Goal: Task Accomplishment & Management: Use online tool/utility

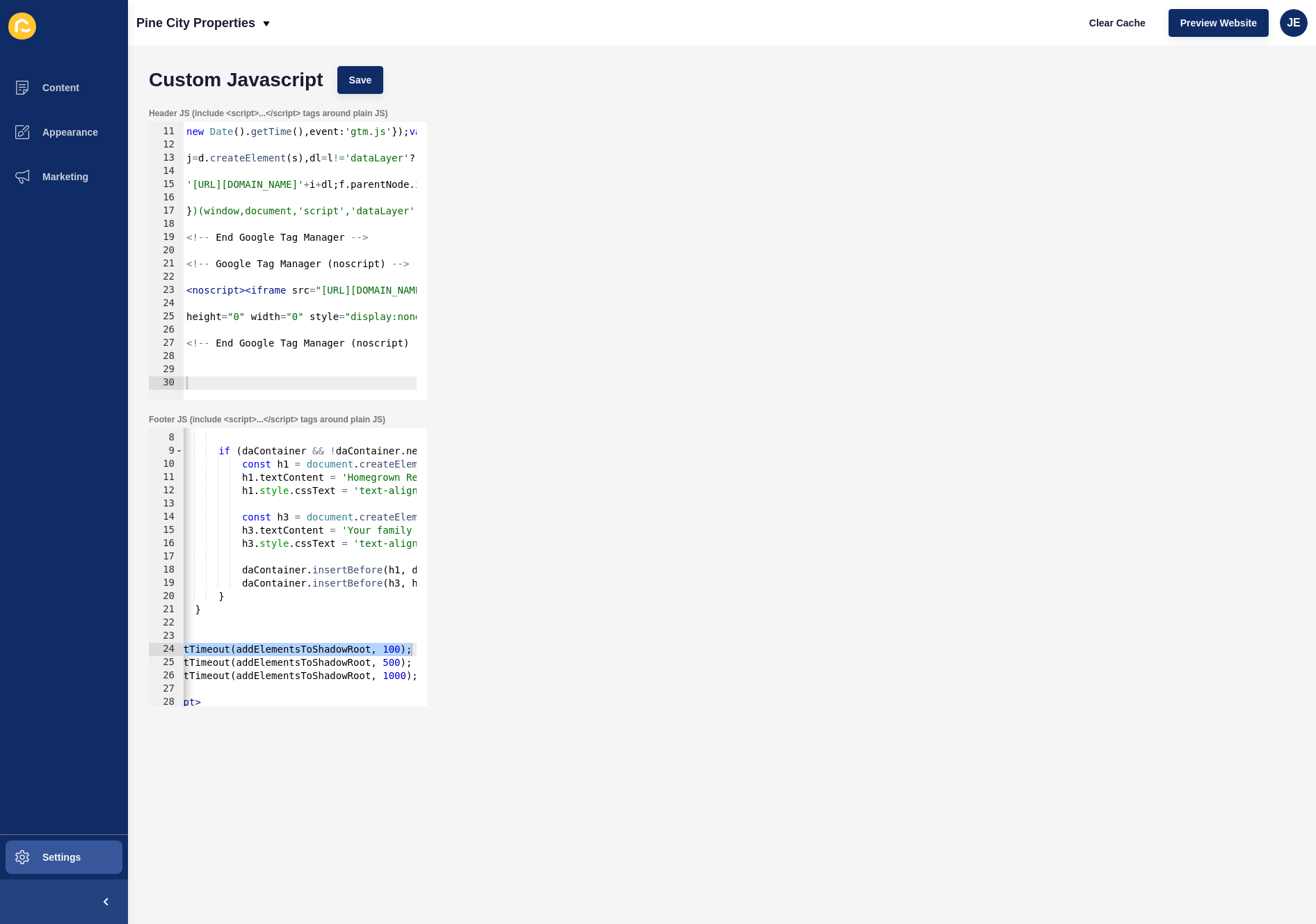
scroll to position [0, 38]
click at [1304, 16] on div "JE" at bounding box center [1294, 23] width 28 height 28
click at [1249, 124] on link "Logout" at bounding box center [1262, 116] width 102 height 31
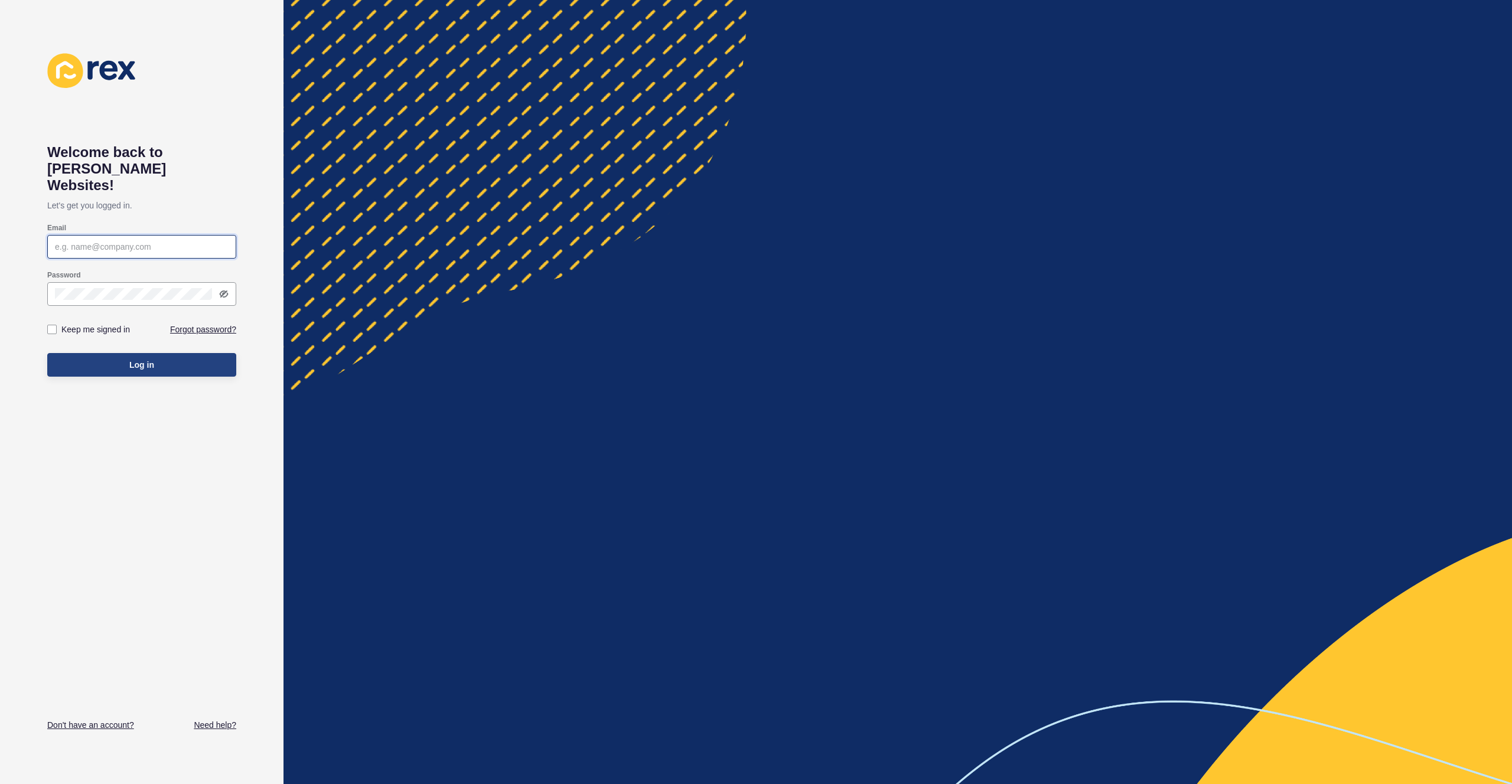
type input "[EMAIL_ADDRESS][PERSON_NAME][DOMAIN_NAME]"
click at [204, 353] on button "Log in" at bounding box center [141, 364] width 189 height 24
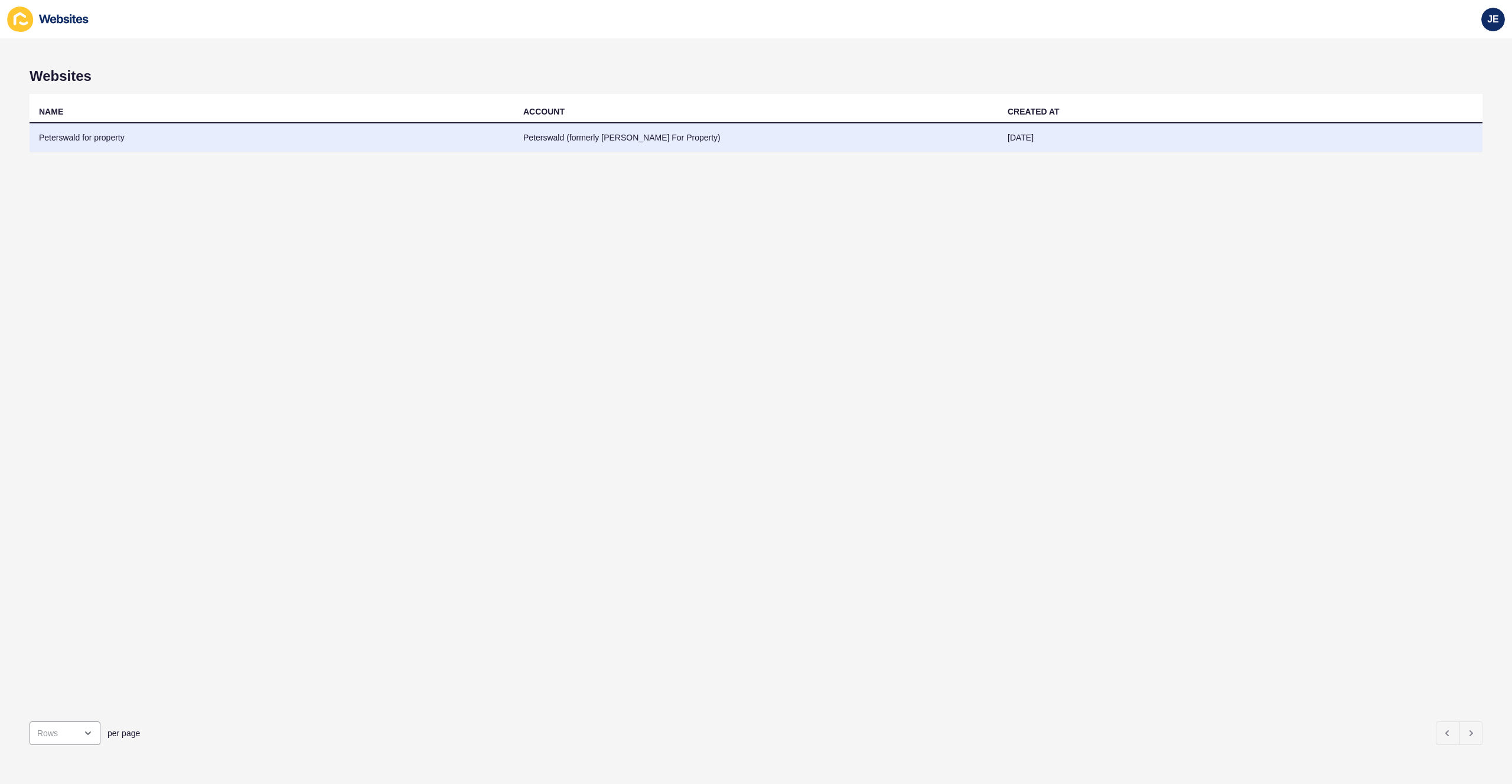
click at [183, 147] on td "Peterswald for property" at bounding box center [272, 137] width 484 height 29
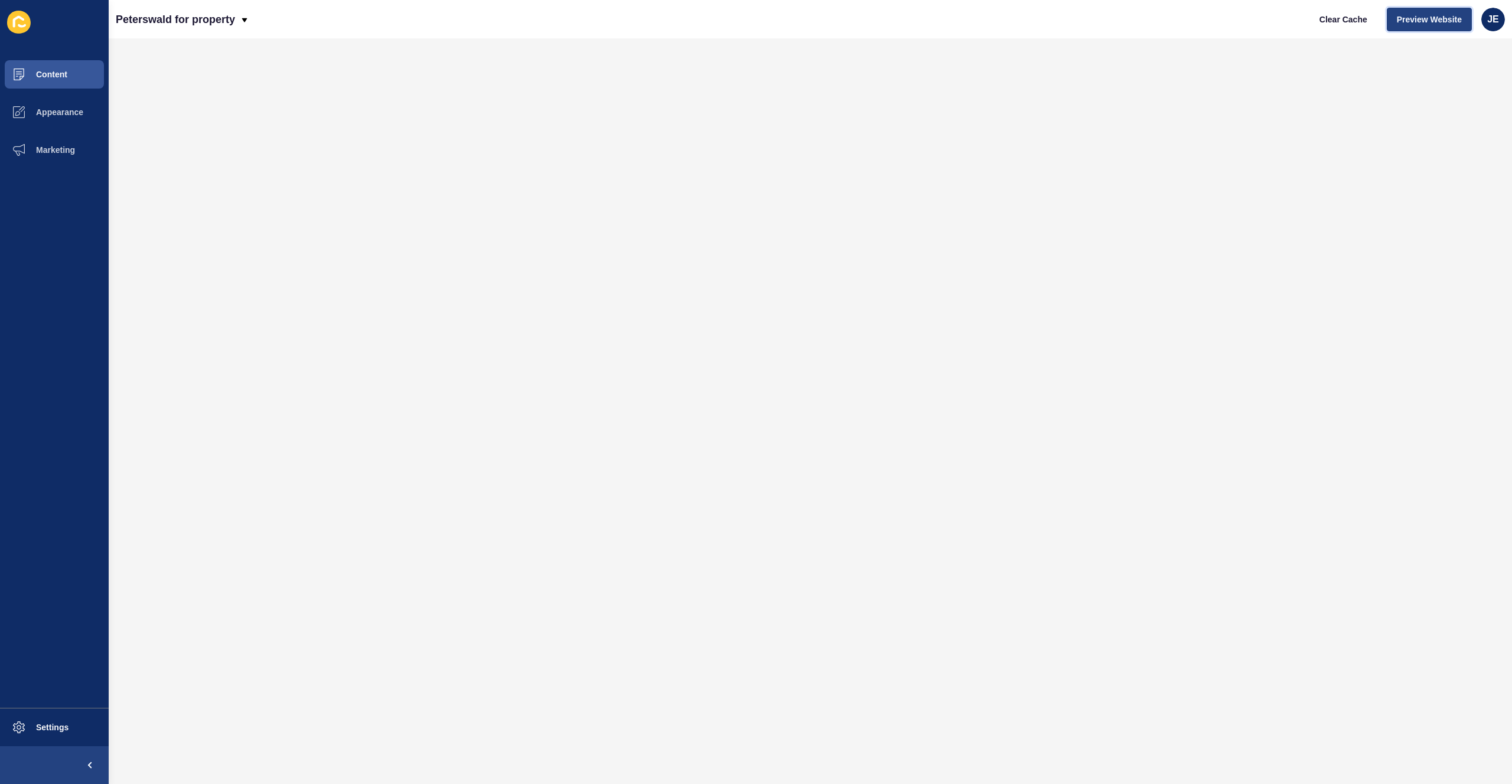
click at [1399, 20] on span "Preview Website" at bounding box center [1429, 19] width 65 height 12
click at [52, 717] on button "Settings" at bounding box center [54, 726] width 108 height 38
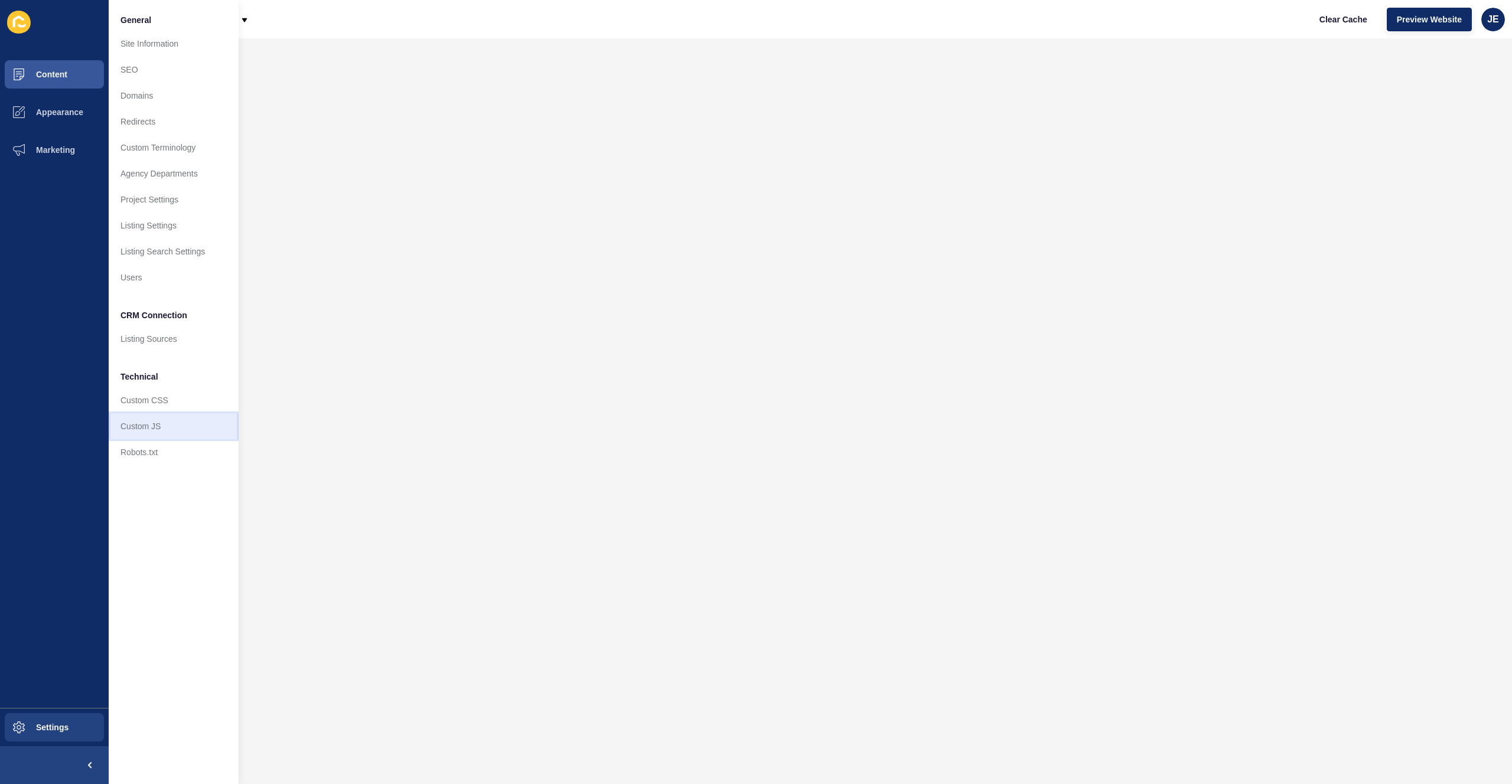
click at [165, 419] on link "Custom JS" at bounding box center [173, 426] width 130 height 26
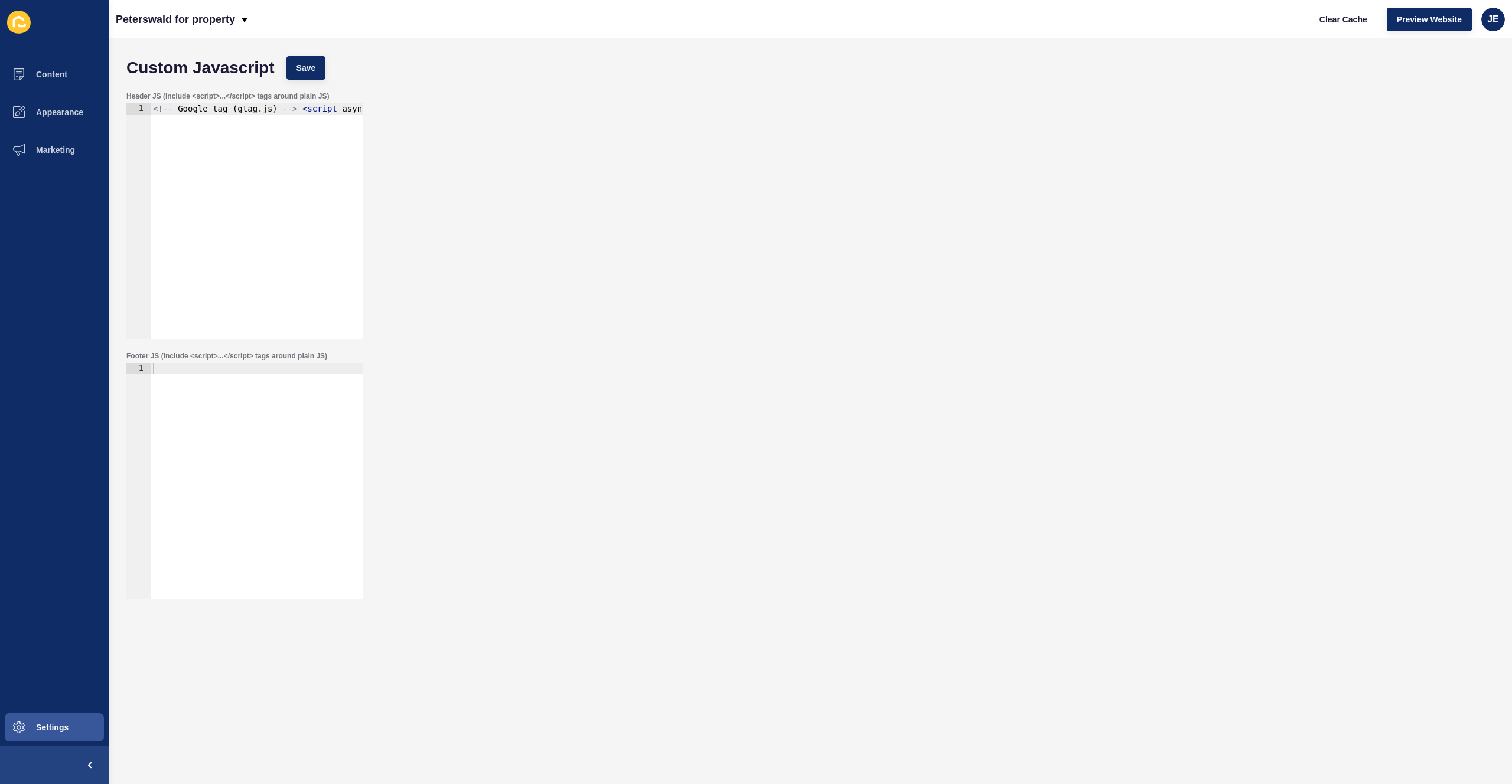
click at [246, 427] on div at bounding box center [256, 493] width 212 height 259
paste textarea "</script>"
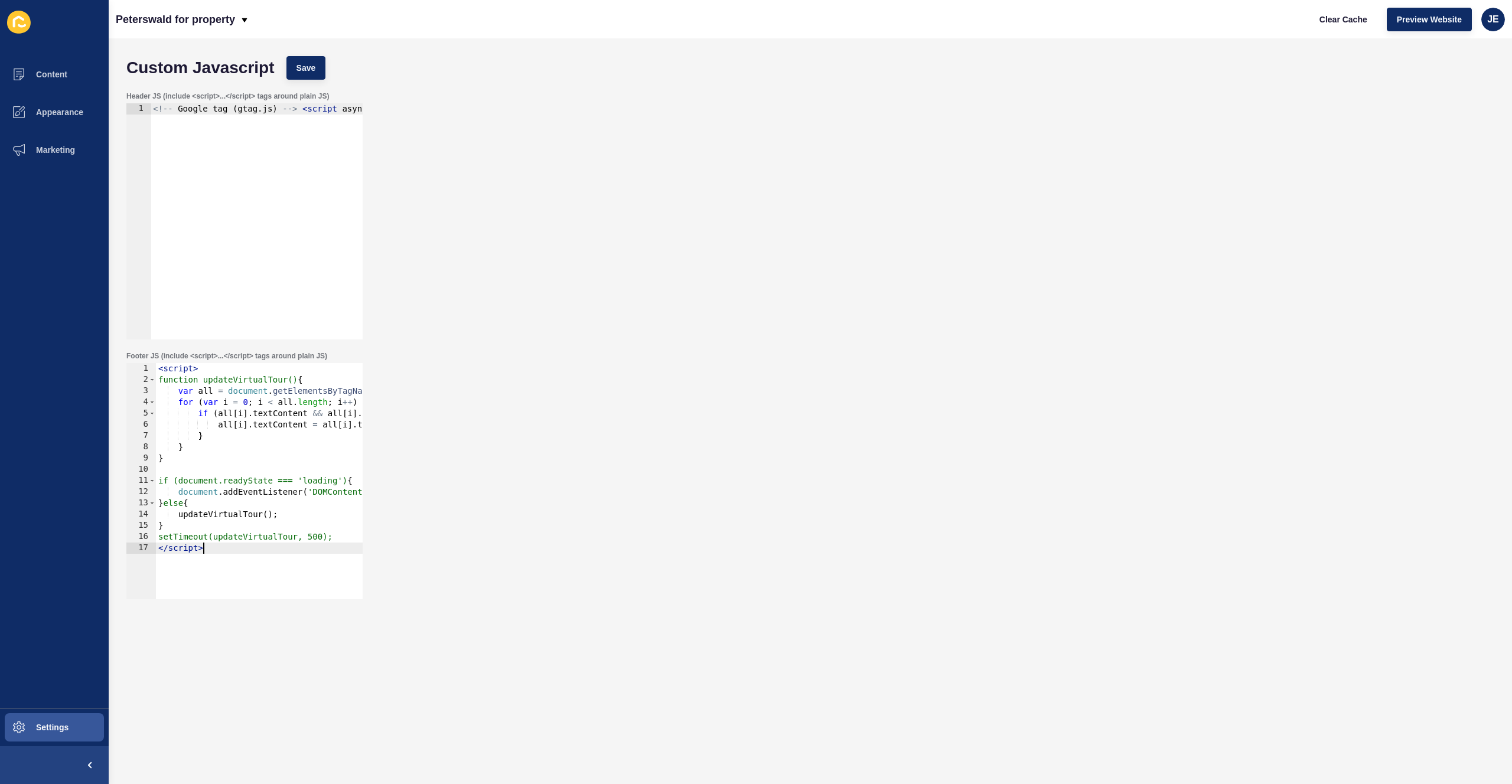
click at [280, 67] on div "Custom Javascript Save" at bounding box center [810, 67] width 1379 height 35
click at [307, 63] on span "Save" at bounding box center [306, 67] width 19 height 12
click at [1362, 26] on button "Clear Cache" at bounding box center [1343, 19] width 68 height 24
click at [247, 526] on div "< script > function updateVirtualTour() { var all = document . getElementsByTag…" at bounding box center [399, 488] width 486 height 249
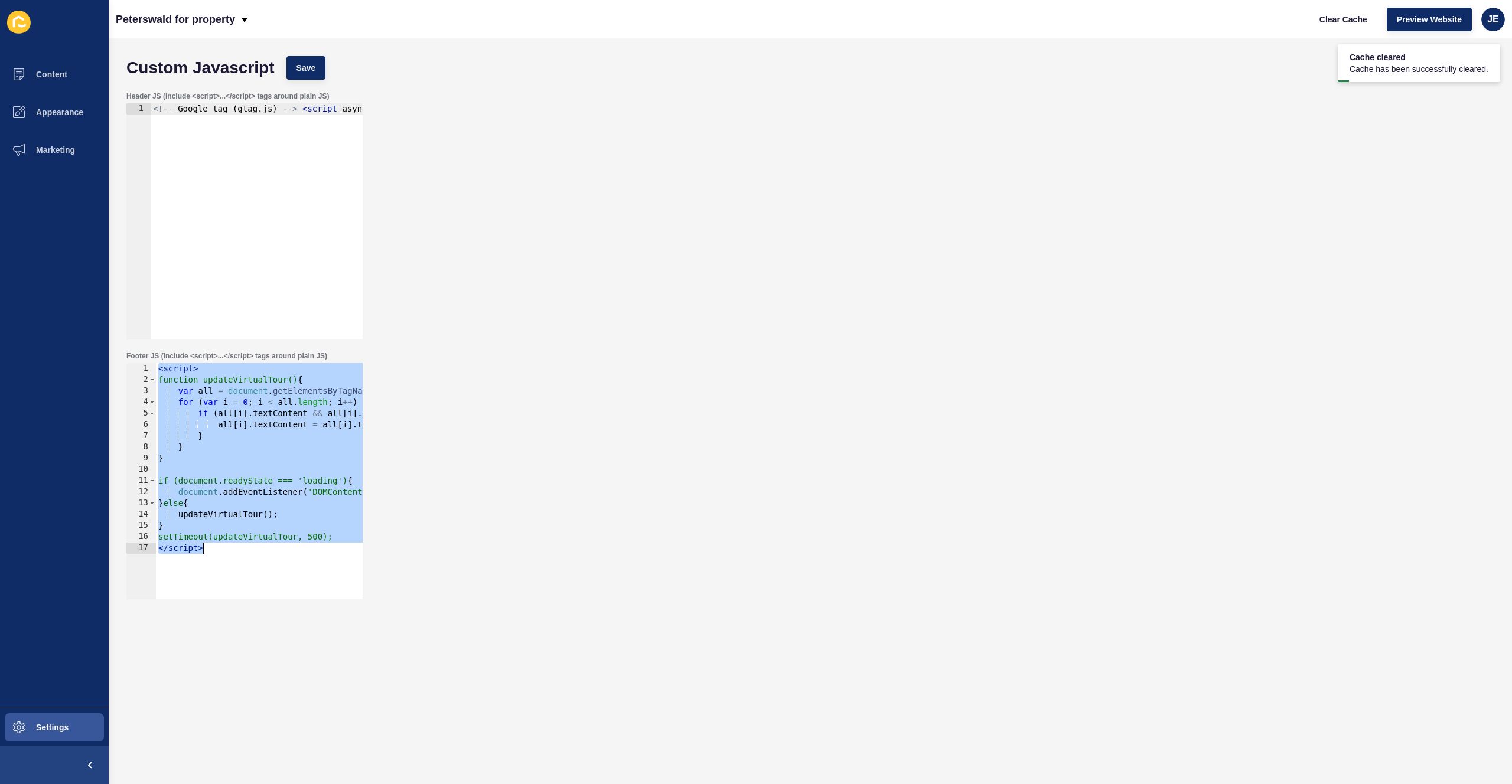
click at [212, 496] on div "< script > function updateVirtualTour() { var all = document . getElementsByTag…" at bounding box center [399, 488] width 486 height 249
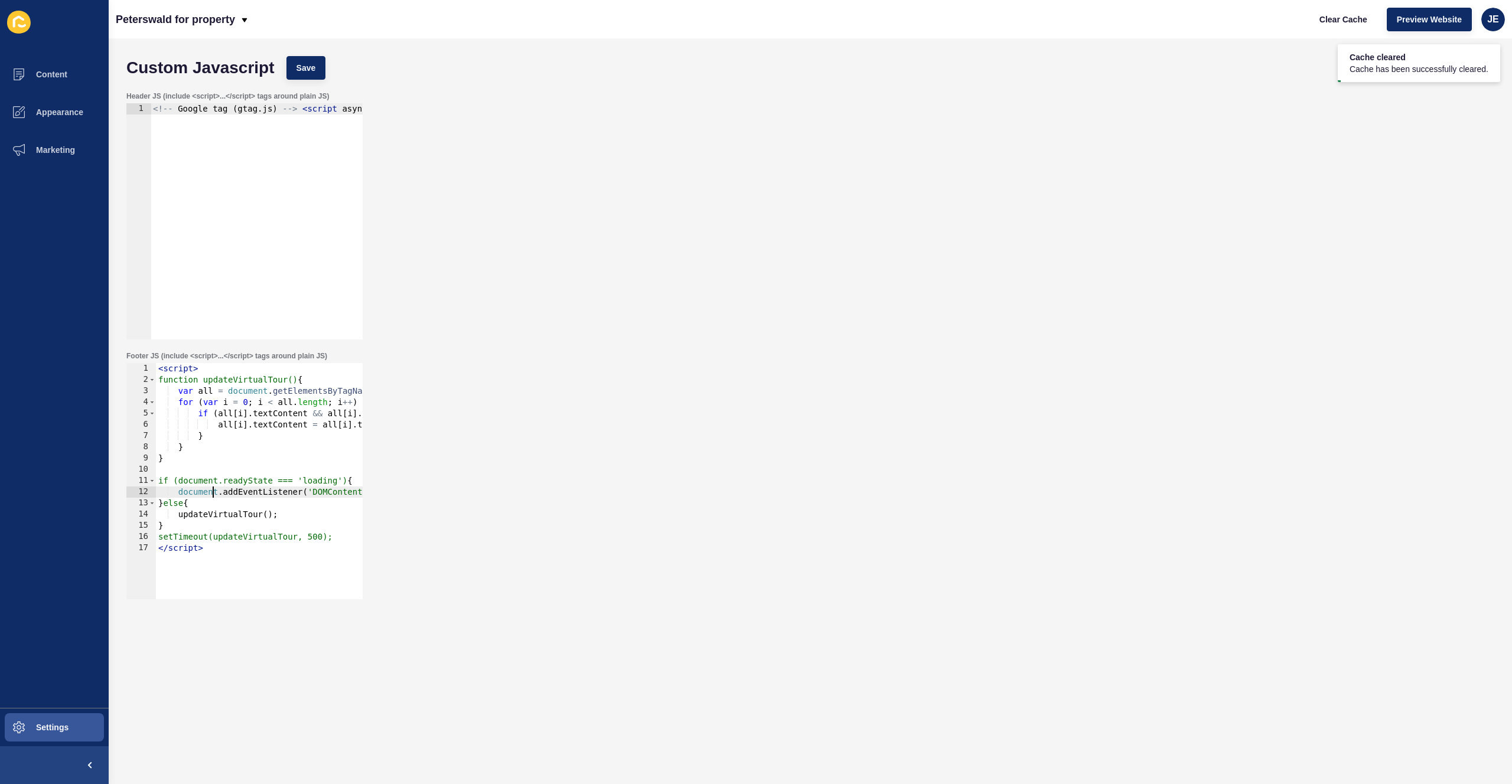
type textarea "setTimeout(updateVirtualTour, 500); </script>"
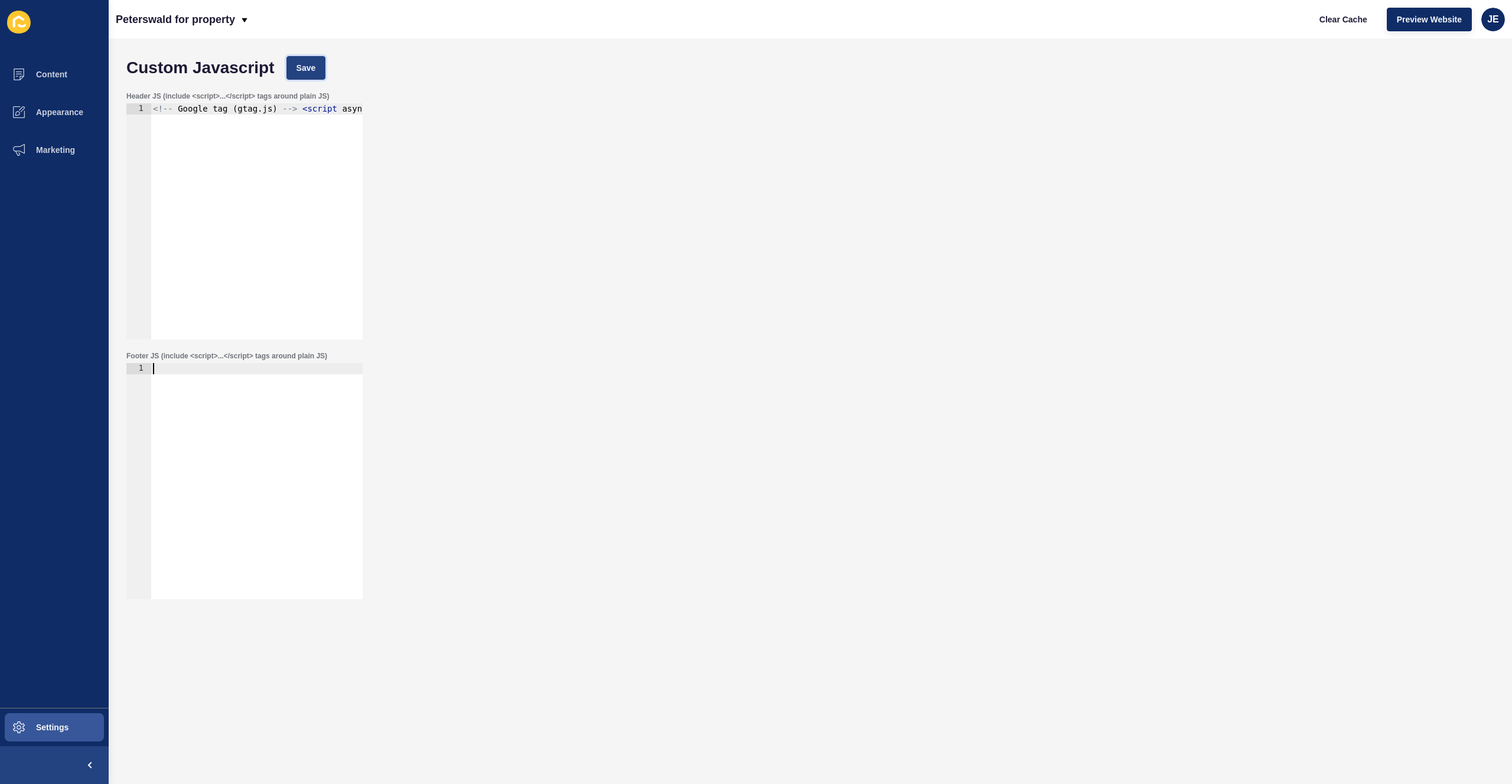
click at [310, 67] on span "Save" at bounding box center [306, 67] width 19 height 12
click at [1325, 12] on button "Clear Cache" at bounding box center [1343, 19] width 68 height 24
click at [242, 358] on label "Footer JS (include <script>...</script> tags around plain JS)" at bounding box center [227, 355] width 201 height 9
click at [245, 372] on div at bounding box center [256, 493] width 212 height 259
paste textarea "</script>"
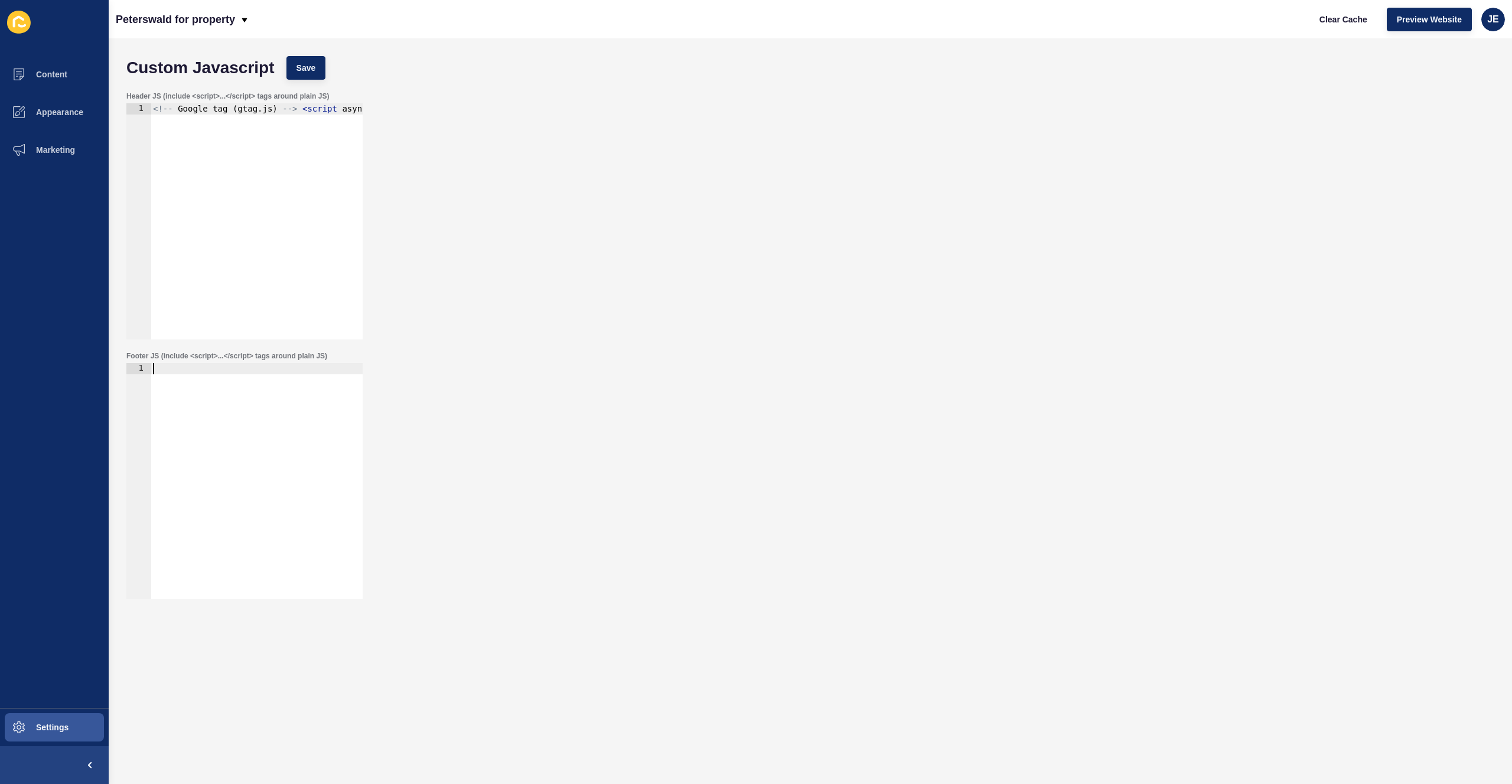
scroll to position [78, 0]
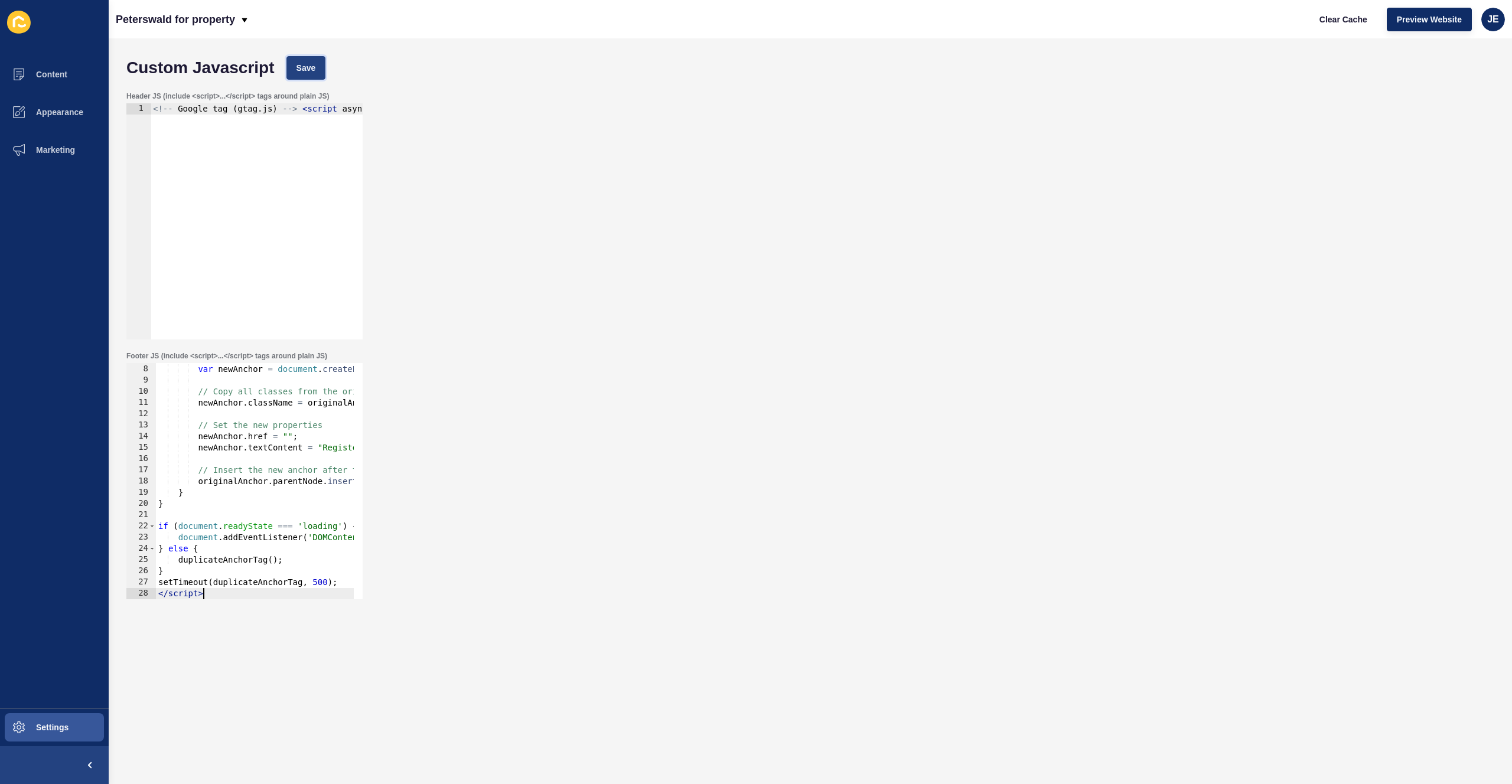
click at [309, 71] on span "Save" at bounding box center [306, 67] width 19 height 12
click at [1351, 20] on span "Clear Cache" at bounding box center [1343, 19] width 48 height 12
drag, startPoint x: 232, startPoint y: 395, endPoint x: 240, endPoint y: 373, distance: 23.4
click at [240, 373] on div "// Create a new anchor element var newAnchor = document . createElement ( 'a' )…" at bounding box center [371, 476] width 432 height 249
type textarea "var newAnchor = document.createElement('a');"
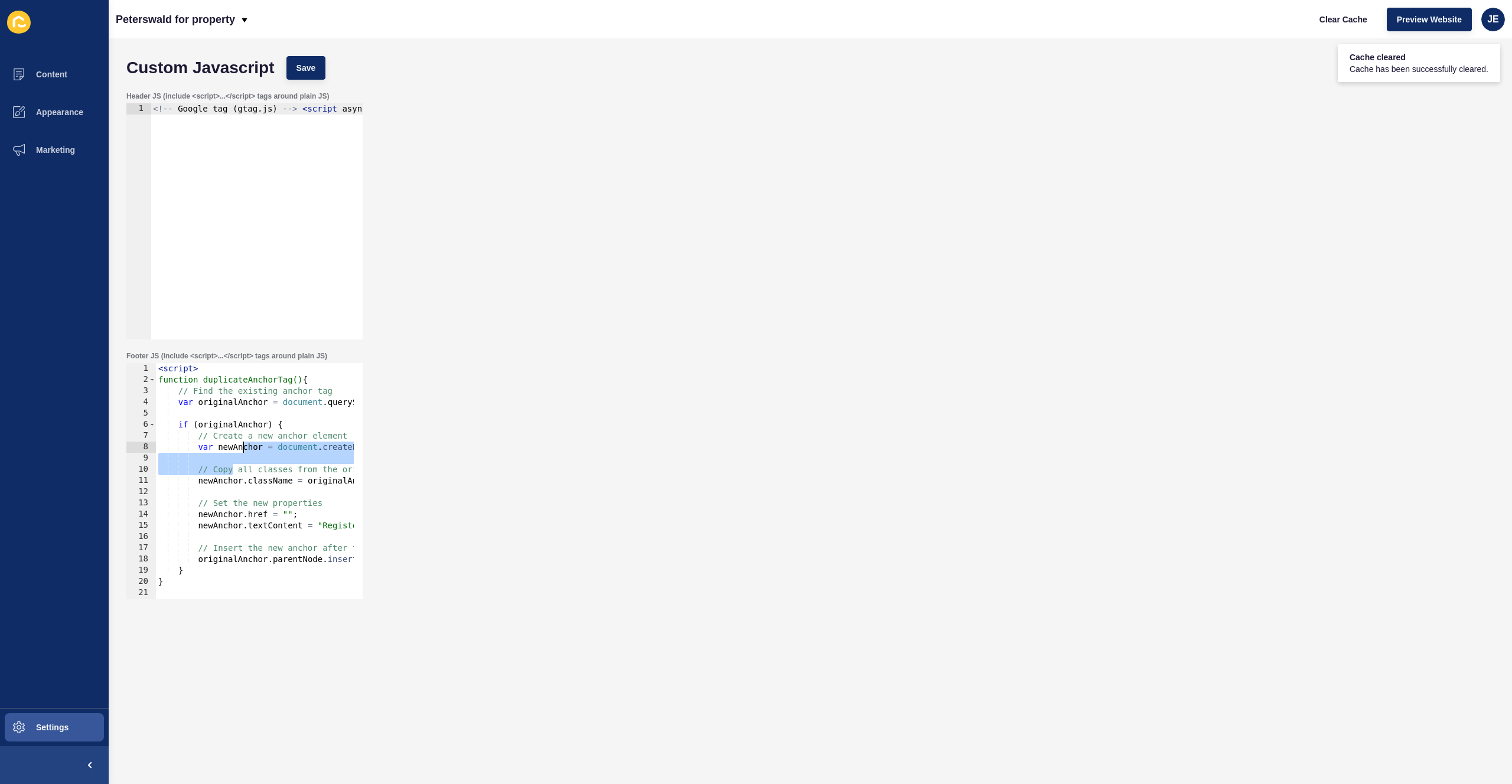
scroll to position [0, 0]
click at [239, 458] on div "< script > function duplicateAnchorTag() { // Find the existing anchor tag var …" at bounding box center [371, 488] width 432 height 249
click at [238, 411] on div "< script > function duplicateAnchorTag() { // Find the existing anchor tag var …" at bounding box center [371, 488] width 432 height 249
click at [315, 64] on span "Save" at bounding box center [306, 67] width 19 height 12
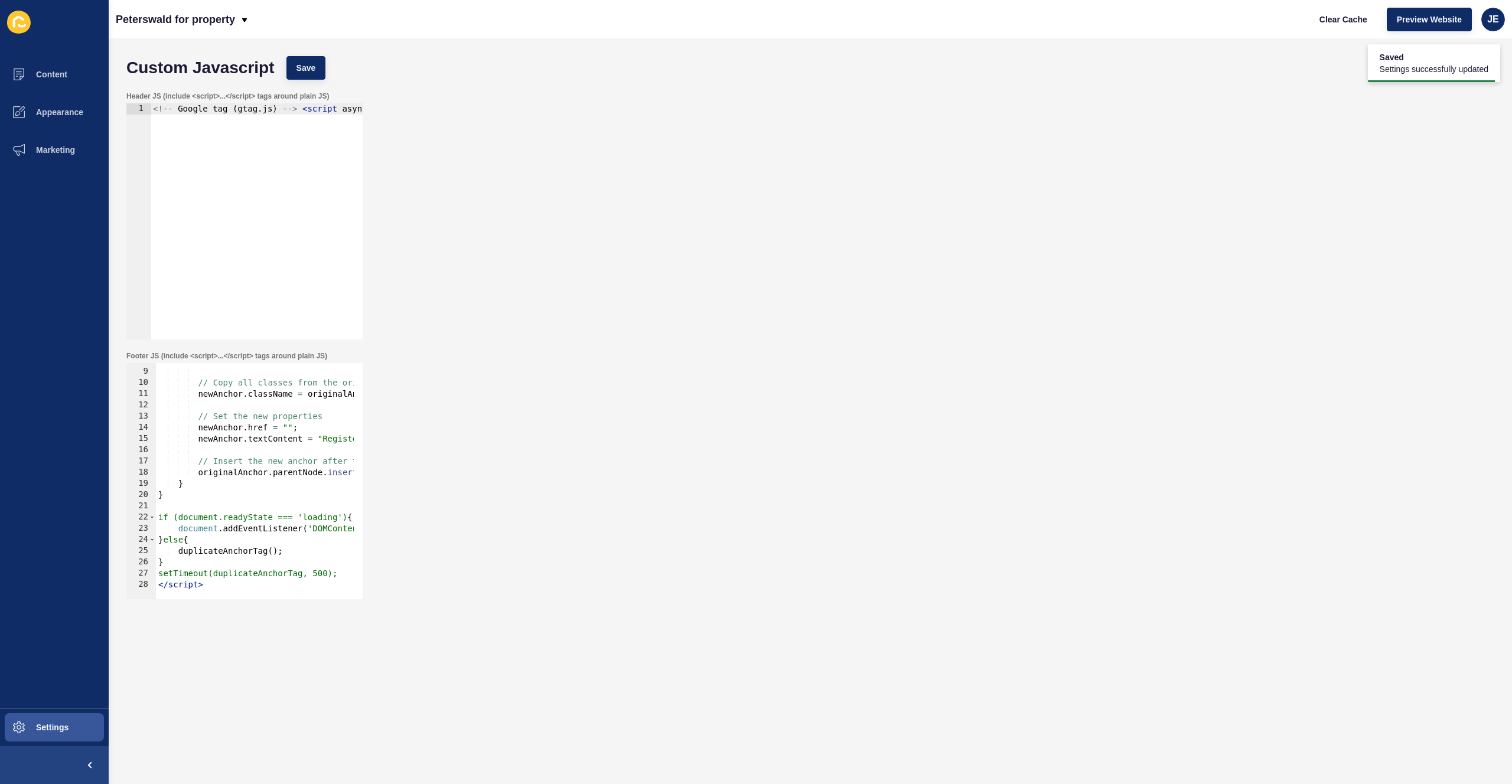
scroll to position [87, 0]
click at [1353, 26] on button "Clear Cache" at bounding box center [1343, 19] width 68 height 24
click at [199, 464] on div "var newAnchor = document . createElement ( 'a' ) ; // Copy all classes from the…" at bounding box center [371, 479] width 432 height 249
type textarea "setTimeout(duplicateAnchorTag, 500); </script>"
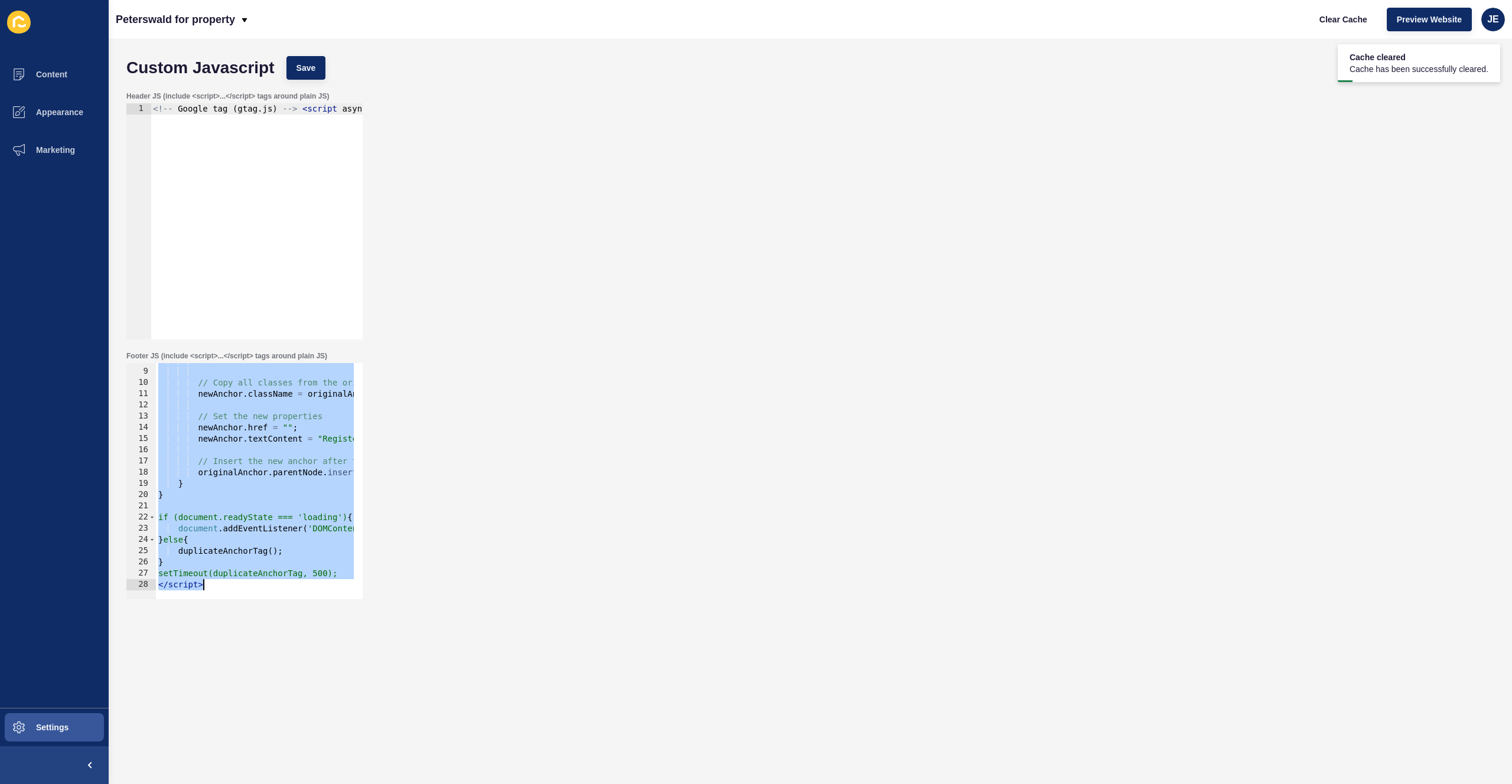
scroll to position [0, 0]
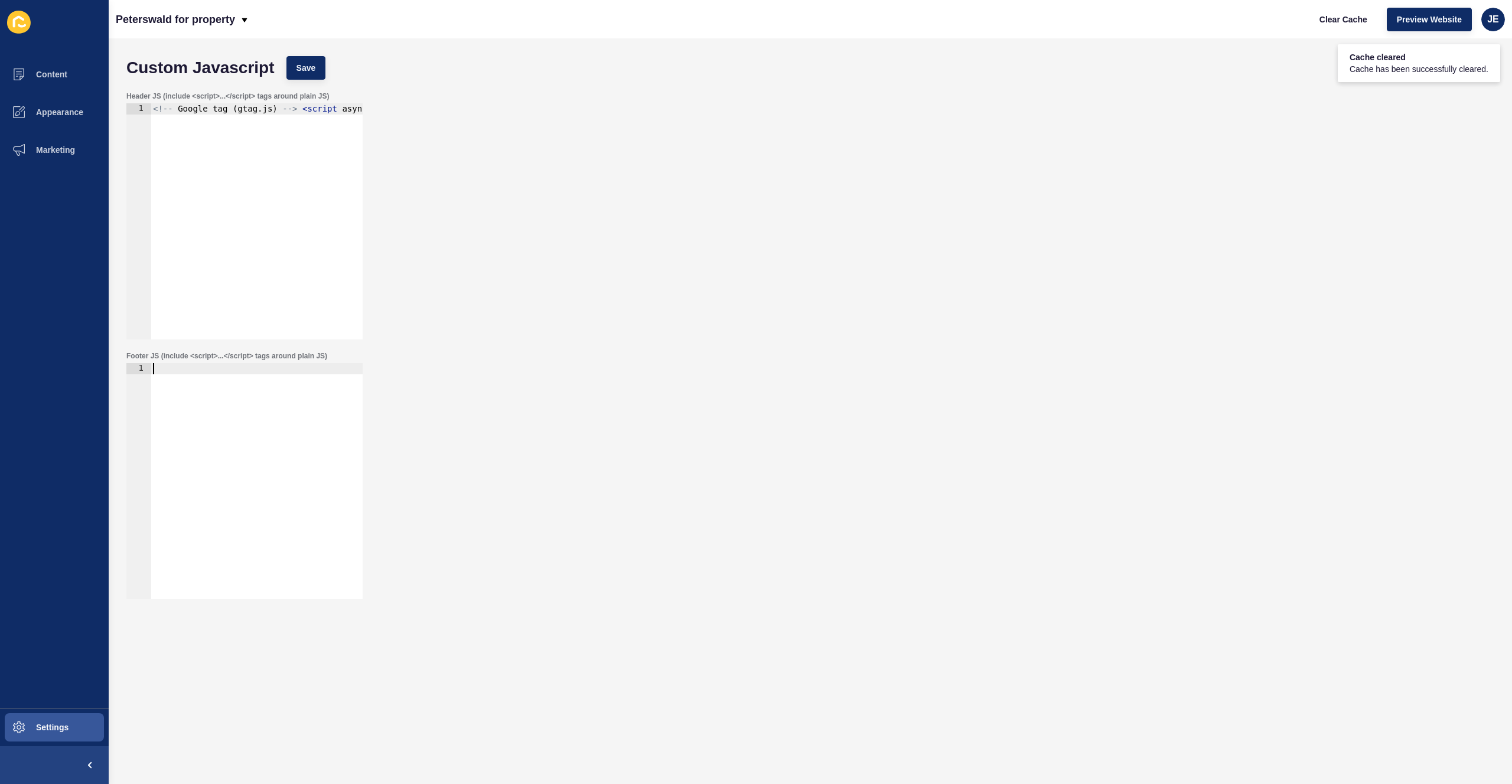
type textarea "<!-- Google tag (gtag.js) --> <script async src=https://www.googletagmanager.co…"
click at [234, 274] on div "<!-- Google tag ( gtag . js ) --> < script async src = https : //www.googletagm…" at bounding box center [837, 228] width 1374 height 249
paste textarea "</script>"
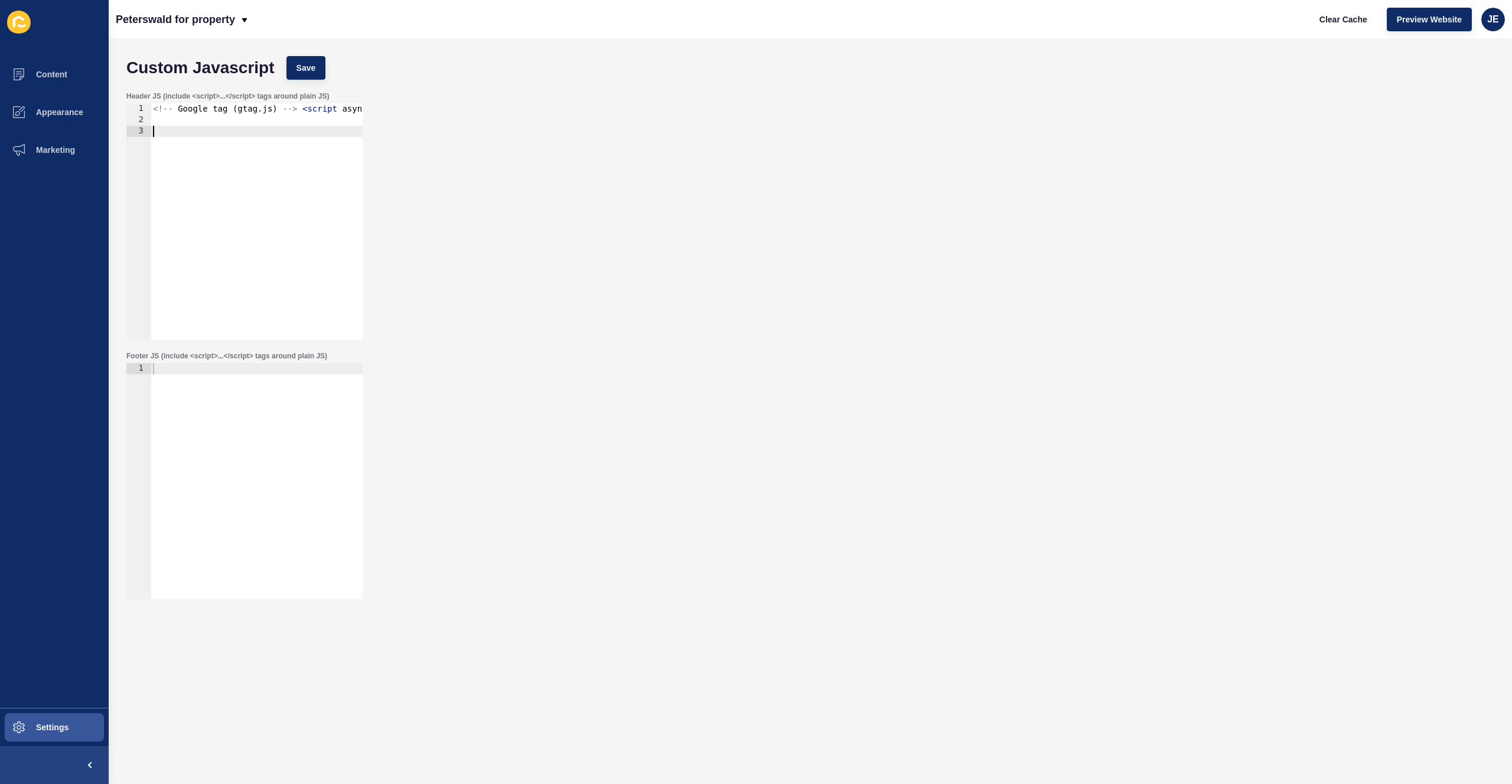
scroll to position [109, 0]
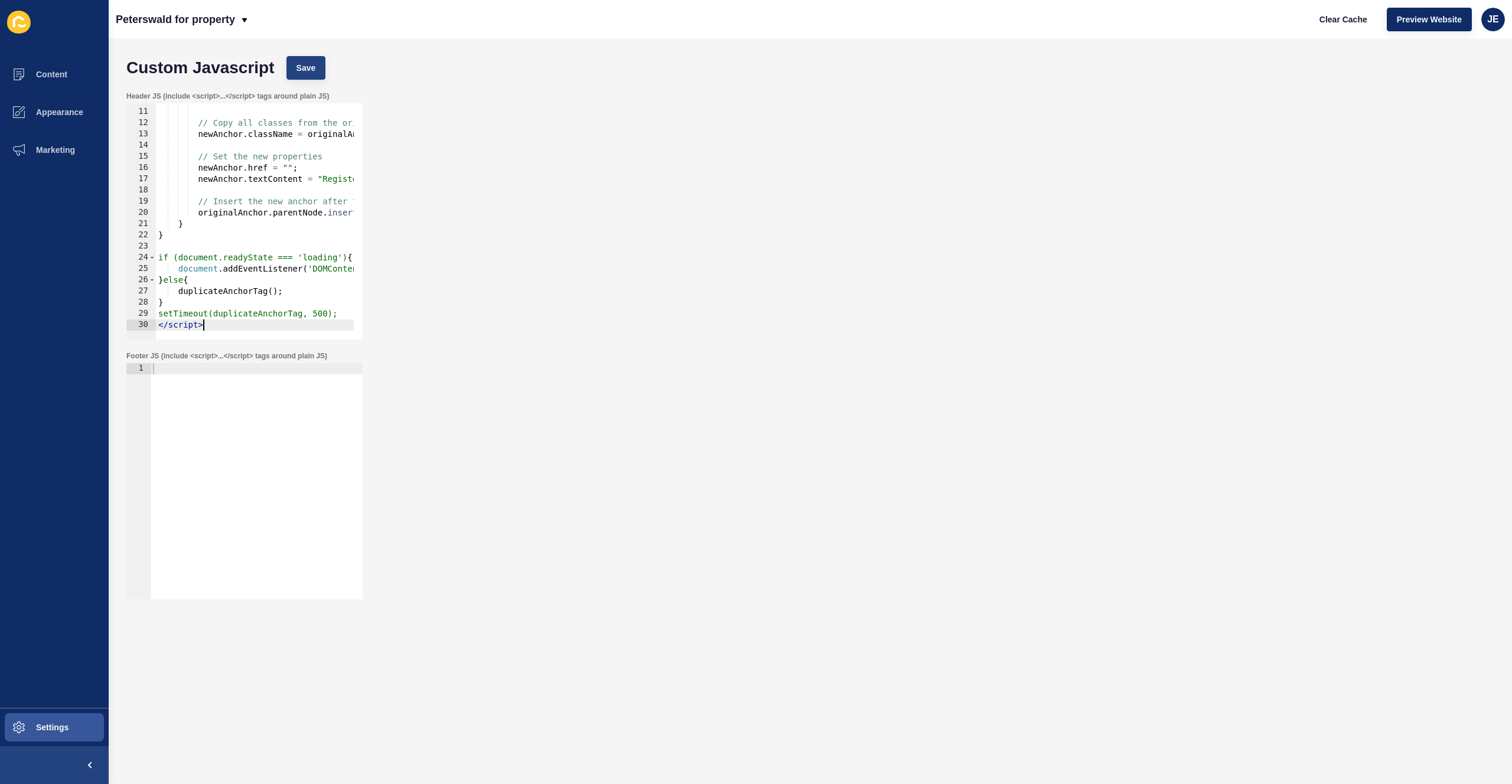
type textarea "</script>"
click at [306, 62] on span "Save" at bounding box center [306, 67] width 19 height 12
click at [1323, 19] on span "Clear Cache" at bounding box center [1343, 19] width 48 height 12
click at [215, 435] on div at bounding box center [256, 493] width 212 height 259
paste textarea "</script>"
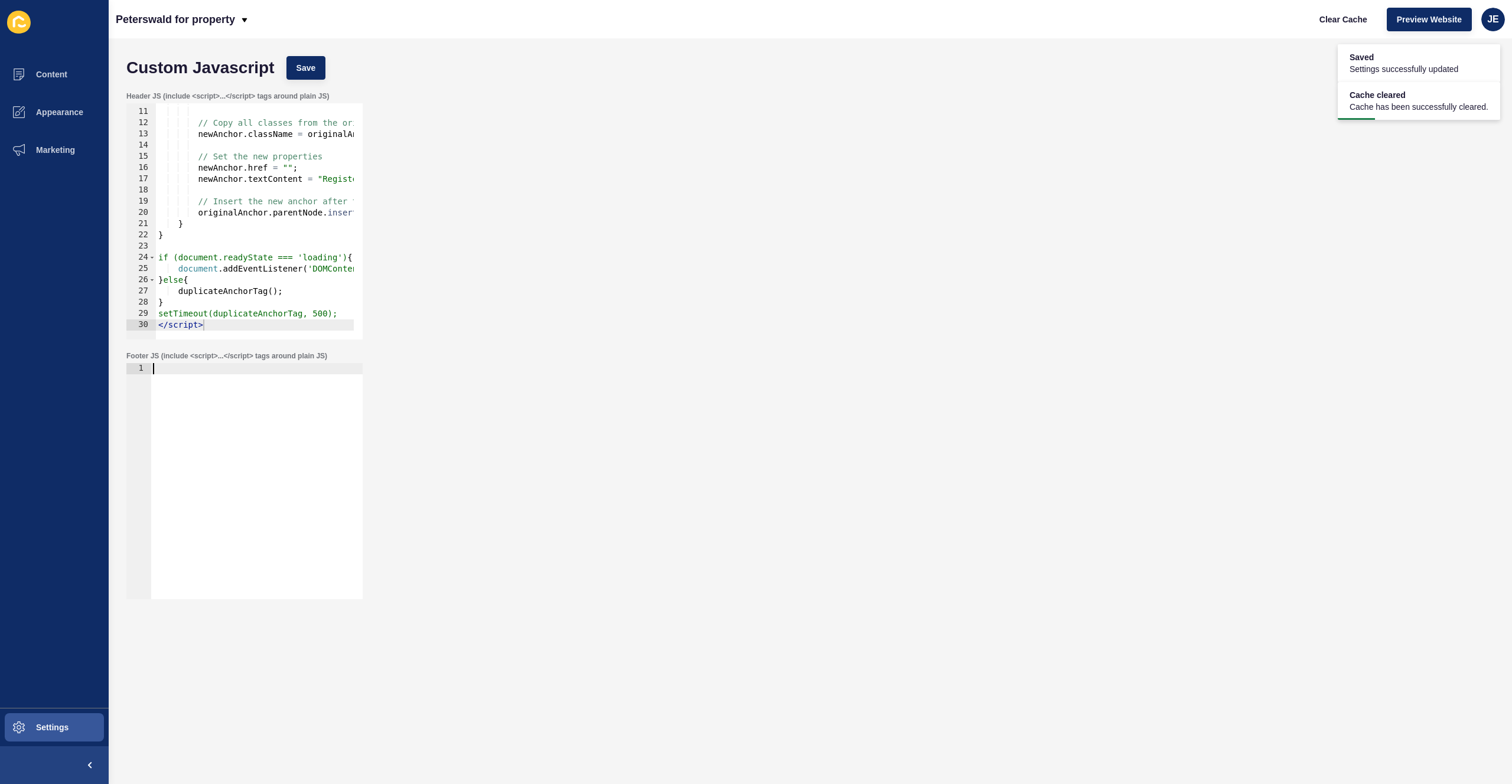
type textarea "</script>"
click at [237, 406] on div at bounding box center [256, 488] width 212 height 249
paste textarea "</script>"
type textarea "</script>"
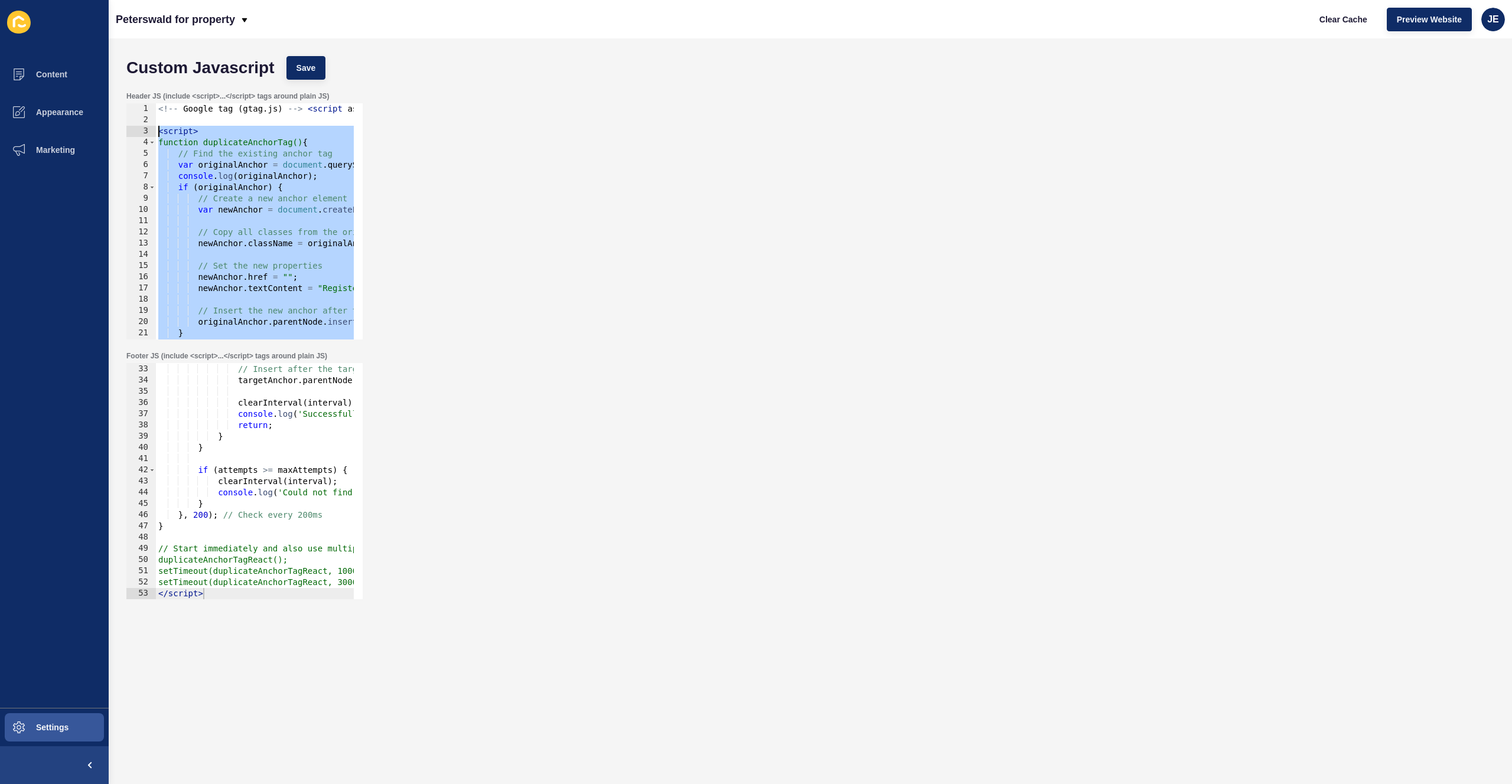
drag, startPoint x: 222, startPoint y: 325, endPoint x: 123, endPoint y: 136, distance: 213.4
click at [123, 136] on div "Header JS (include <script>...</script> tags around plain JS) </script> 1 2 3 4…" at bounding box center [810, 215] width 1379 height 260
type textarea "<script> function duplicateAnchorTag() {"
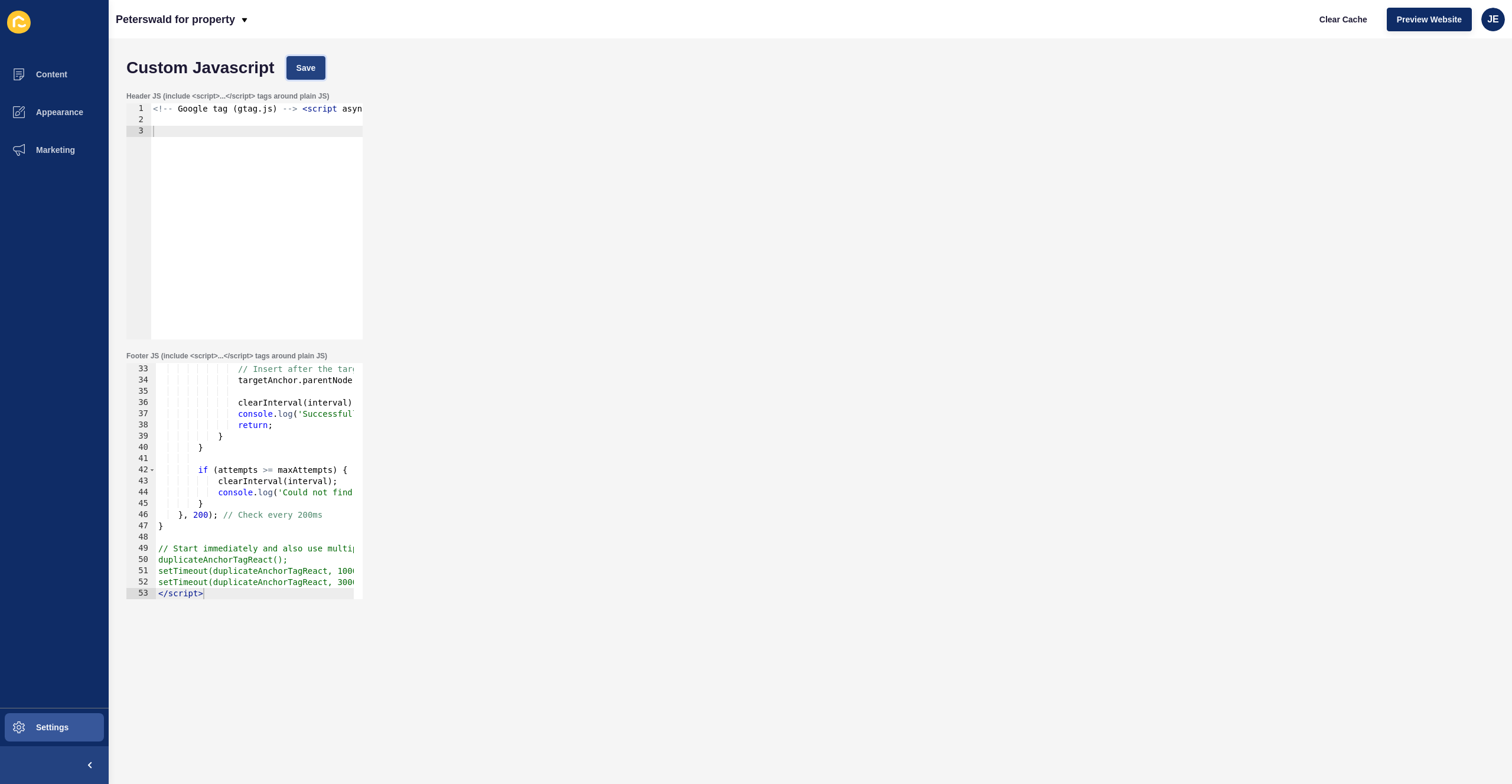
click at [314, 79] on button "Save" at bounding box center [306, 68] width 40 height 24
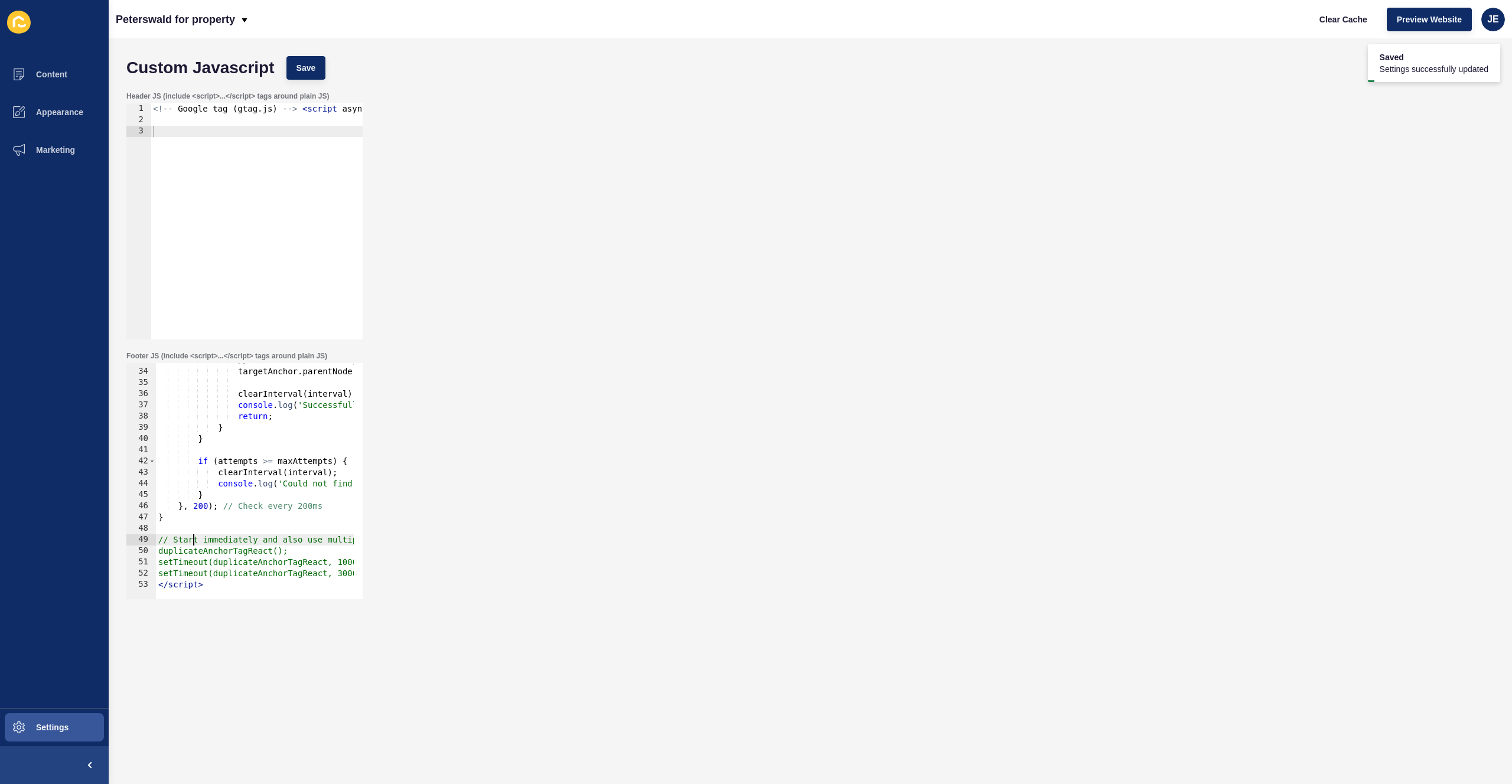
click at [194, 540] on div "// Insert after the target targetAnchor . parentNode . insertBefore ( newAnchor…" at bounding box center [493, 479] width 674 height 249
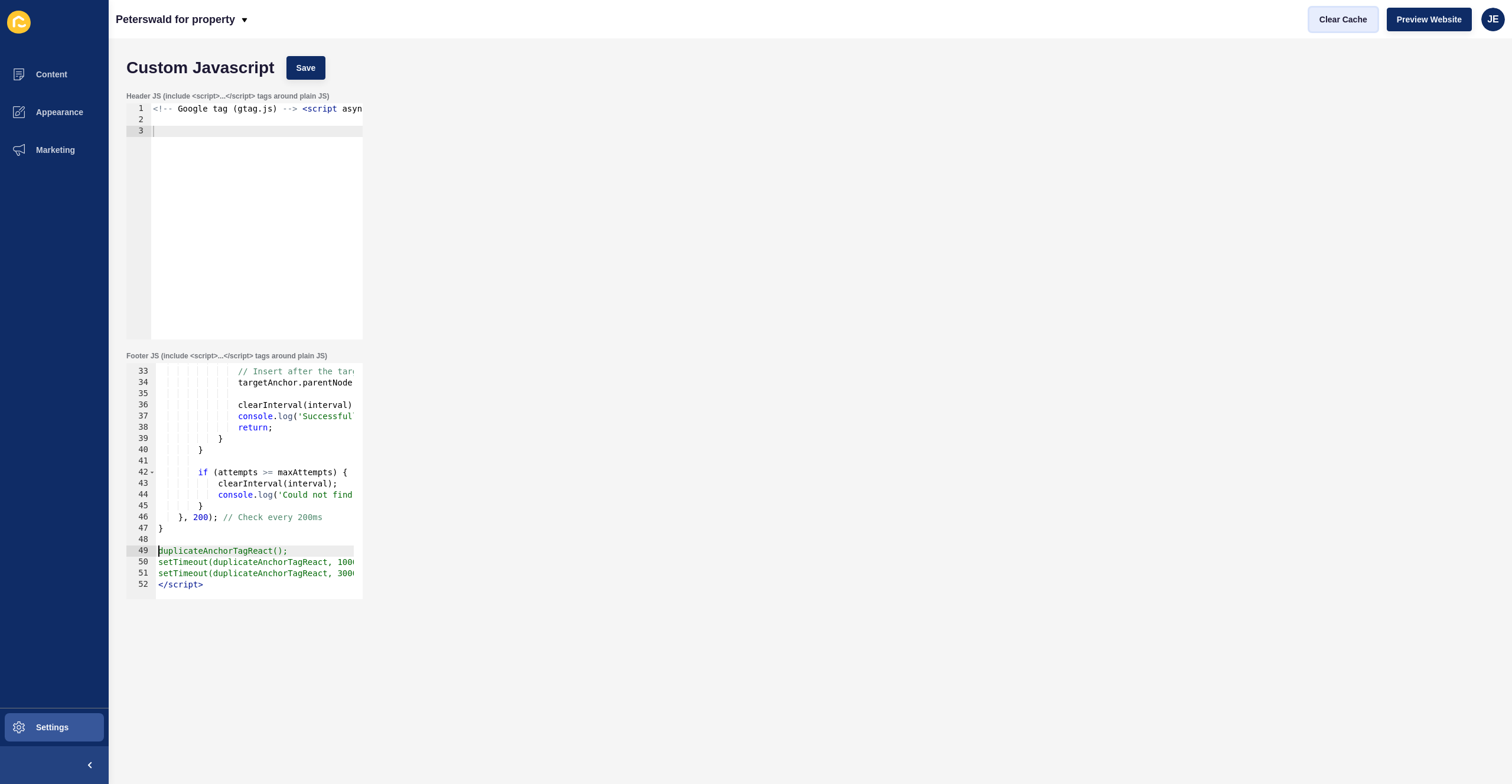
click at [1366, 23] on span "Clear Cache" at bounding box center [1343, 19] width 48 height 12
click at [316, 68] on button "Save" at bounding box center [306, 68] width 40 height 24
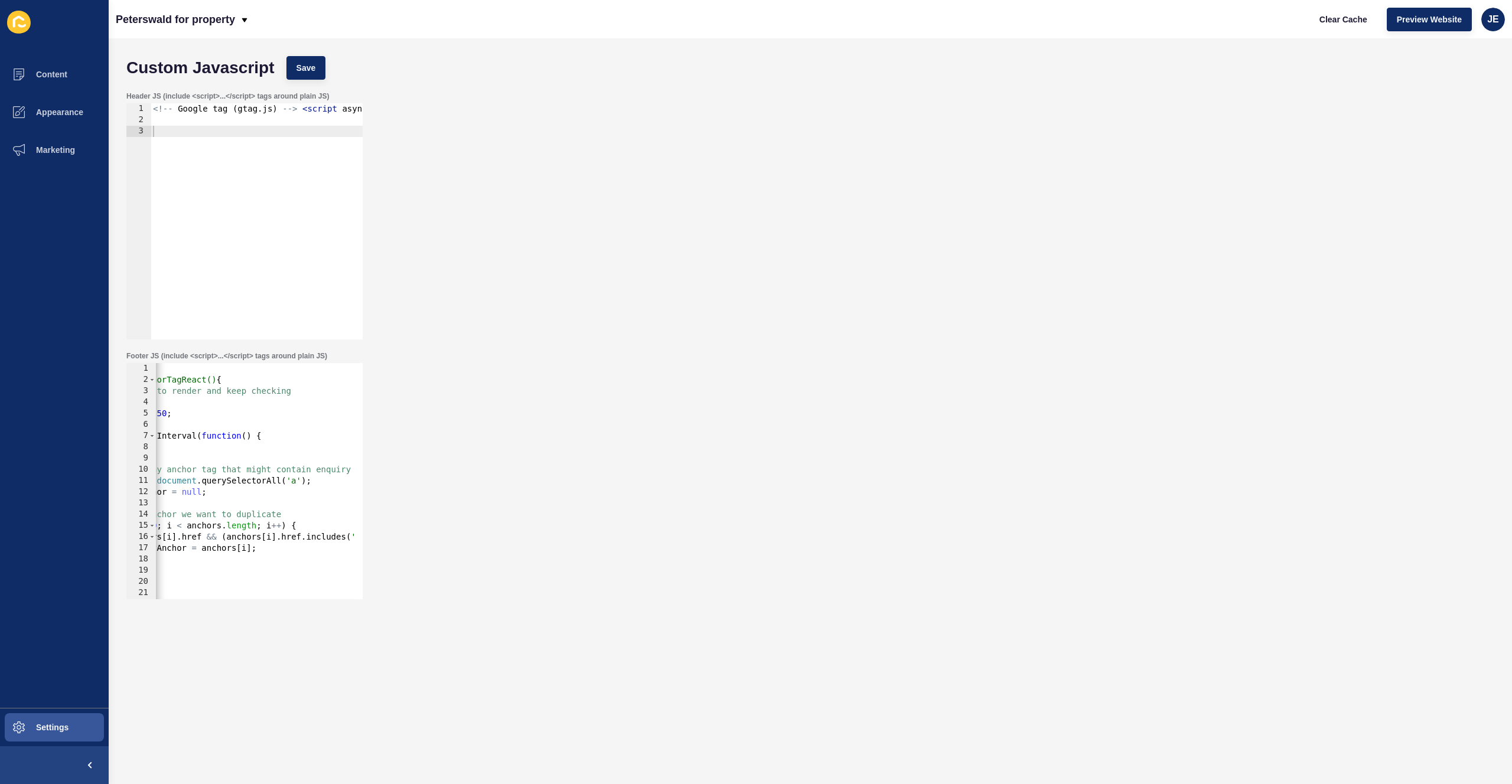
scroll to position [0, 0]
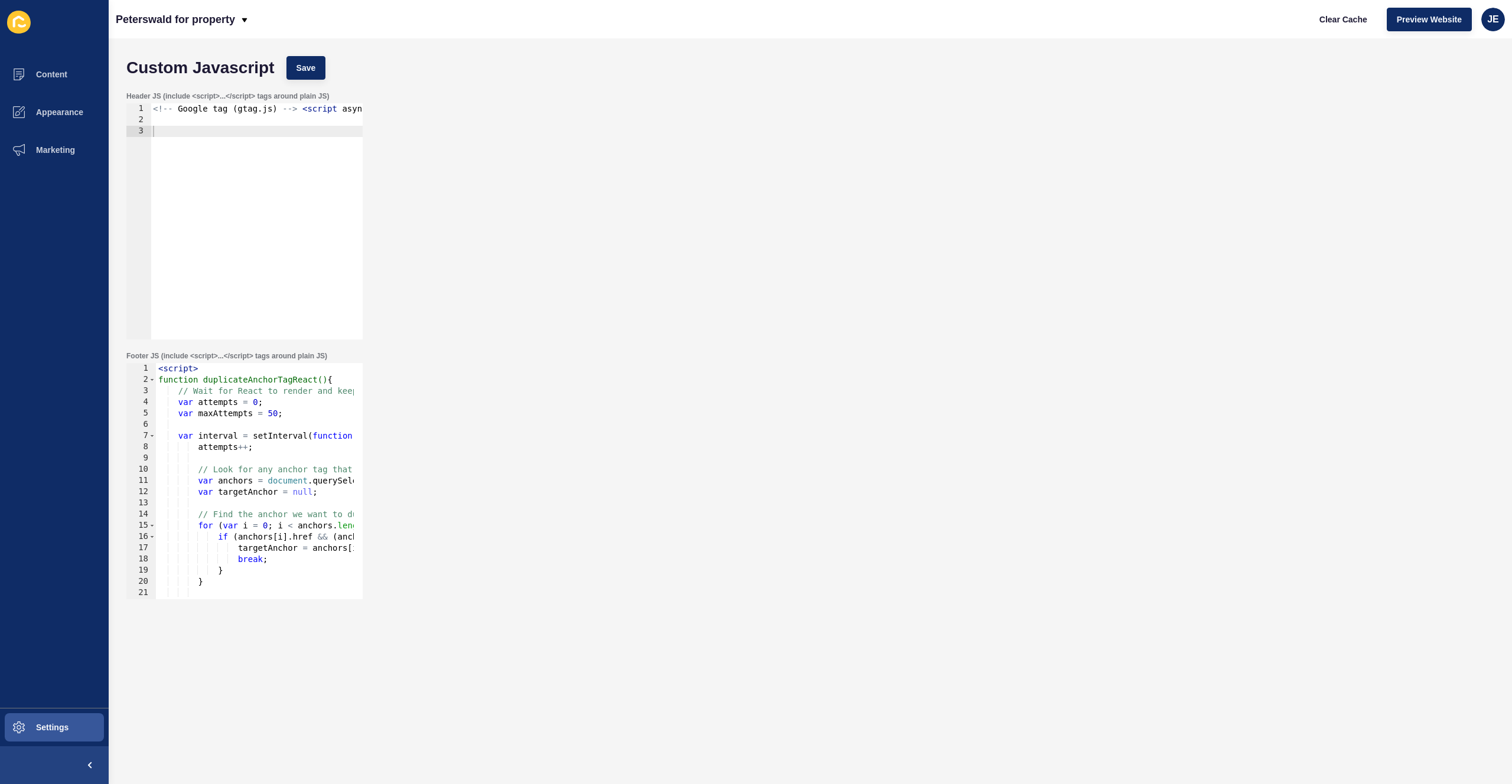
click at [272, 413] on div "< script > function duplicateAnchorTagReact() { // Wait for React to render and…" at bounding box center [493, 488] width 674 height 249
click at [300, 68] on span "Save" at bounding box center [306, 67] width 19 height 12
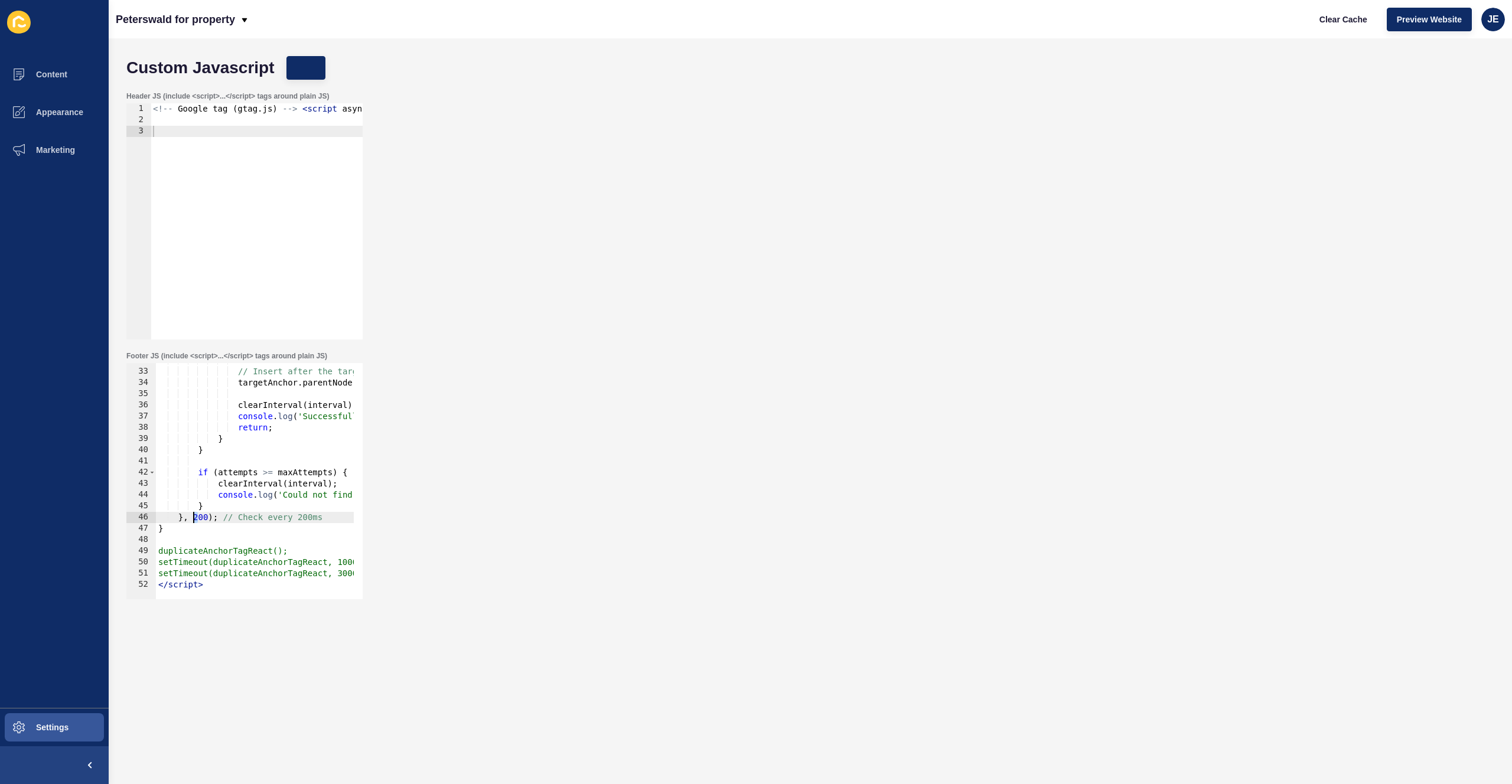
click at [194, 517] on div "// Insert after the target targetAnchor . parentNode . insertBefore ( newAnchor…" at bounding box center [493, 479] width 674 height 249
type textarea "}, 500); // Check every 200ms"
click at [291, 79] on button "Save" at bounding box center [306, 68] width 40 height 24
click at [1337, 20] on span "Clear Cache" at bounding box center [1343, 19] width 48 height 12
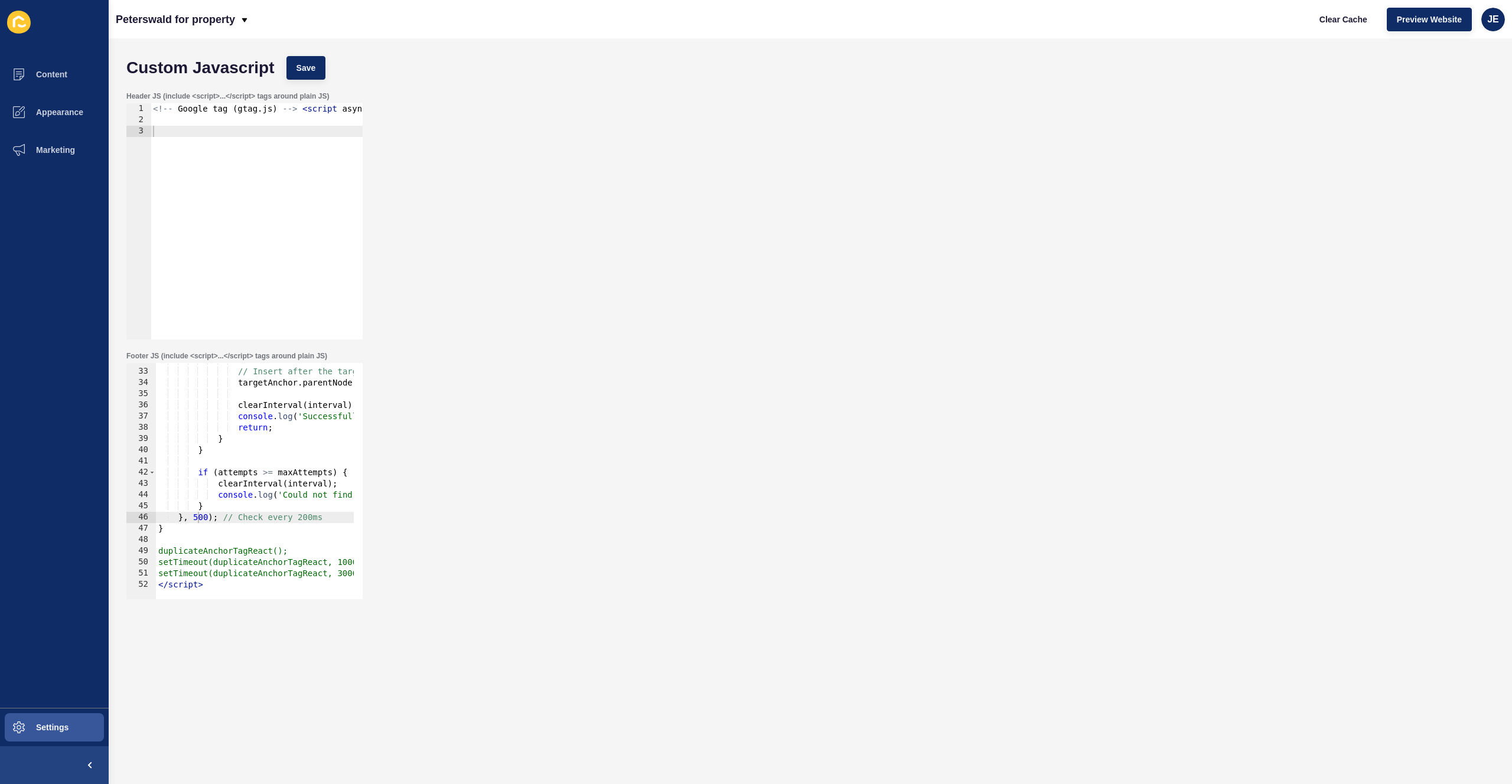
click at [259, 470] on div "// Insert after the target targetAnchor . parentNode . insertBefore ( newAnchor…" at bounding box center [493, 479] width 674 height 249
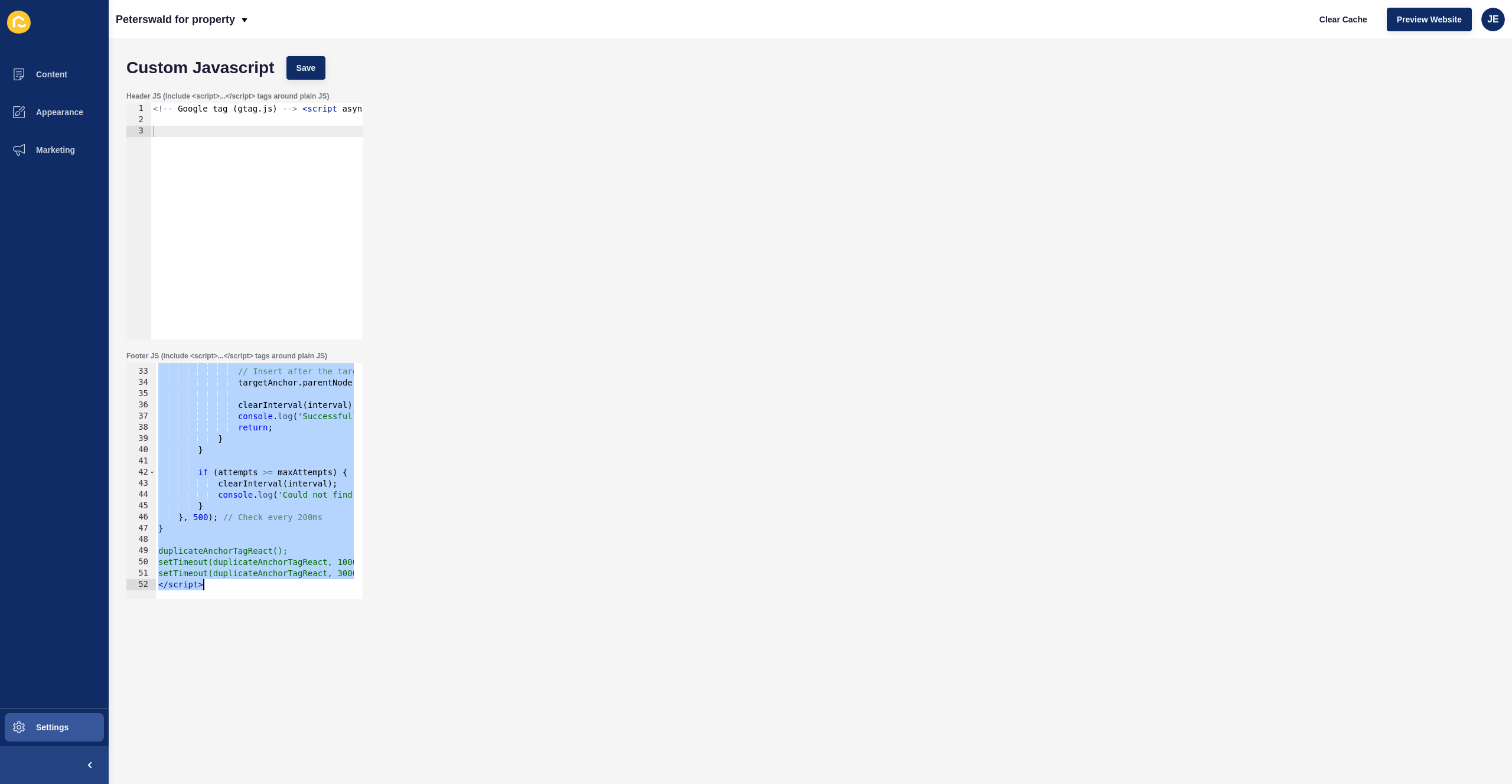
paste textarea
type textarea "</script>"
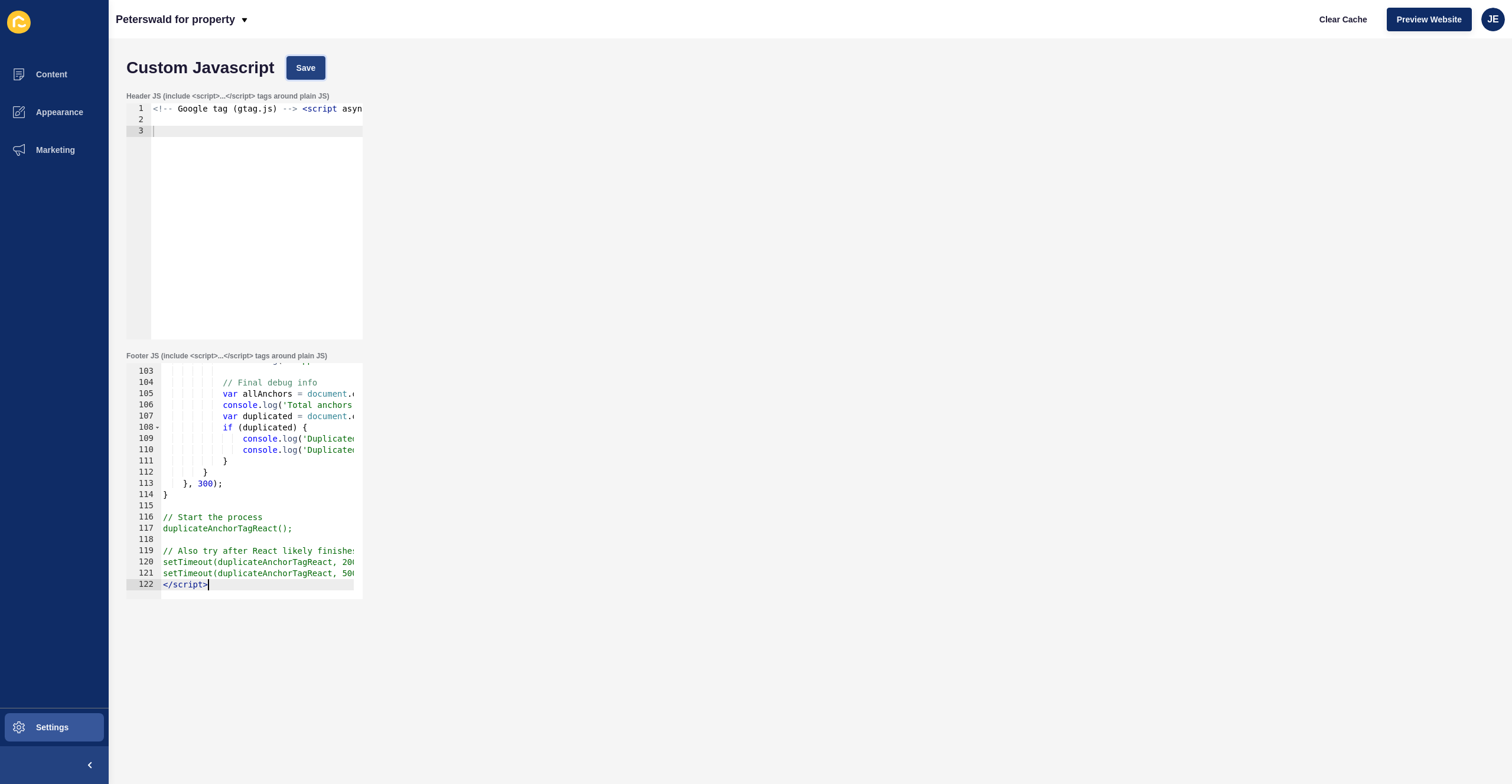
click at [301, 65] on span "Save" at bounding box center [306, 67] width 19 height 12
drag, startPoint x: 249, startPoint y: 110, endPoint x: 341, endPoint y: 114, distance: 92.1
click at [341, 114] on div "<!-- Google tag ( gtag . js ) --> < script async src = https : //www.googletagm…" at bounding box center [837, 228] width 1374 height 249
click at [332, 113] on div "<!-- Google tag ( gtag . js ) --> < script async src = https : //www.googletagm…" at bounding box center [837, 228] width 1374 height 249
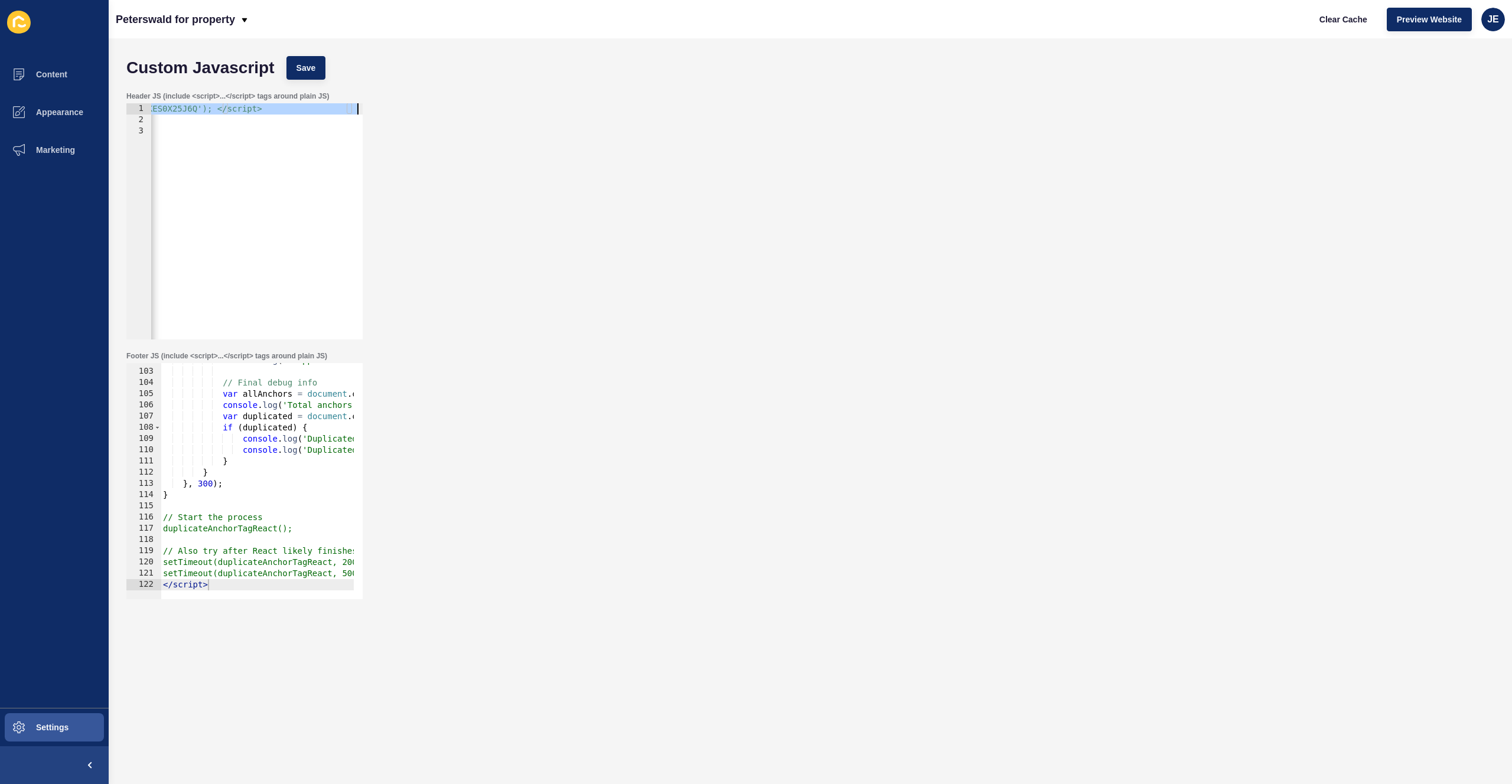
scroll to position [0, 1162]
drag, startPoint x: 325, startPoint y: 110, endPoint x: 363, endPoint y: 108, distance: 38.1
click at [363, 108] on div "Header JS (include <script>...</script> tags around plain JS) <!-- Google tag (…" at bounding box center [244, 215] width 238 height 250
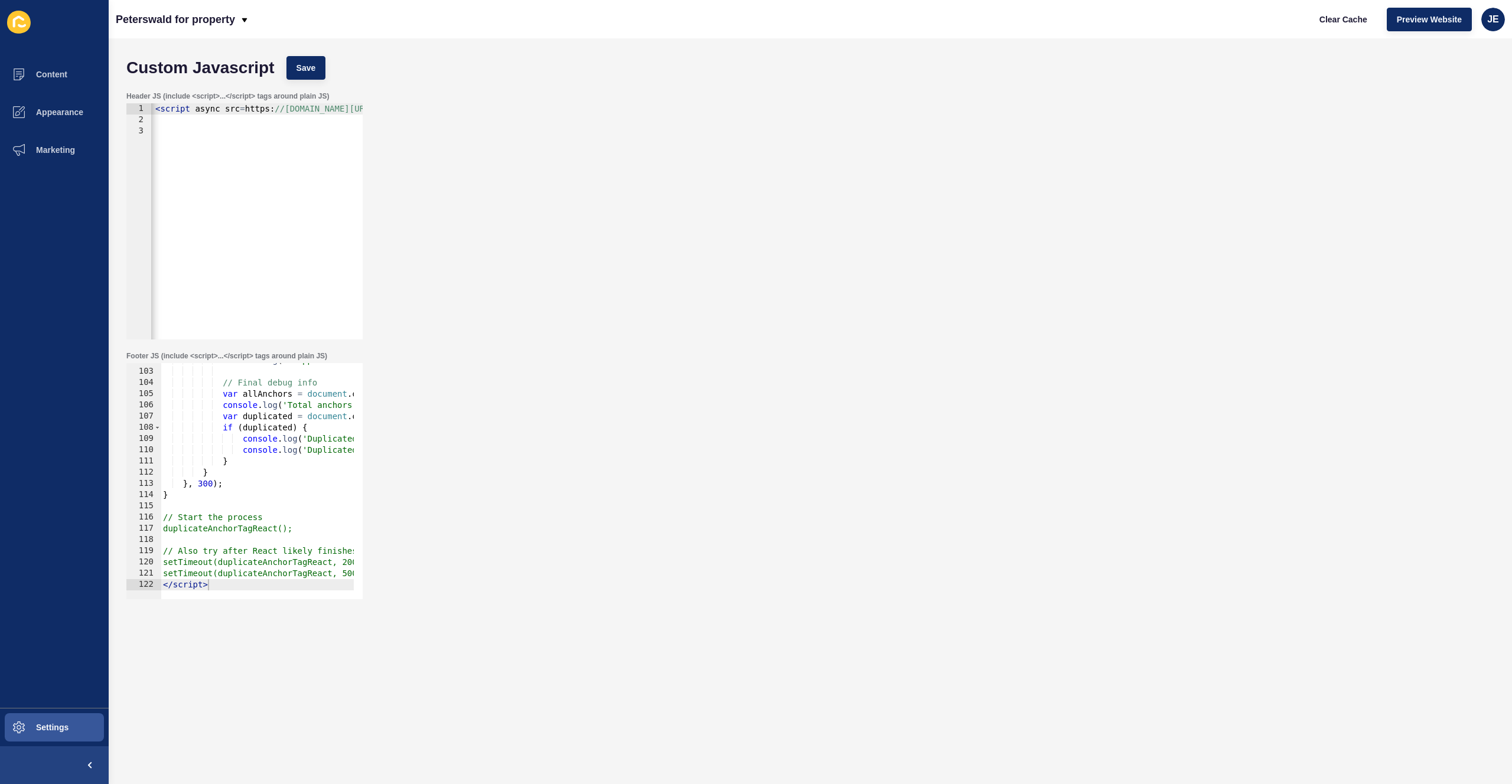
click at [244, 102] on div "Header JS (include <script>...</script> tags around plain JS) <!-- Google tag (…" at bounding box center [244, 215] width 238 height 250
click at [243, 108] on div "<!-- Google tag ( gtag . js ) --> < script async src = https : //www.googletagm…" at bounding box center [690, 228] width 1374 height 249
click at [244, 109] on div "<!-- Google tag ( gtag . js ) --> < script async src = "https://www.googletagma…" at bounding box center [412, 228] width 1379 height 249
click at [248, 110] on div "<!-- Google tag ( gtag . js ) --> < script async src = "https://www.googletagma…" at bounding box center [412, 228] width 1379 height 249
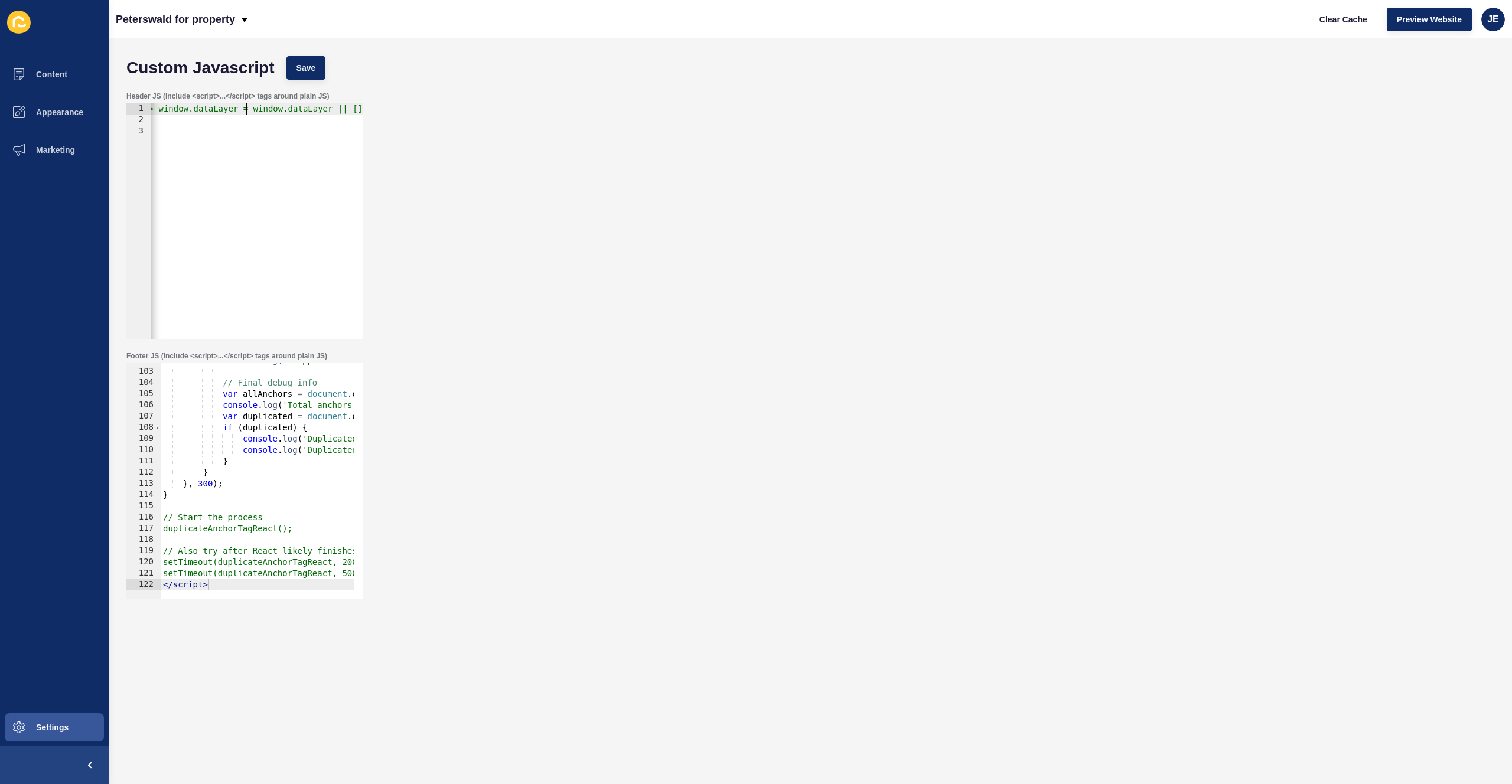
scroll to position [0, 37]
type textarea "<!-- Google tag (gtag.js) --> <script async src="https://www.googletagmanager.c…"
click at [308, 77] on button "Save" at bounding box center [306, 68] width 40 height 24
click at [1348, 22] on span "Clear Cache" at bounding box center [1343, 19] width 48 height 12
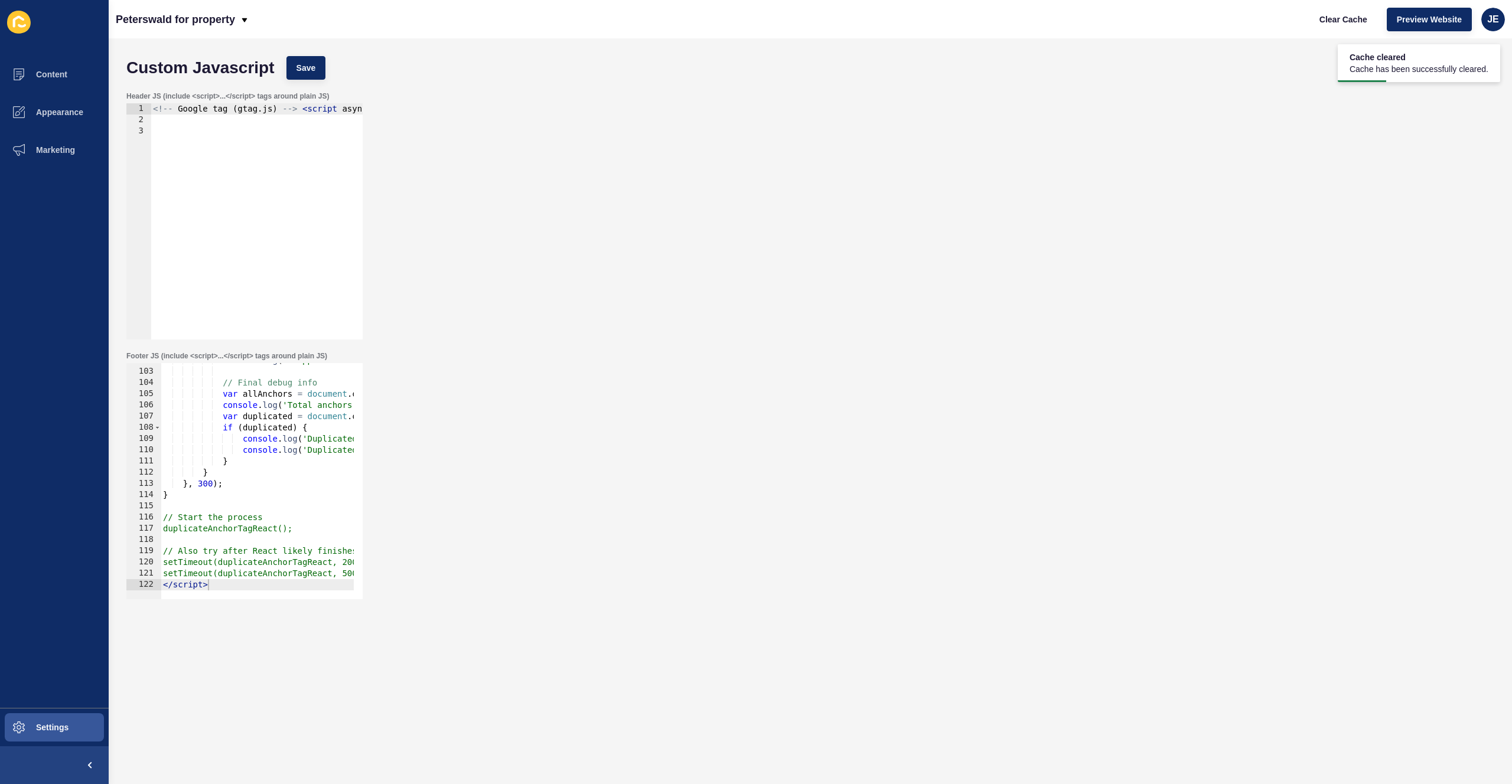
click at [243, 483] on div "console . log ( 'Stopped after' , maxAttempts , 'attempts' ) ; // Final debug i…" at bounding box center [497, 479] width 674 height 249
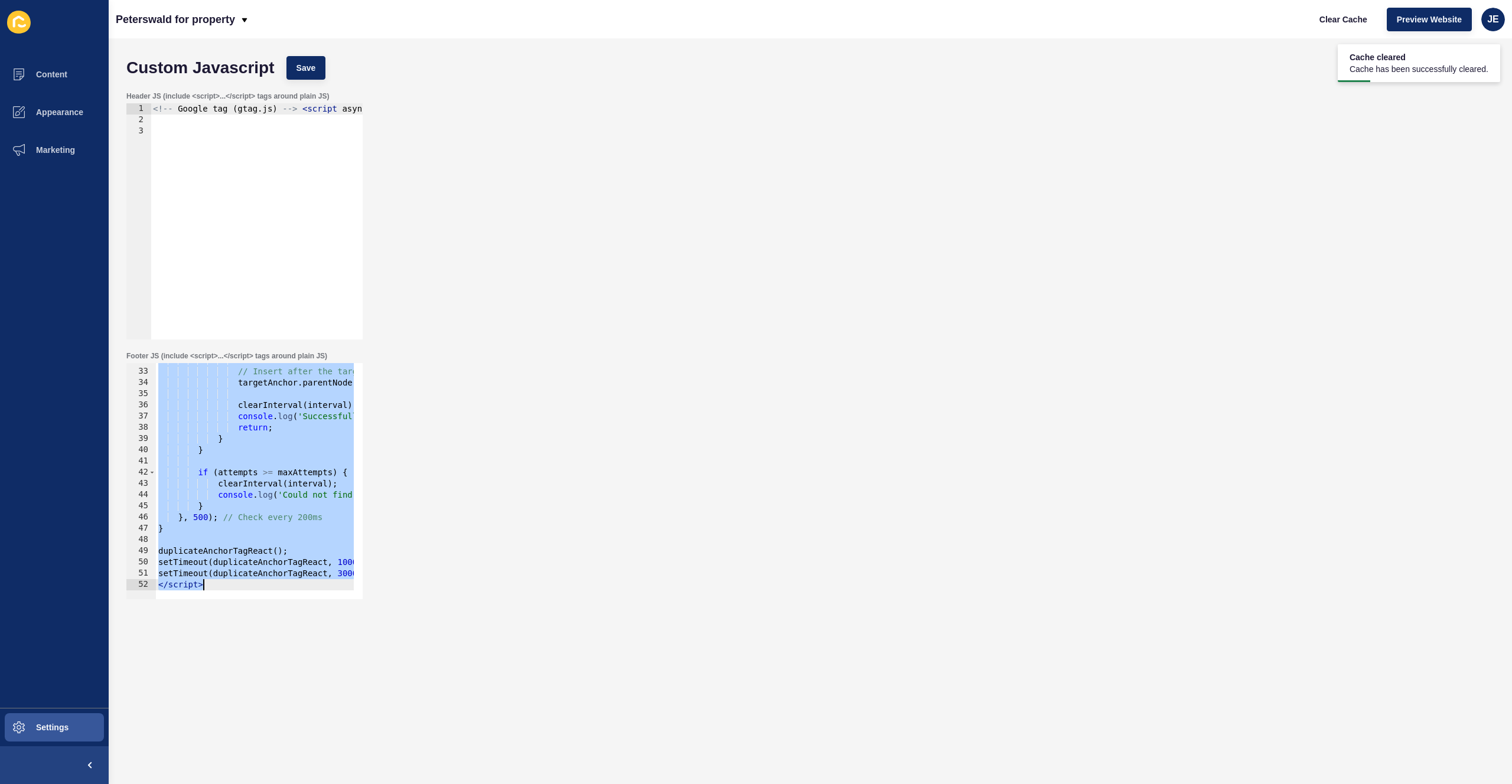
scroll to position [356, 0]
click at [295, 75] on button "Save" at bounding box center [306, 68] width 40 height 24
click at [1340, 16] on span "Clear Cache" at bounding box center [1343, 19] width 48 height 12
click at [242, 531] on div "// Insert after the target targetAnchor . parentNode . insertBefore ( newAnchor…" at bounding box center [493, 479] width 674 height 249
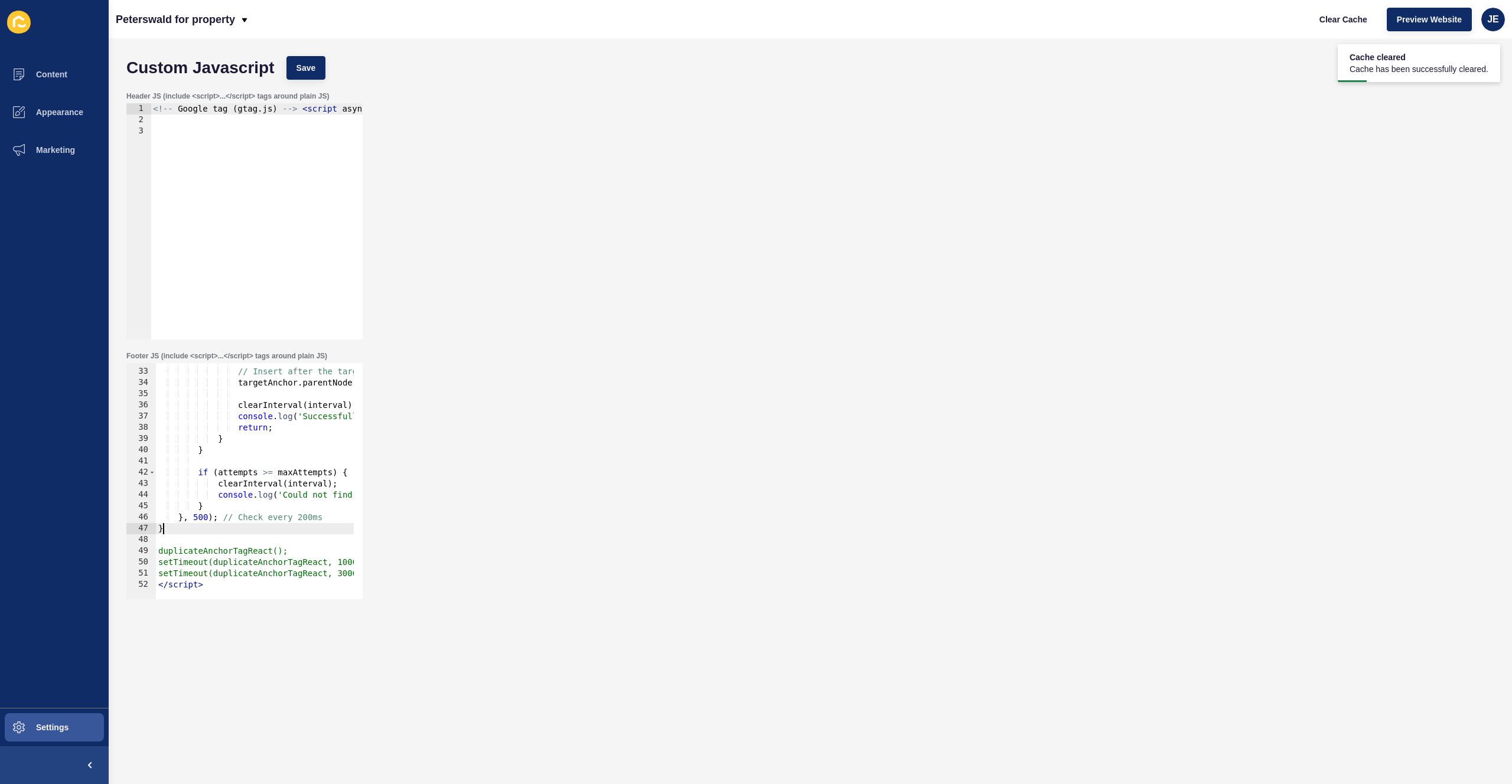
scroll to position [0, 0]
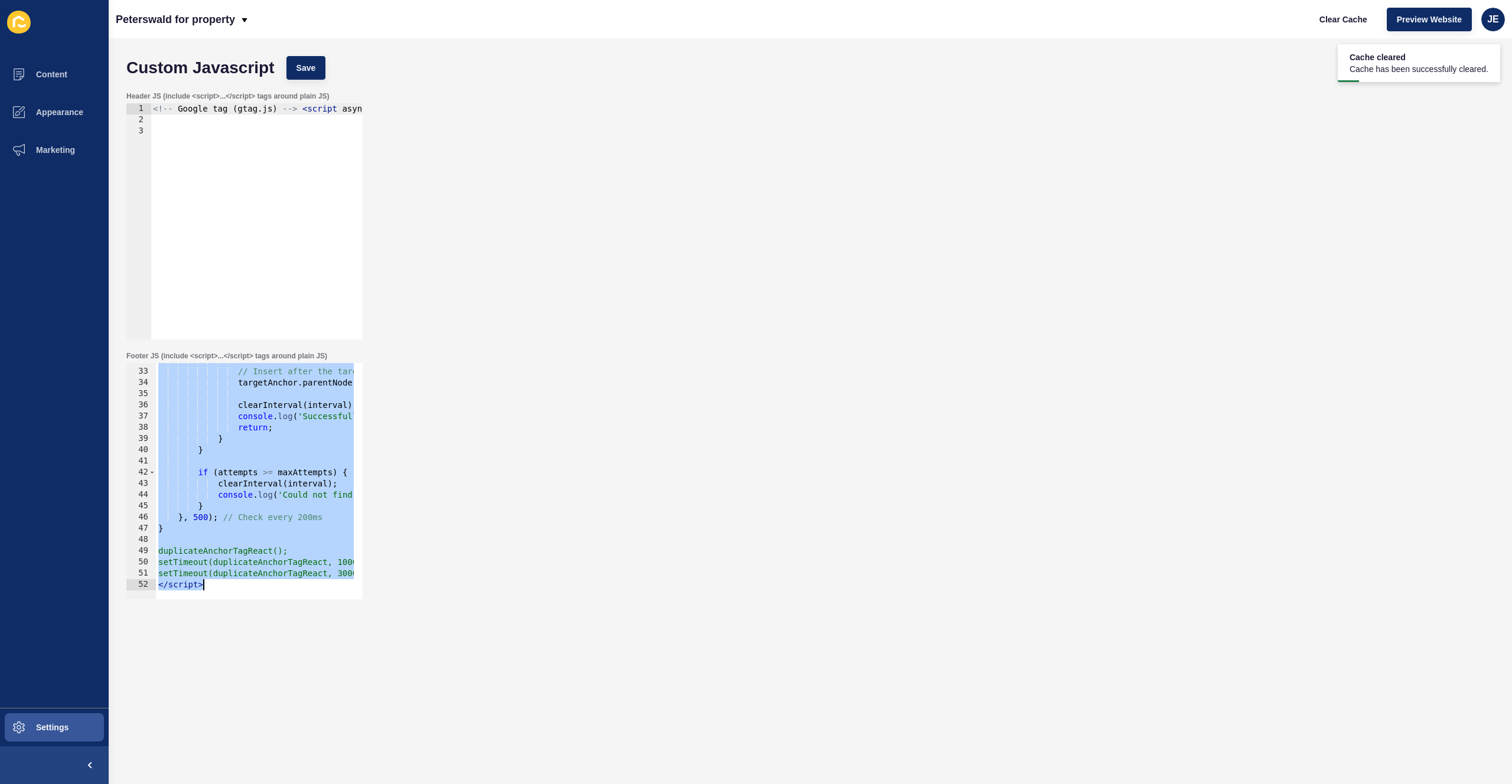
paste textarea
type textarea "</script>"
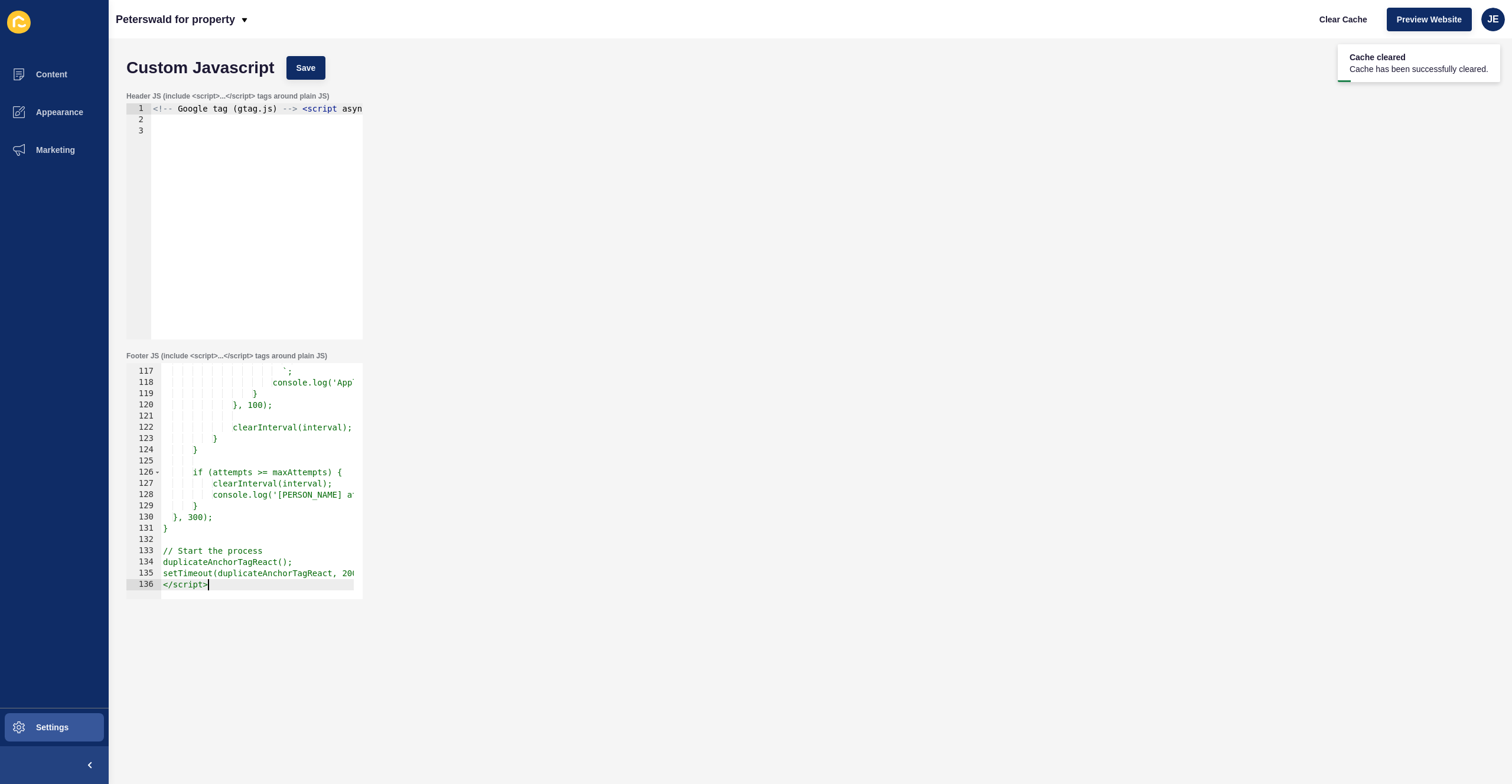
scroll to position [1298, 0]
click at [302, 64] on span "Save" at bounding box center [306, 67] width 19 height 12
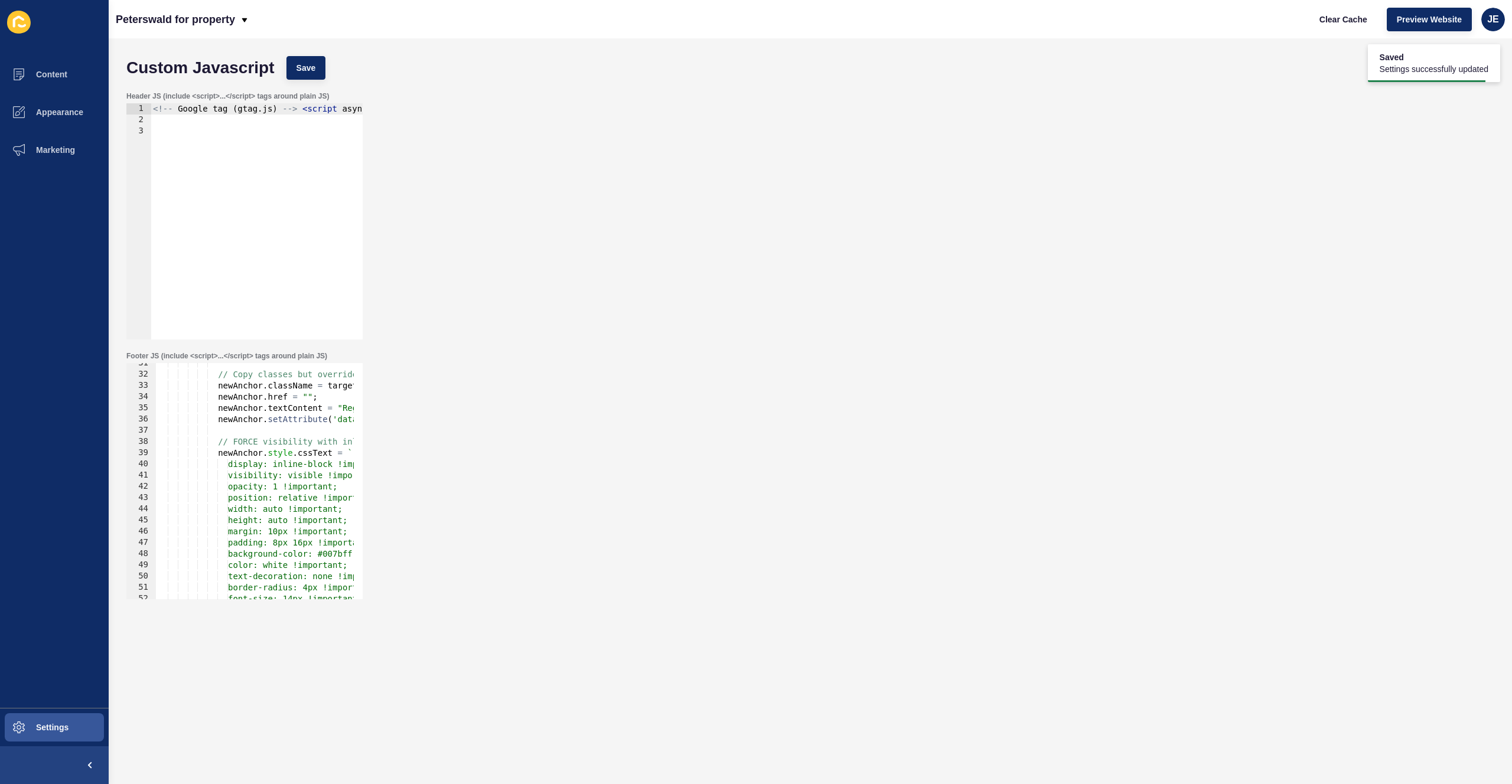
scroll to position [0, 0]
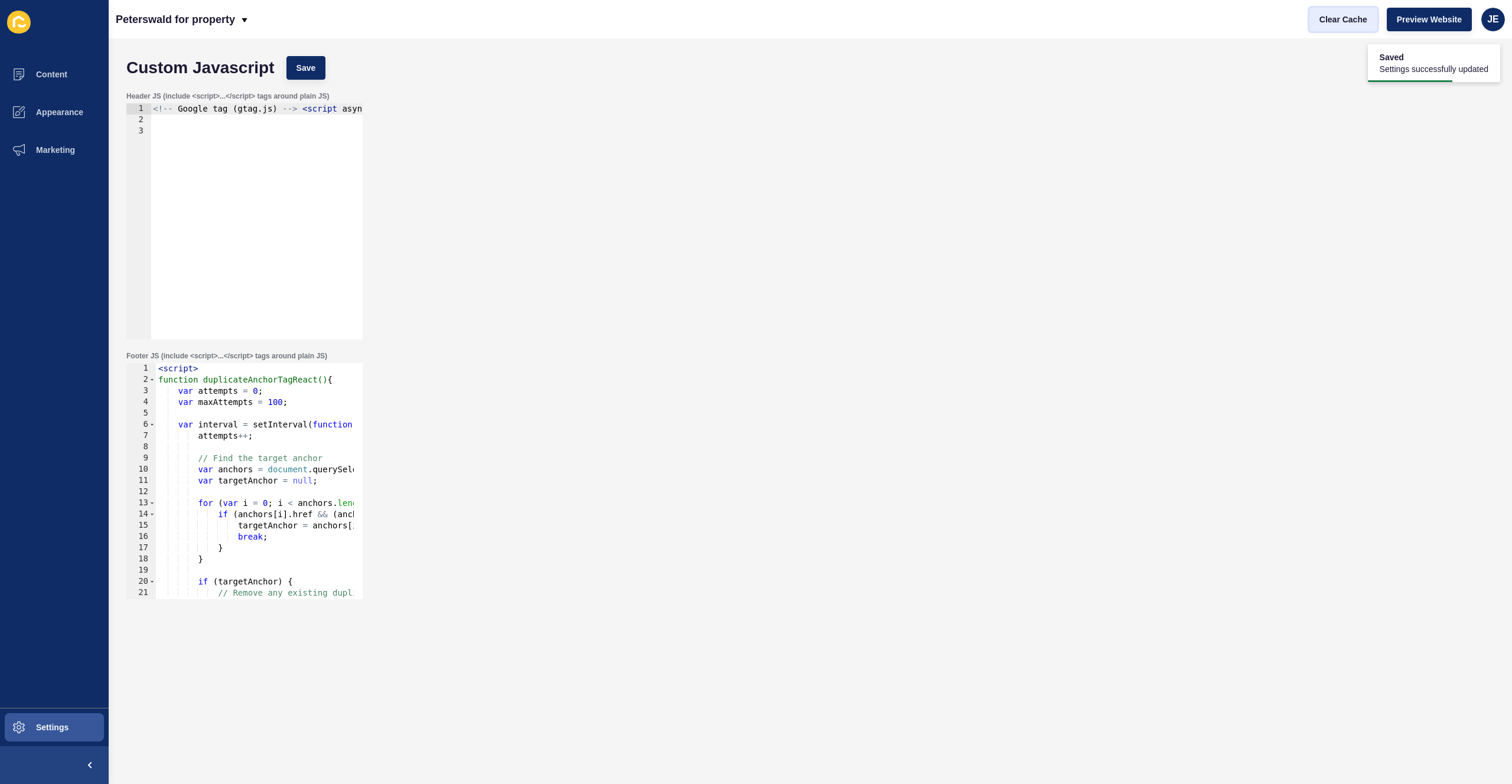
click at [1334, 22] on span "Clear Cache" at bounding box center [1343, 19] width 48 height 12
click at [276, 486] on div "< script > function duplicateAnchorTagReact() { var attempts = 0 ; var maxAttem…" at bounding box center [493, 488] width 674 height 249
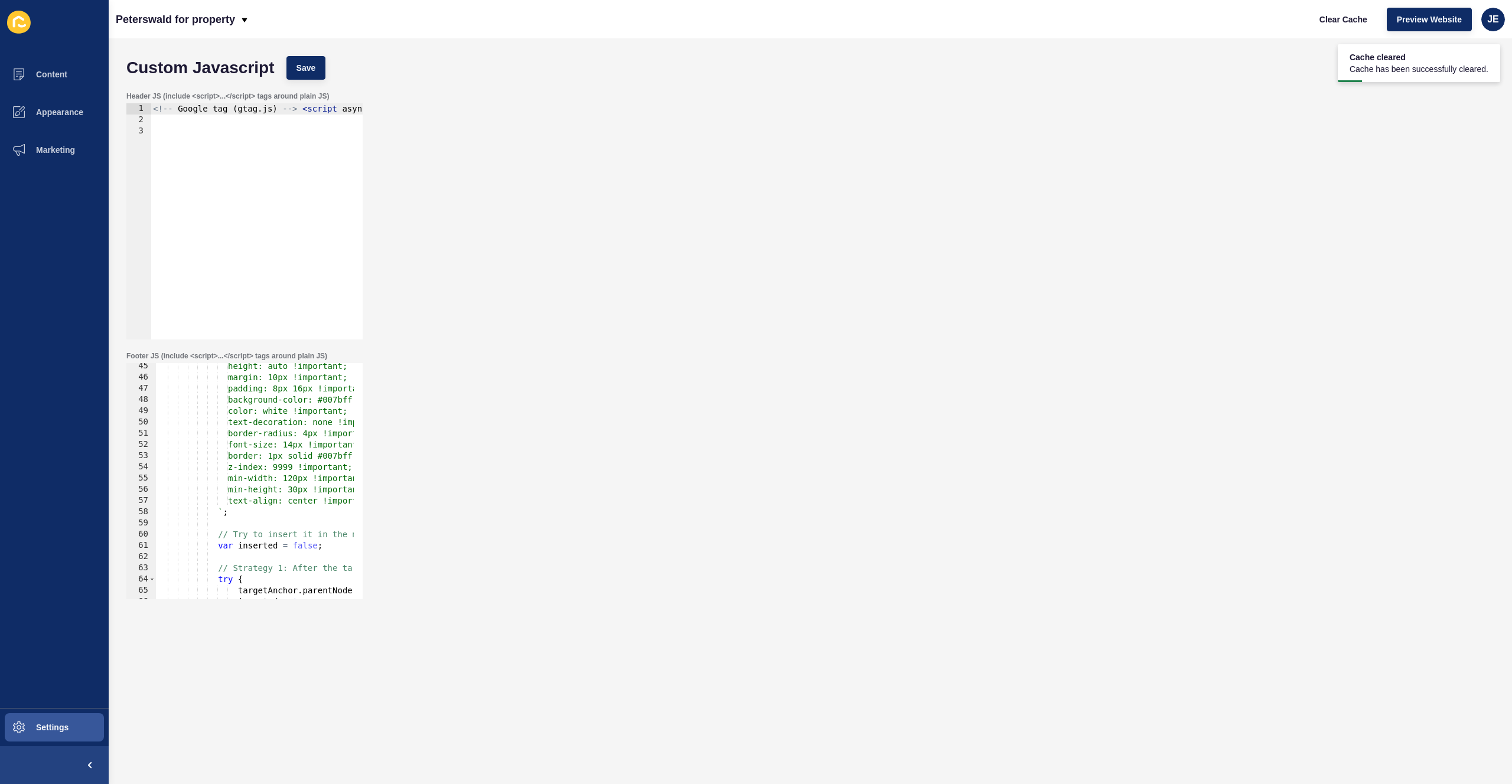
scroll to position [708, 0]
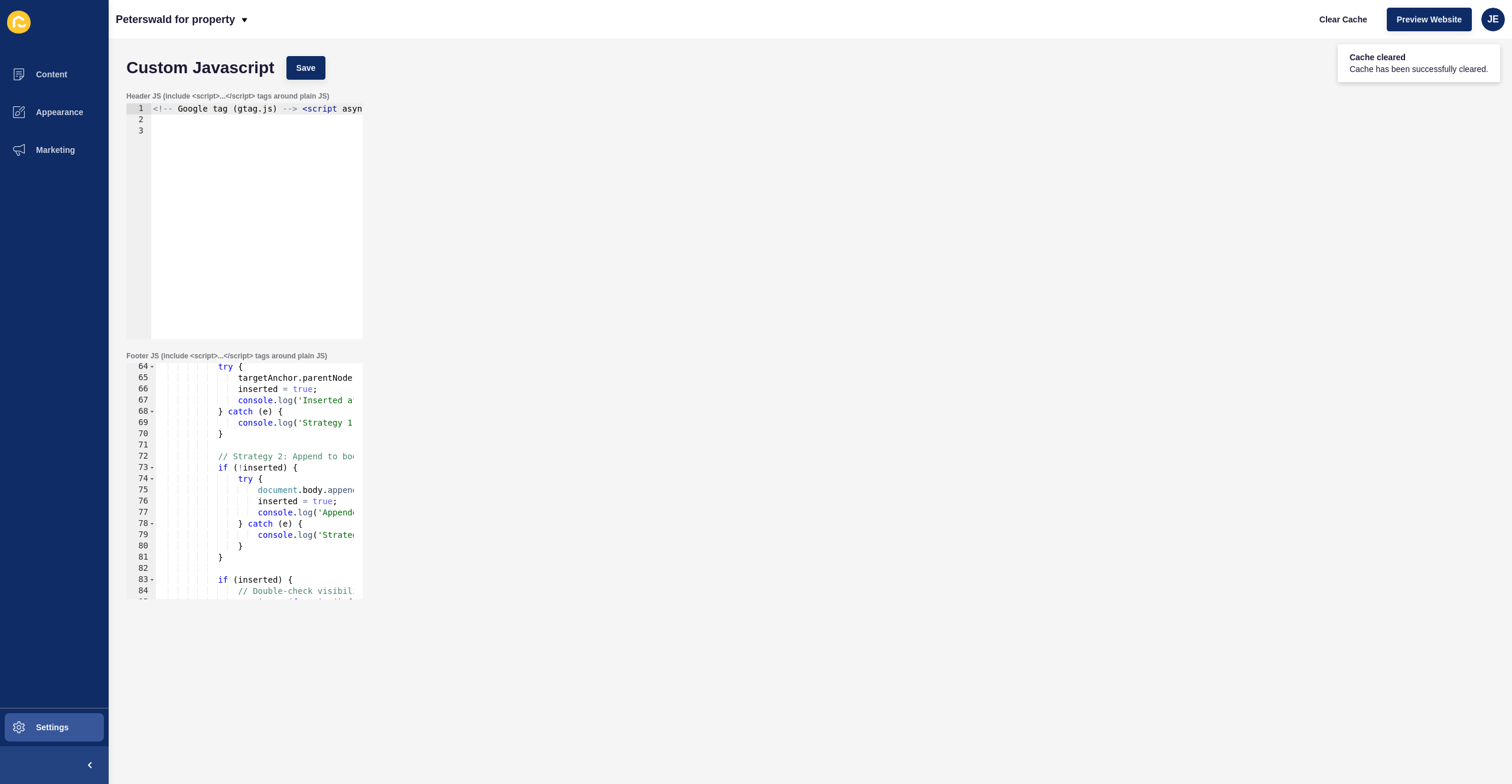
type textarea "setTimeout(duplicateAnchorTagReact, 2000); </script>"
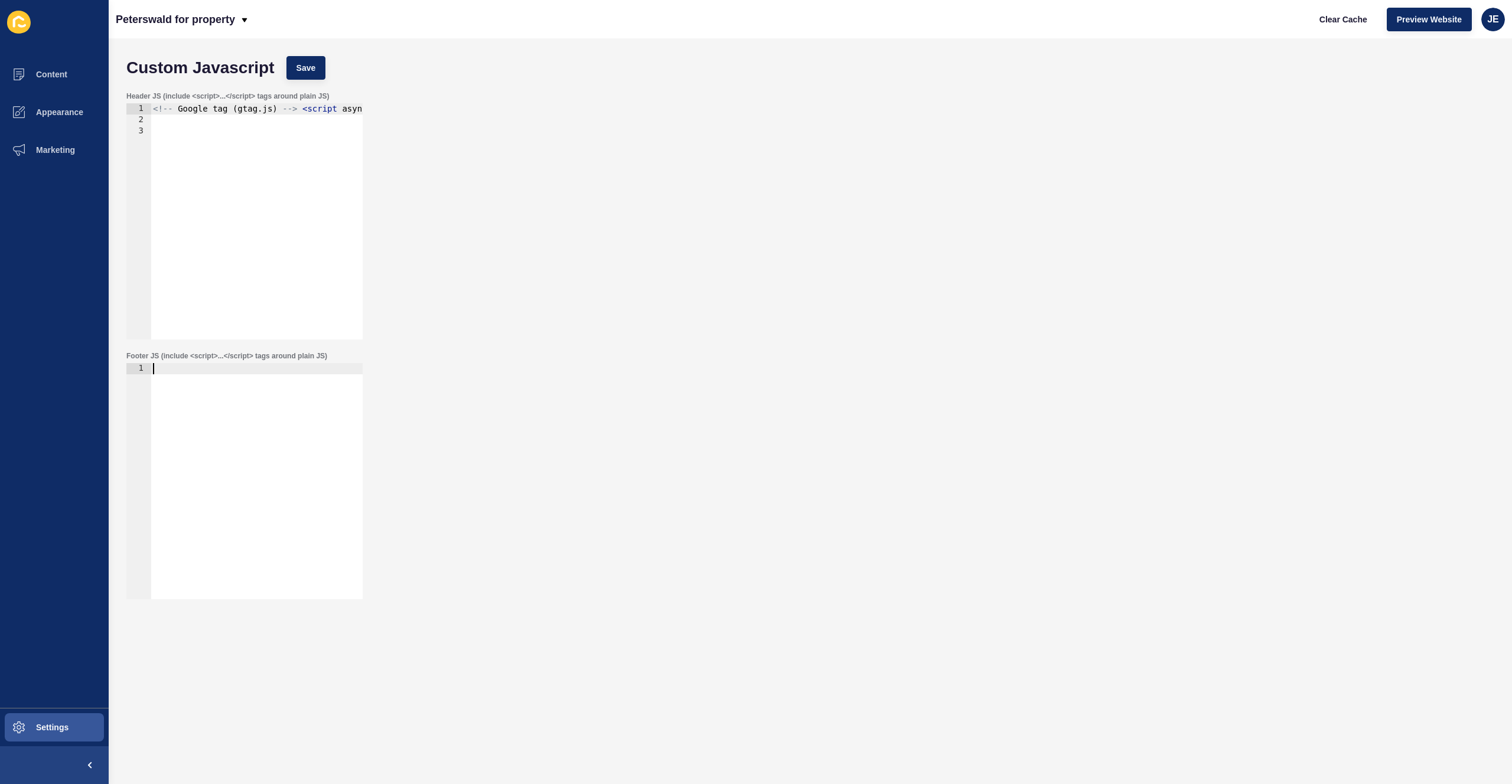
click at [326, 68] on div "Custom Javascript Save" at bounding box center [810, 67] width 1379 height 35
click at [319, 69] on button "Save" at bounding box center [306, 68] width 40 height 24
click at [243, 476] on div at bounding box center [256, 493] width 212 height 259
paste textarea "</script>"
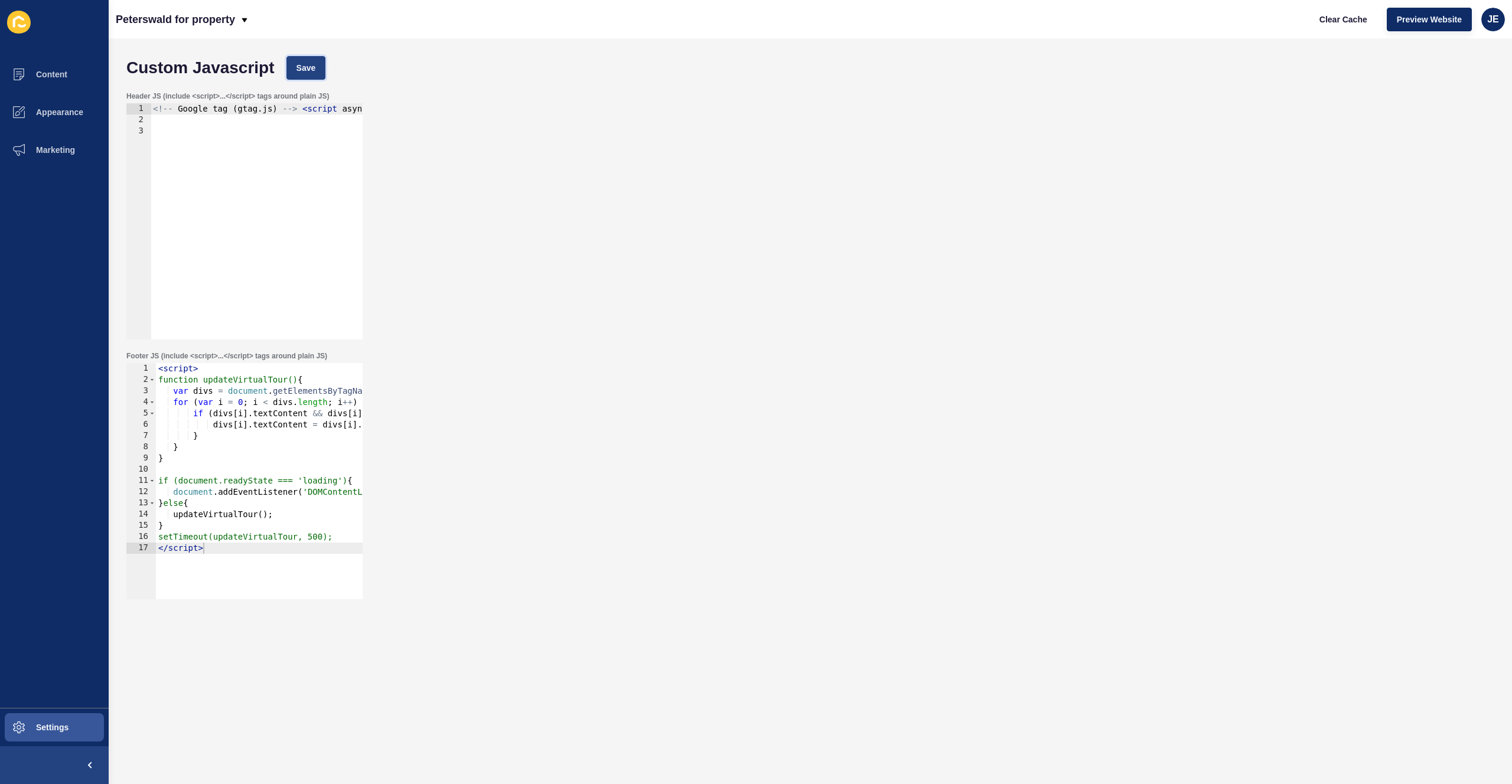
click at [310, 59] on button "Save" at bounding box center [306, 68] width 40 height 24
click at [1343, 20] on span "Clear Cache" at bounding box center [1343, 19] width 48 height 12
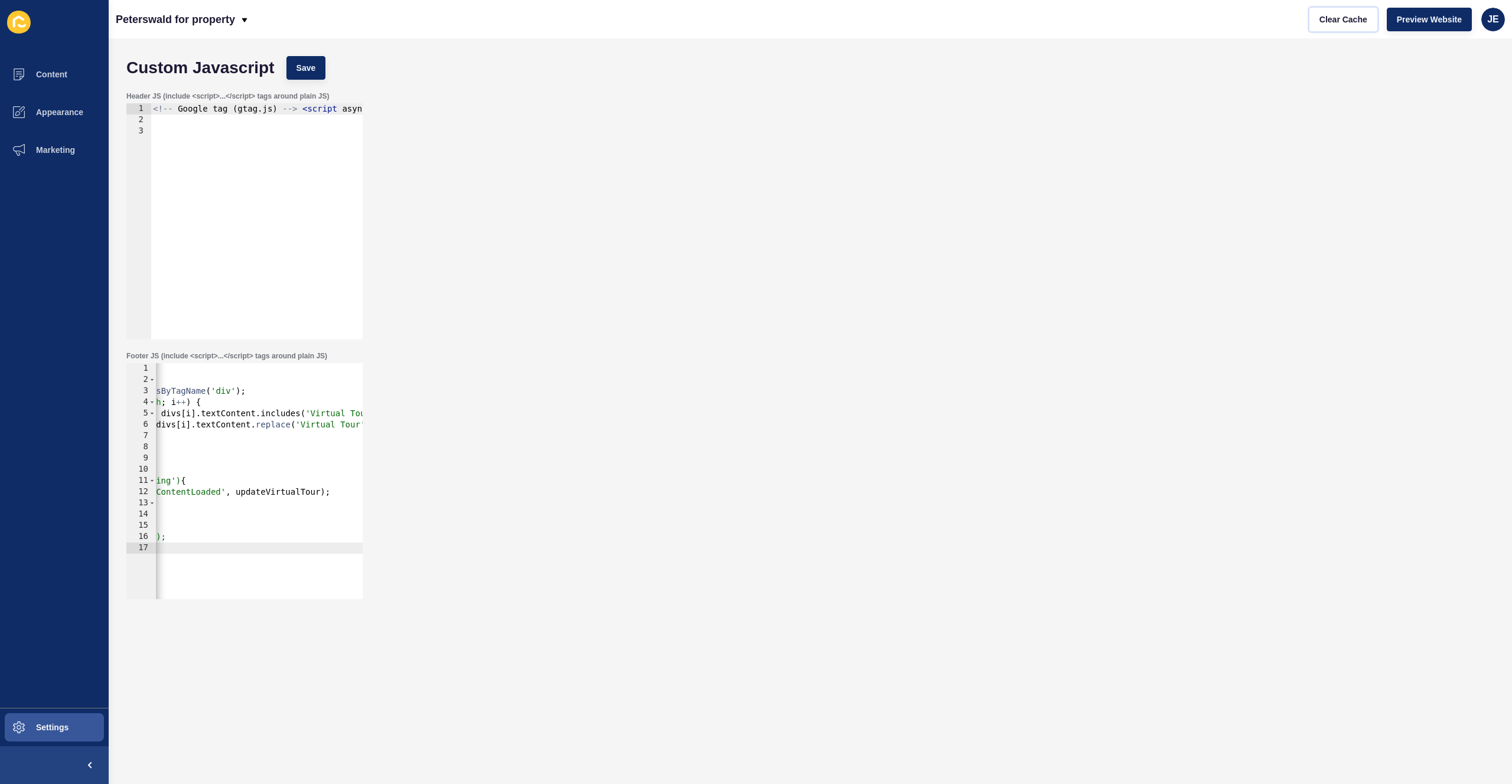
scroll to position [0, 167]
click at [275, 413] on div "< script > function updateVirtualTour() { var divs = document . getElementsByTa…" at bounding box center [235, 488] width 491 height 249
click at [283, 414] on div "< script > function updateVirtualTour() { var divs = document . getElementsByTa…" at bounding box center [235, 488] width 491 height 249
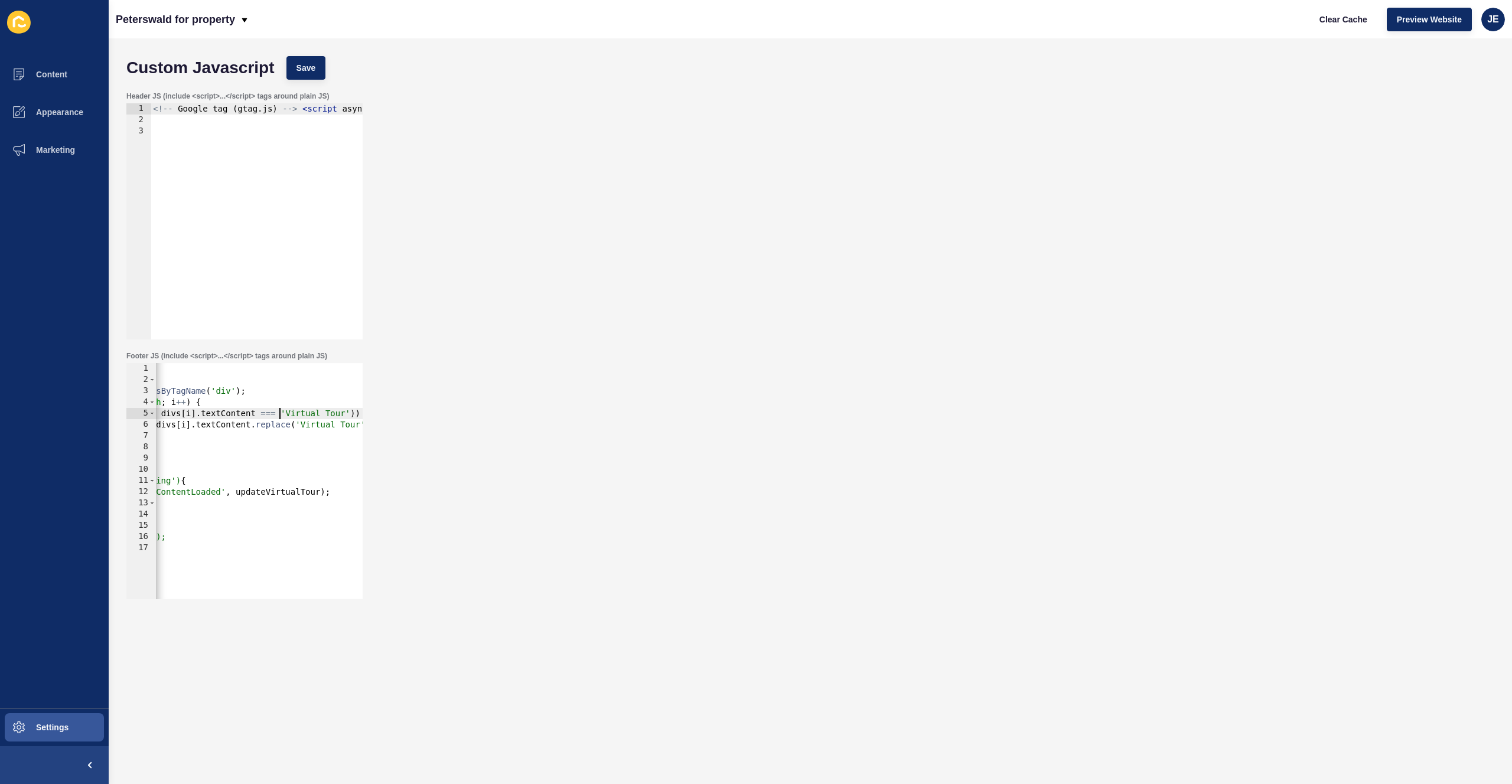
click at [354, 416] on div "< script > function updateVirtualTour() { var divs = document . getElementsByTa…" at bounding box center [235, 488] width 491 height 249
type textarea "if (divs[i].textContent && divs[i].textContent === 'Virtual Tour') {"
click at [313, 65] on span "Save" at bounding box center [306, 67] width 19 height 12
click at [1326, 20] on span "Clear Cache" at bounding box center [1343, 19] width 48 height 12
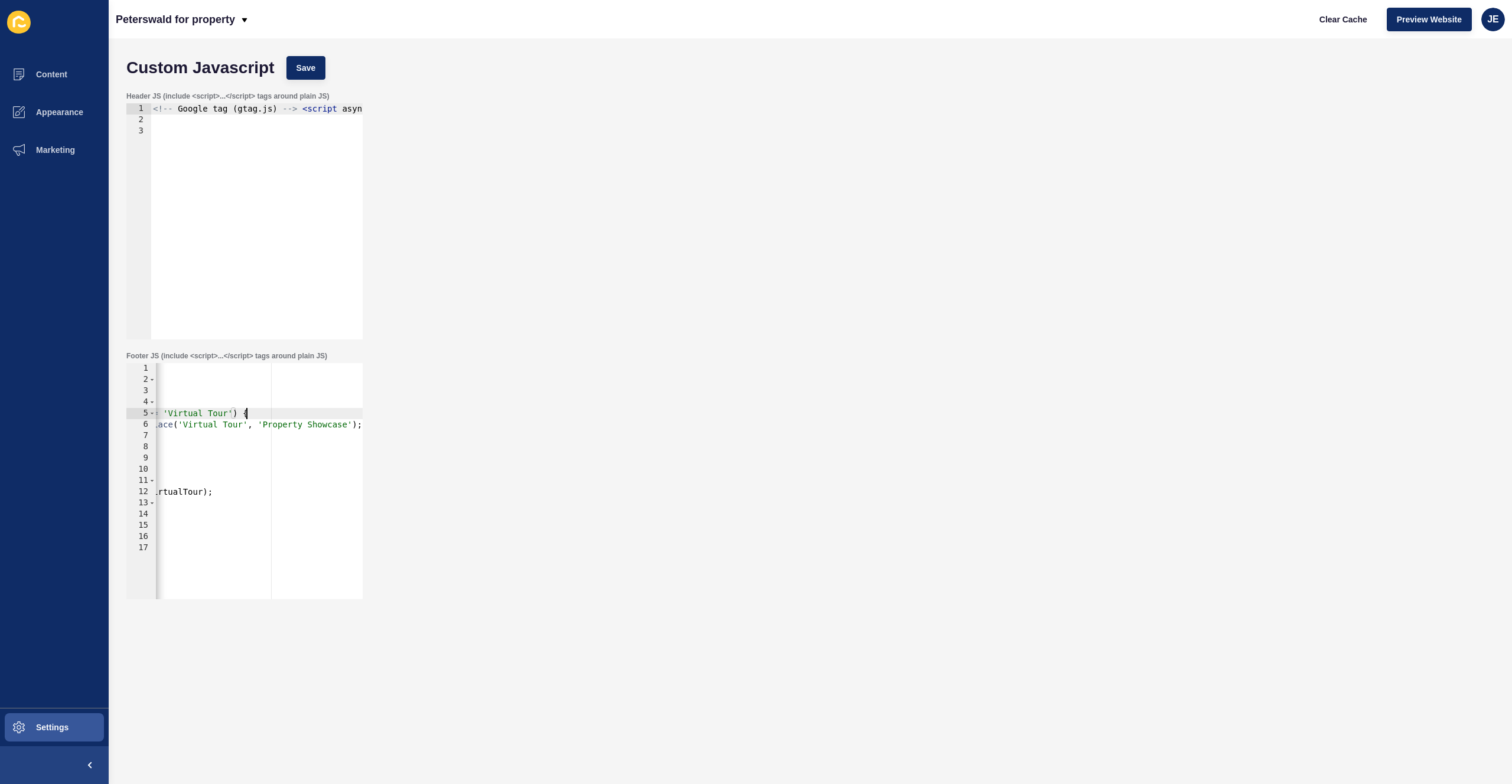
click at [280, 411] on div "< script > function updateVirtualTour() { var divs = document . getElementsByTa…" at bounding box center [117, 488] width 491 height 249
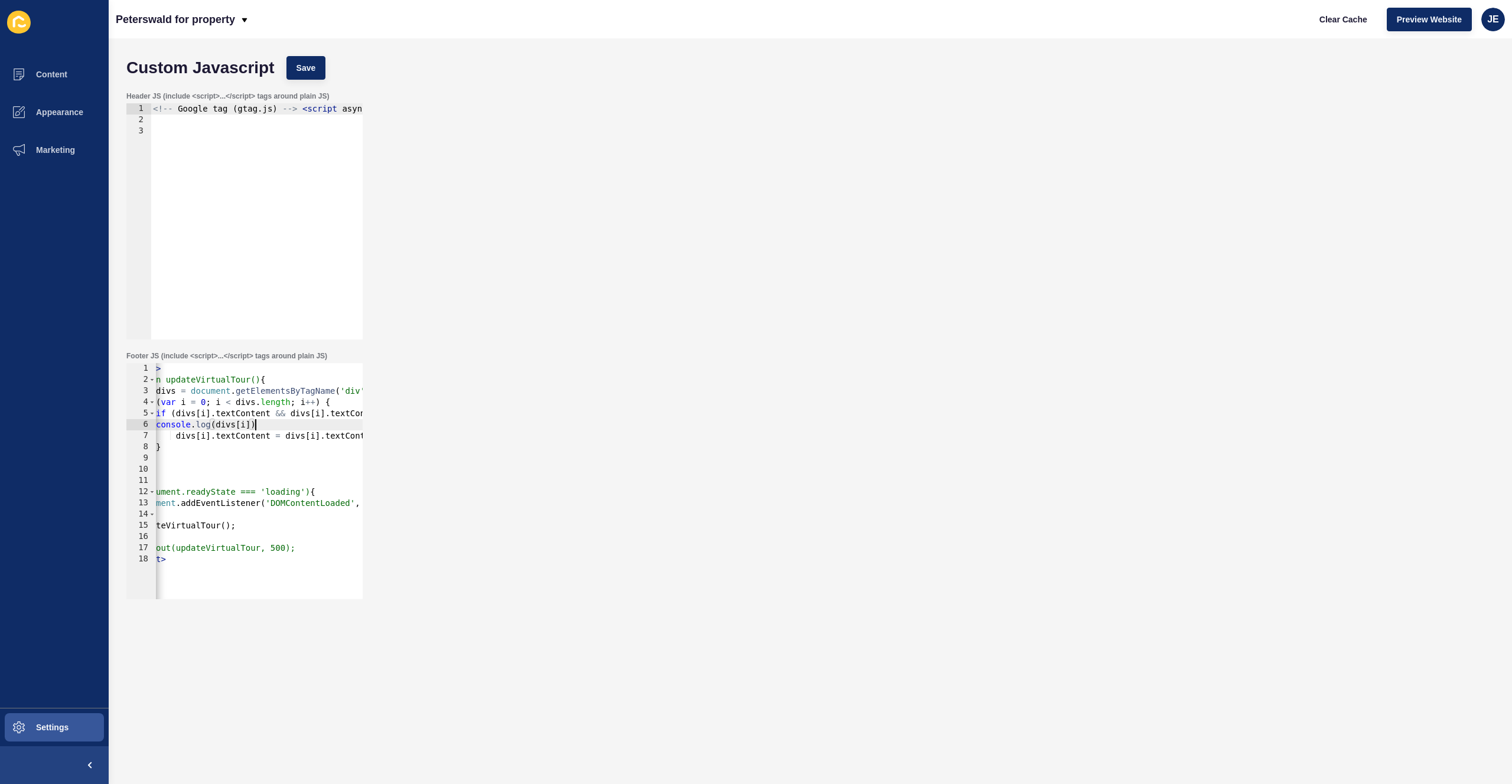
scroll to position [0, 9]
click at [322, 70] on button "Save" at bounding box center [306, 68] width 40 height 24
click at [1335, 22] on span "Clear Cache" at bounding box center [1343, 19] width 48 height 12
drag, startPoint x: 201, startPoint y: 436, endPoint x: 131, endPoint y: 431, distance: 70.2
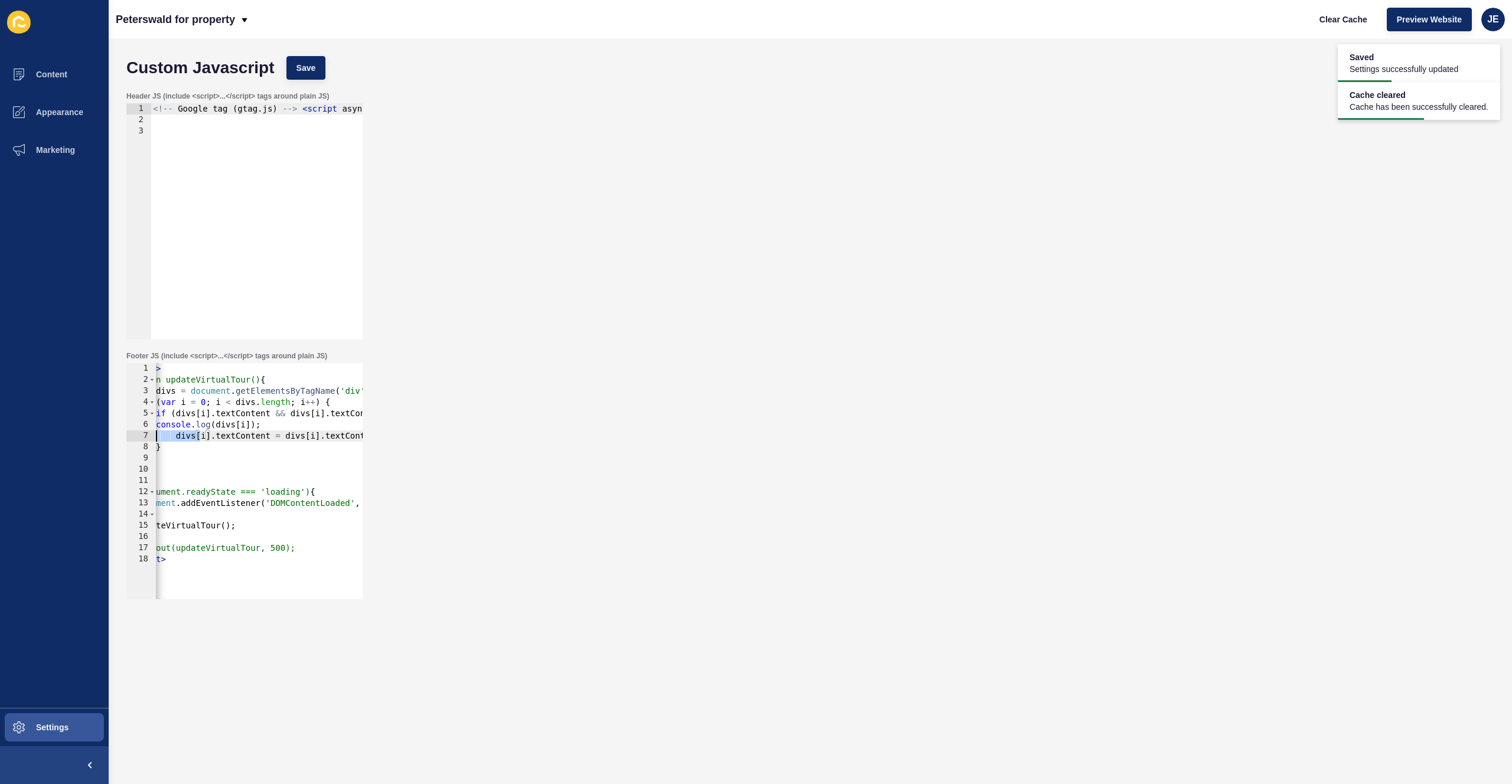
click at [130, 432] on div "divs[i].textContent = divs[i].textContent.replace('Virtual Tour', 'Property Sho…" at bounding box center [244, 481] width 236 height 236
click at [191, 421] on div "< script > function updateVirtualTour() { var divs = document . getElementsByTa…" at bounding box center [401, 488] width 491 height 249
drag, startPoint x: 356, startPoint y: 389, endPoint x: 402, endPoint y: 391, distance: 46.0
click at [402, 391] on div "Footer JS (include <script>...</script> tags around plain JS) console.log(divs[…" at bounding box center [810, 475] width 1379 height 260
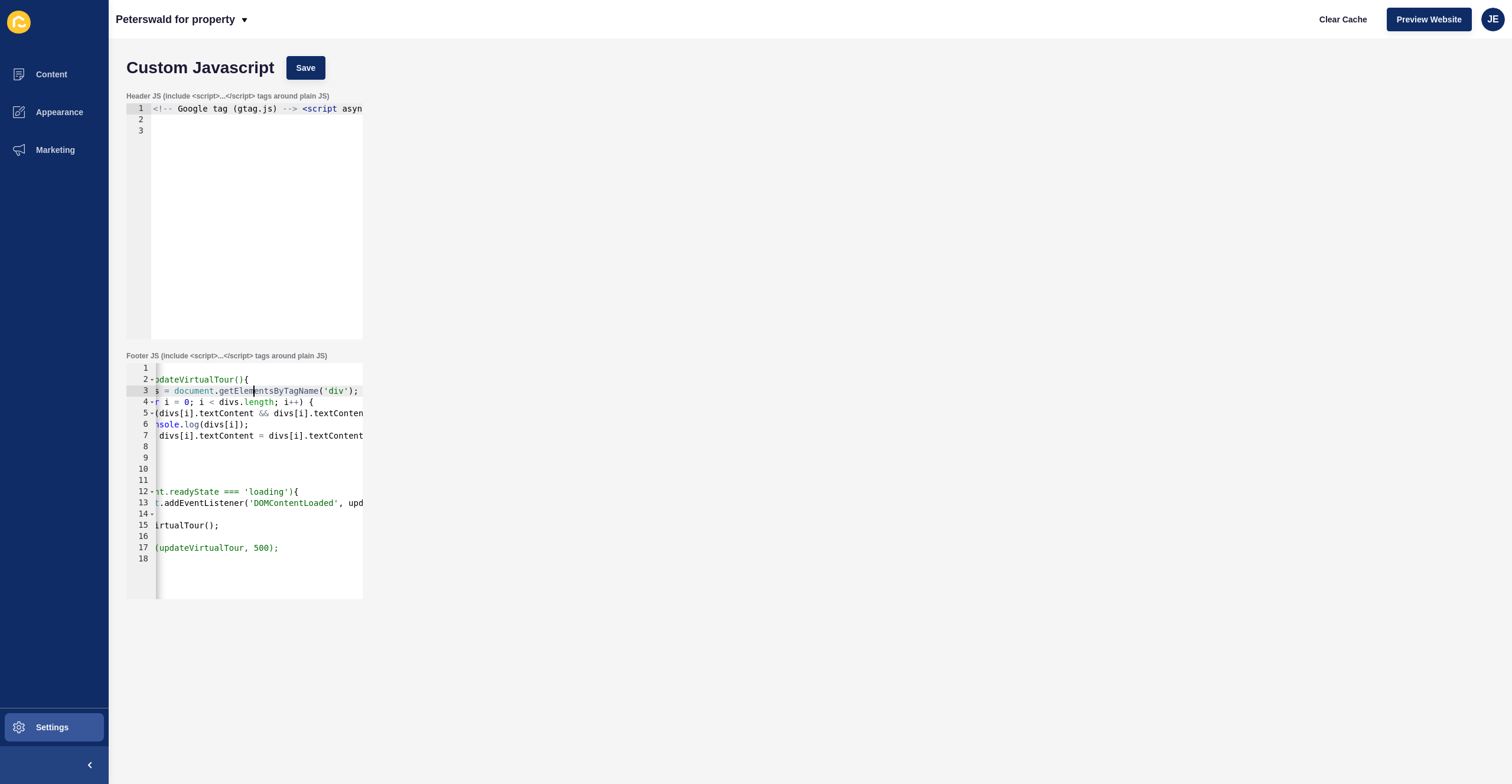
click at [256, 394] on div "< script > function updateVirtualTour() { var divs = document . getElementsByTa…" at bounding box center [347, 488] width 491 height 249
click at [334, 402] on div "< script > function updateVirtualTour() { var divs = document . getElementsByTa…" at bounding box center [347, 488] width 491 height 249
click at [329, 402] on div "< script > function updateVirtualTour() { var divs = document . getElementsByTa…" at bounding box center [347, 488] width 491 height 249
drag, startPoint x: 264, startPoint y: 422, endPoint x: 150, endPoint y: 423, distance: 114.0
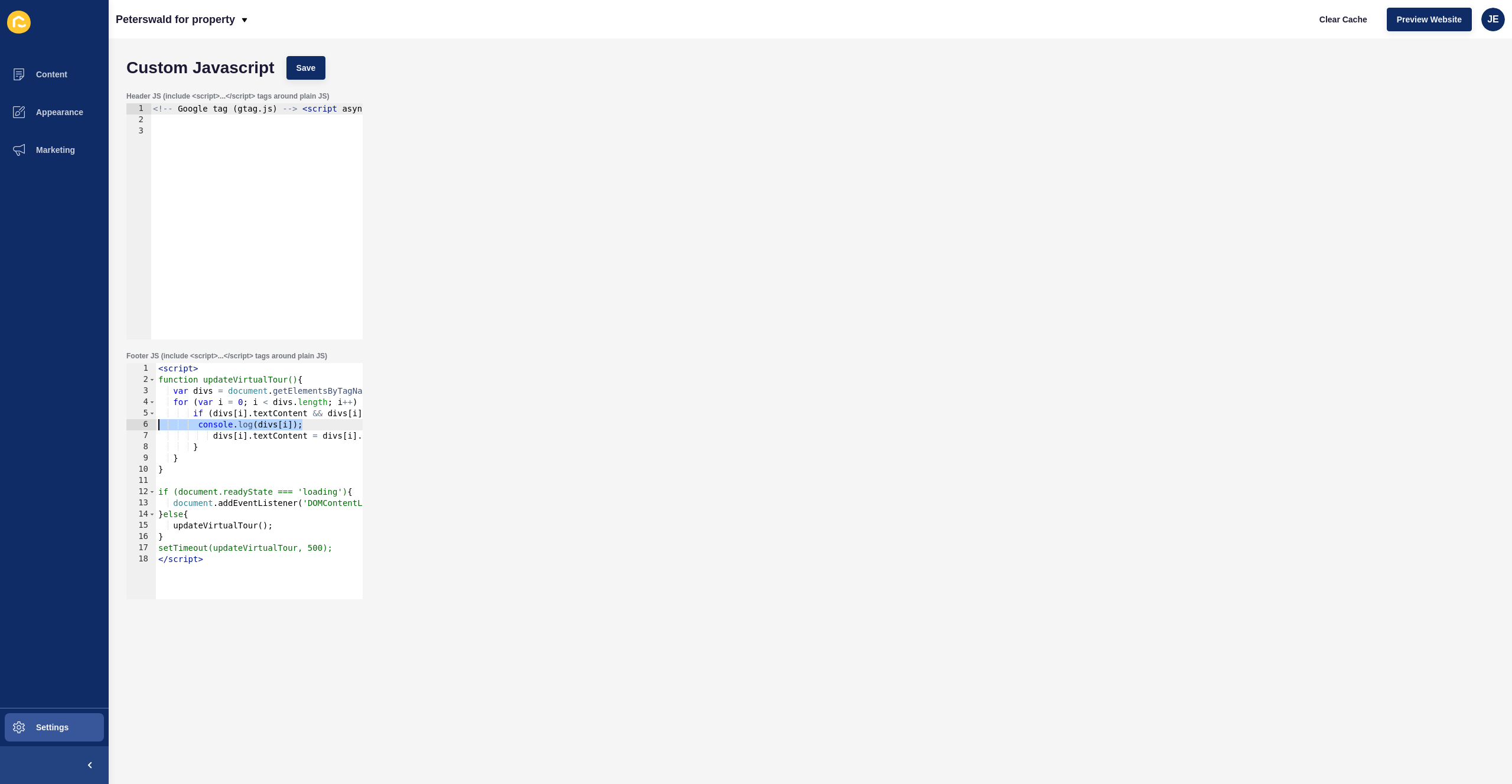
click at [150, 423] on div "for (var i = 0; i < divs.length; i++) { 1 2 3 4 5 6 7 8 9 10 11 12 13 14 15 16 …" at bounding box center [244, 481] width 236 height 236
click at [307, 404] on div "< script > function updateVirtualTour() { var divs = document . getElementsByTa…" at bounding box center [401, 488] width 491 height 249
drag, startPoint x: 321, startPoint y: 402, endPoint x: 404, endPoint y: 398, distance: 83.1
click at [404, 398] on div "Footer JS (include <script>...</script> tags around plain JS) for (var i = 0; i…" at bounding box center [810, 475] width 1379 height 260
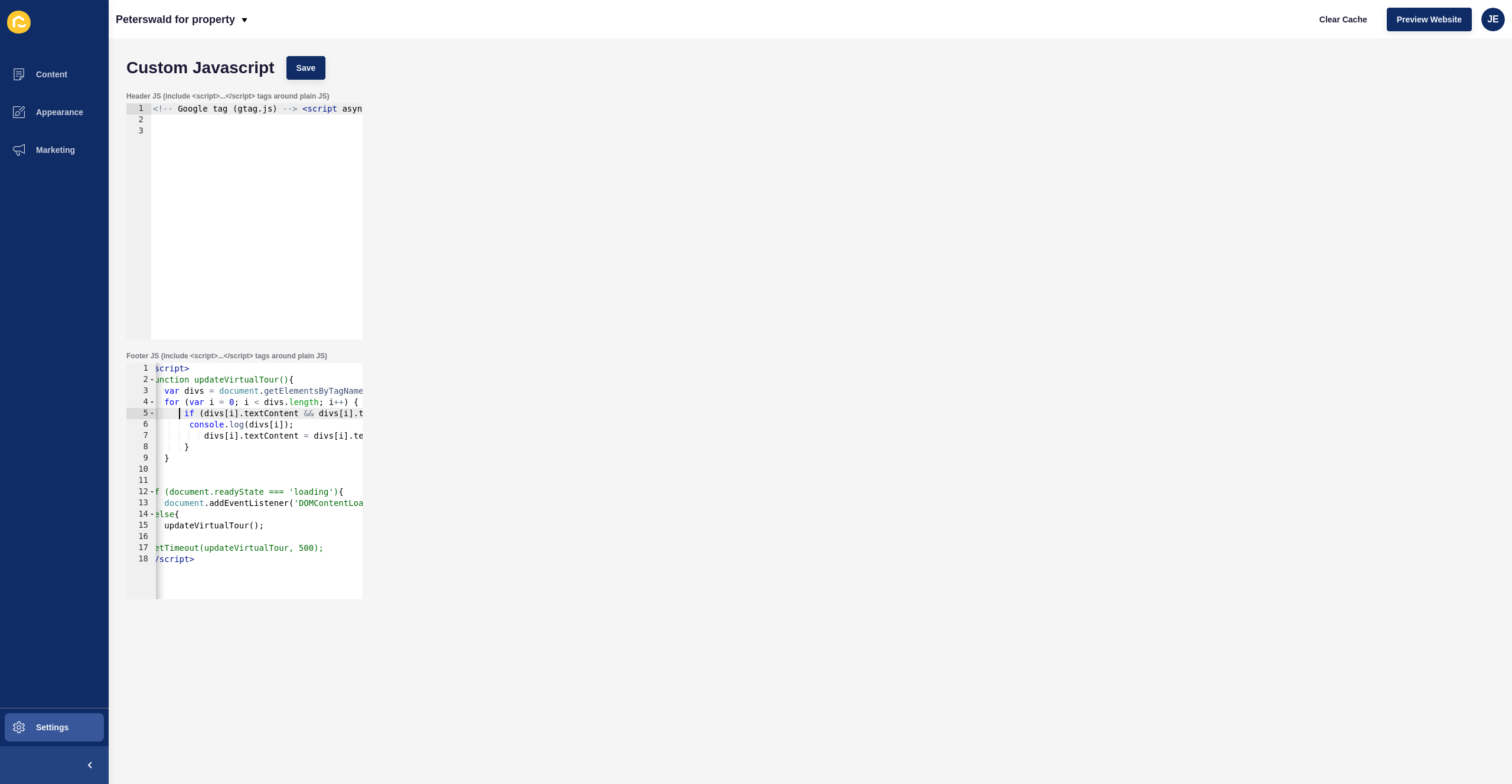
click at [181, 416] on div "< script > function updateVirtualTour() { var divs = document . getElementsByTa…" at bounding box center [392, 488] width 491 height 249
type textarea "if (divs[i].textContent && divs[i].textContent === 'Virtual Tour') {"
paste textarea "console.log(divs[i]);"
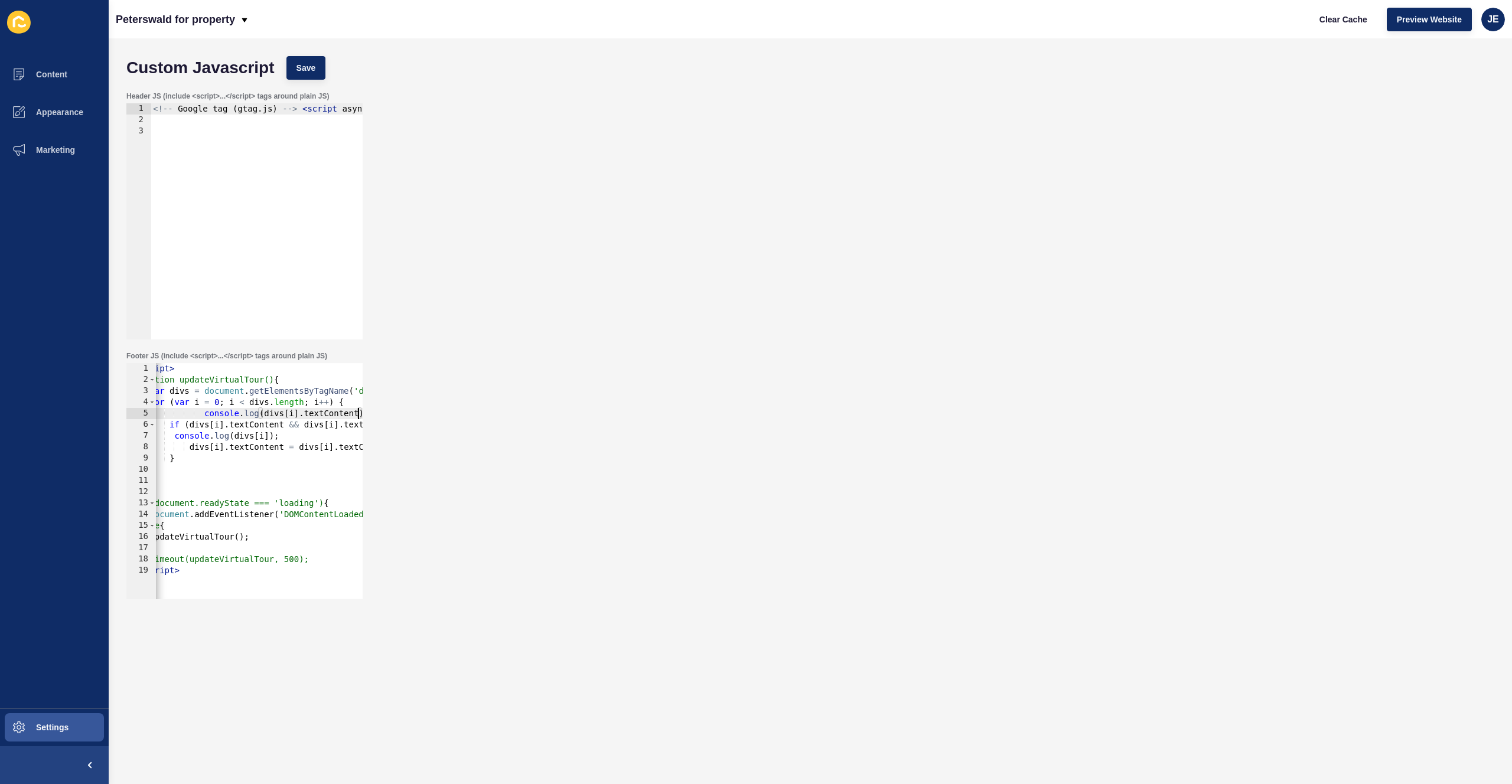
click at [328, 66] on div "Custom Javascript Save" at bounding box center [810, 67] width 1379 height 35
click at [326, 73] on div "Custom Javascript Save" at bounding box center [810, 67] width 1379 height 35
click at [287, 62] on button "Save" at bounding box center [306, 68] width 40 height 24
click at [1300, 20] on div "Peterswald for property Clear Cache Preview Website JE" at bounding box center [810, 19] width 1403 height 38
click at [1356, 22] on span "Clear Cache" at bounding box center [1343, 19] width 48 height 12
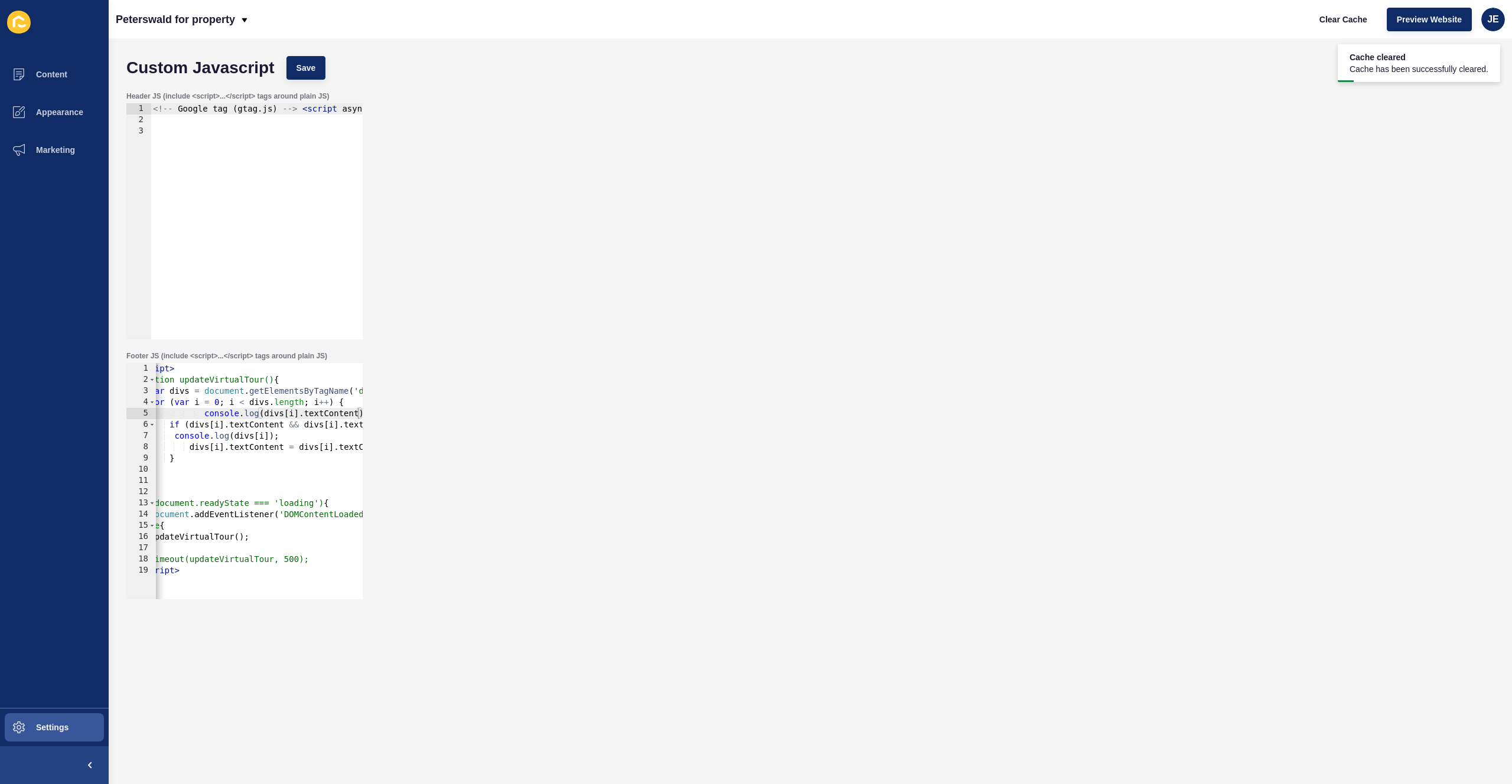
click at [326, 410] on div "< script > function updateVirtualTour() { var divs = document . getElementsByTa…" at bounding box center [378, 488] width 491 height 249
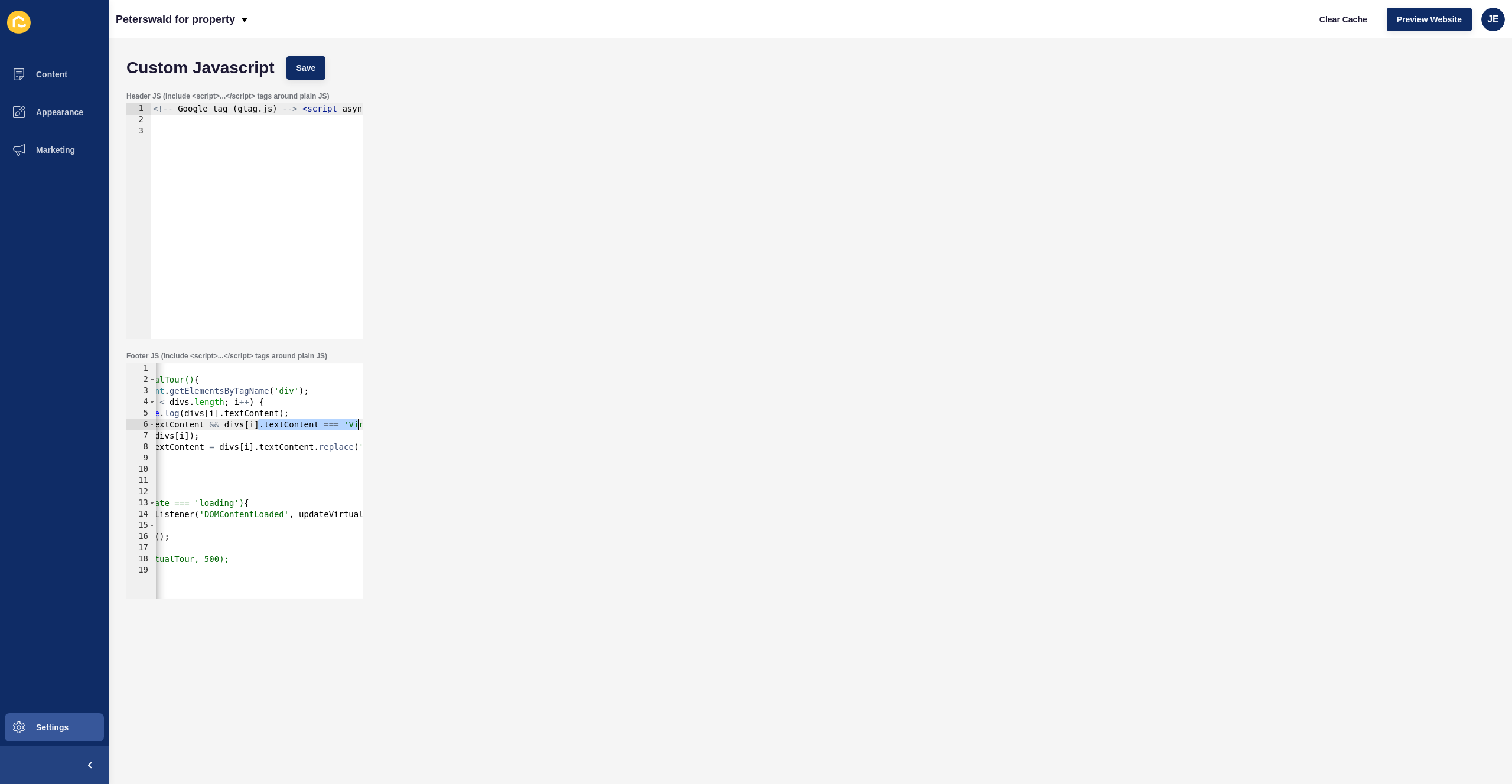
scroll to position [0, 172]
drag, startPoint x: 337, startPoint y: 424, endPoint x: 370, endPoint y: 423, distance: 33.0
click at [370, 423] on div "Footer JS (include <script>...</script> tags around plain JS) console.log(divs[…" at bounding box center [810, 475] width 1379 height 260
click at [269, 427] on div "< script > function updateVirtualTour() { var divs = document . getElementsByTa…" at bounding box center [228, 488] width 491 height 249
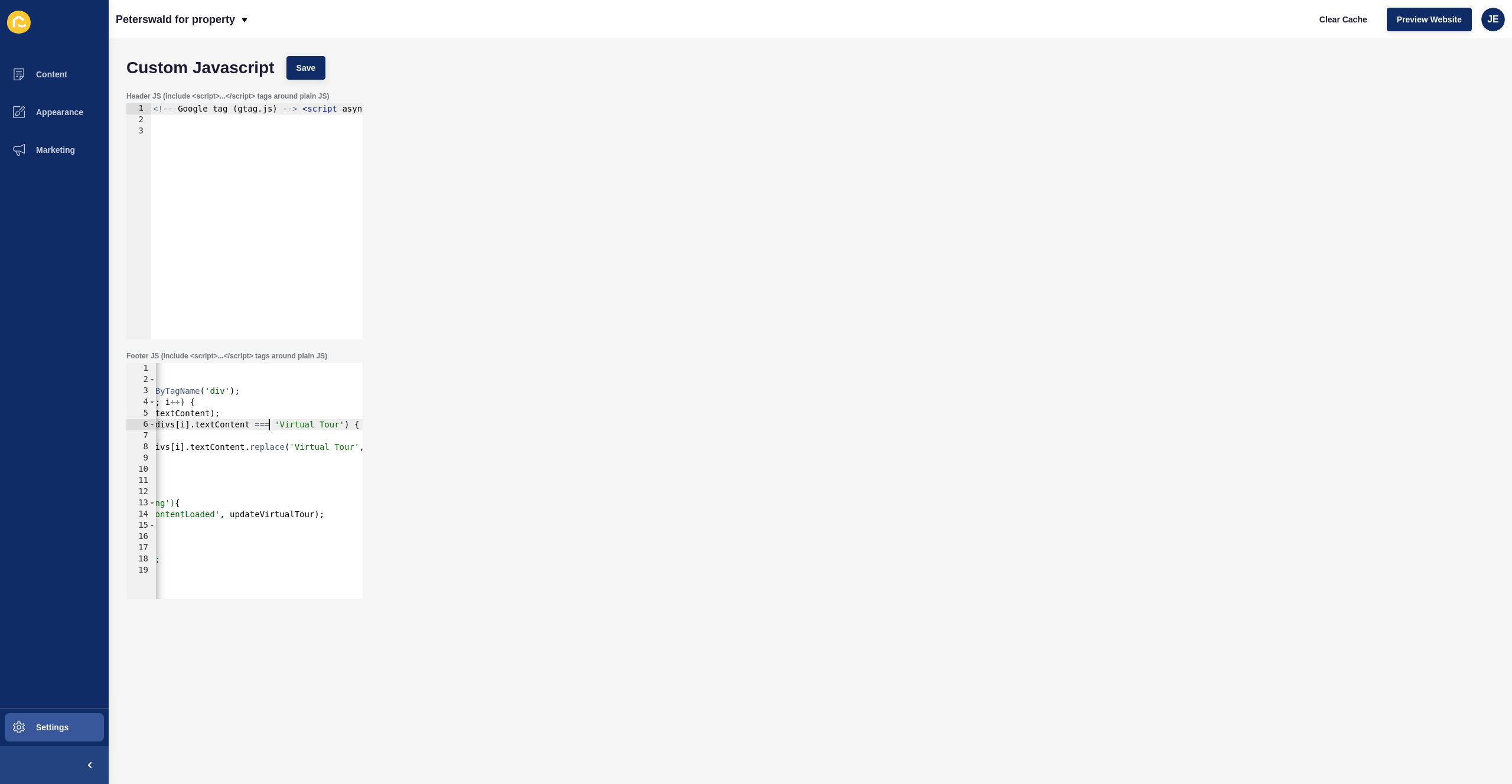
click at [165, 465] on div "< script > function updateVirtualTour() { var divs = document . getElementsByTa…" at bounding box center [228, 488] width 491 height 249
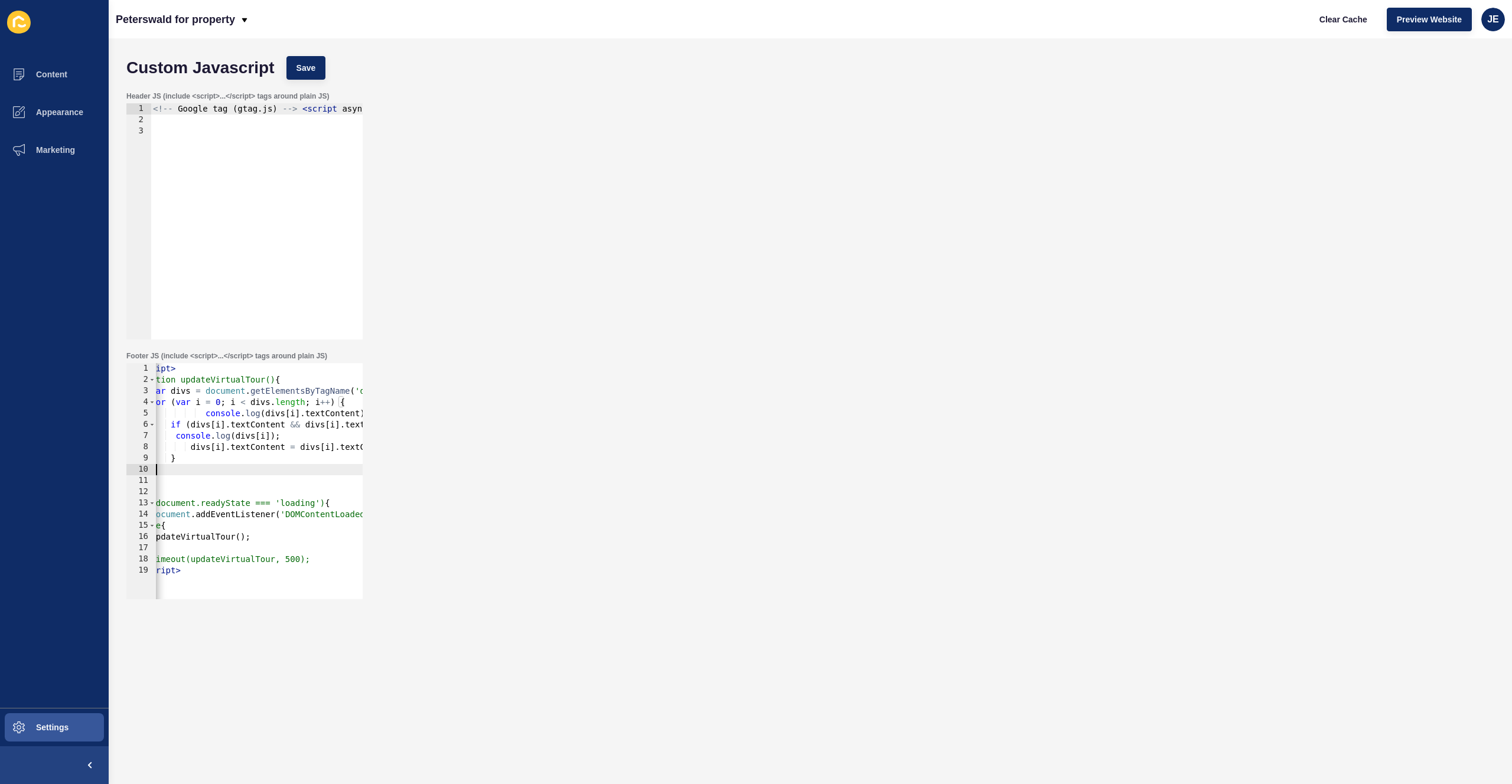
scroll to position [0, 1]
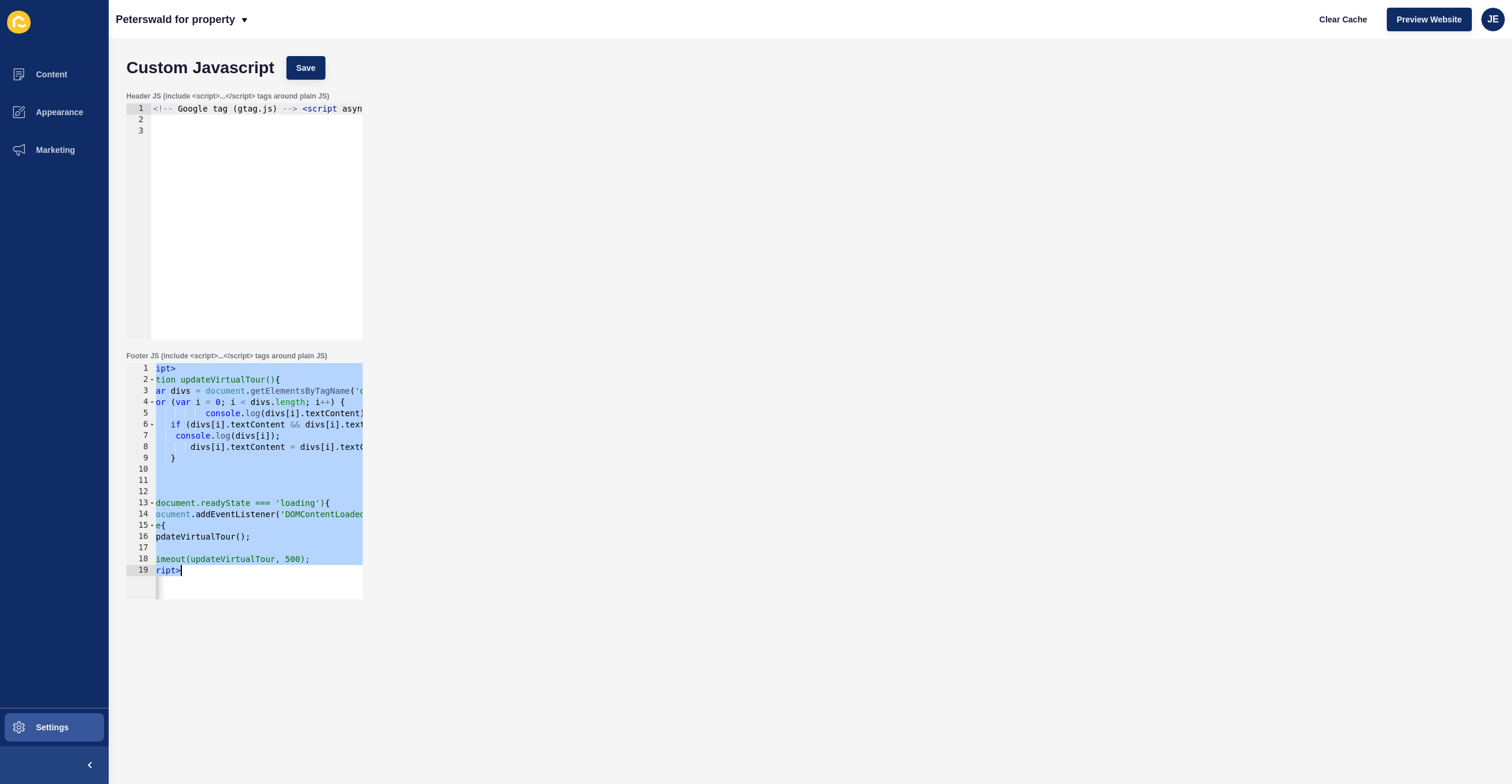
paste textarea
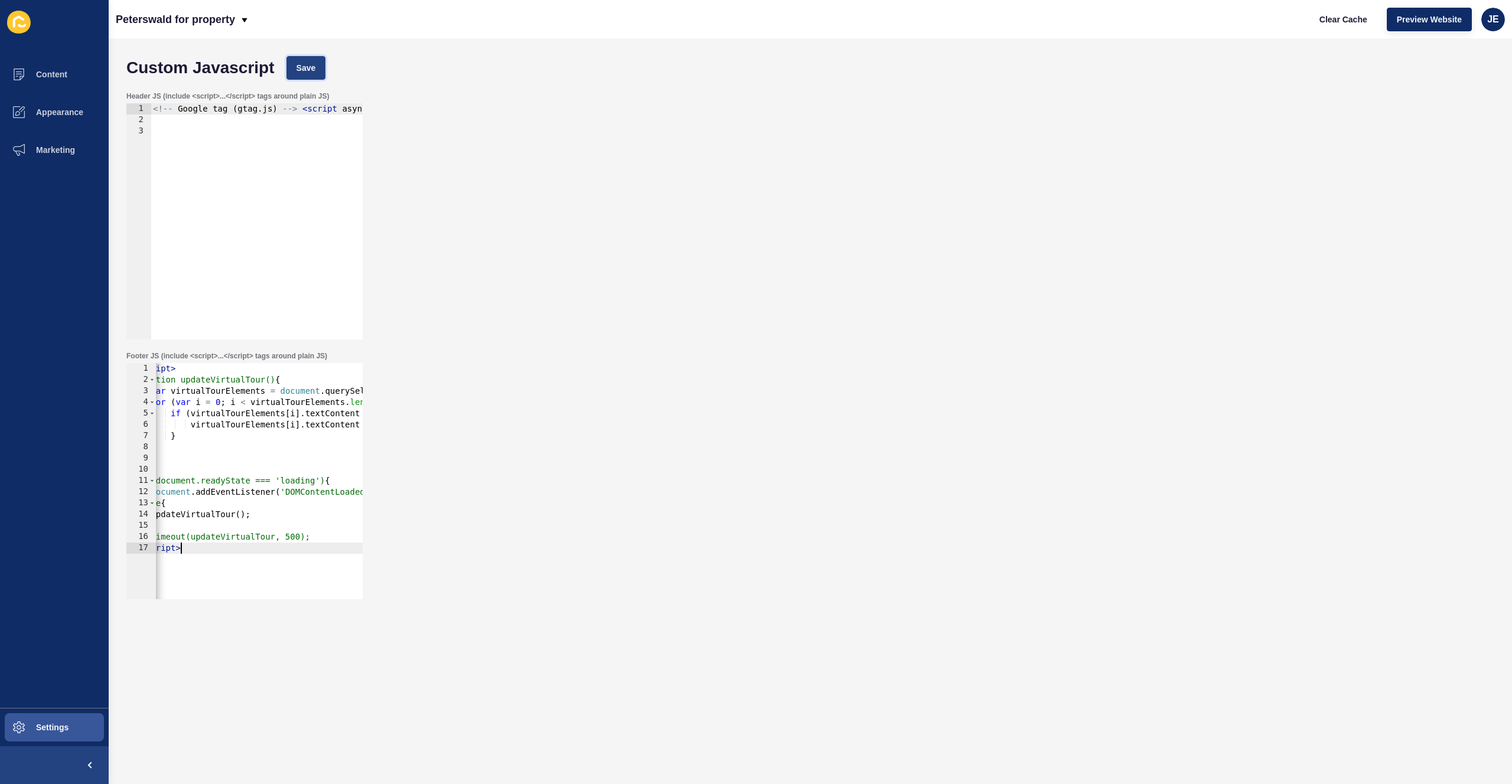
click at [300, 71] on span "Save" at bounding box center [306, 67] width 19 height 12
click at [1332, 21] on span "Clear Cache" at bounding box center [1343, 19] width 48 height 12
click at [236, 433] on div "< script > function updateVirtualTour() { var virtualTourElements = document . …" at bounding box center [454, 488] width 640 height 249
type textarea "setTimeout(updateVirtualTour, 500); </script>"
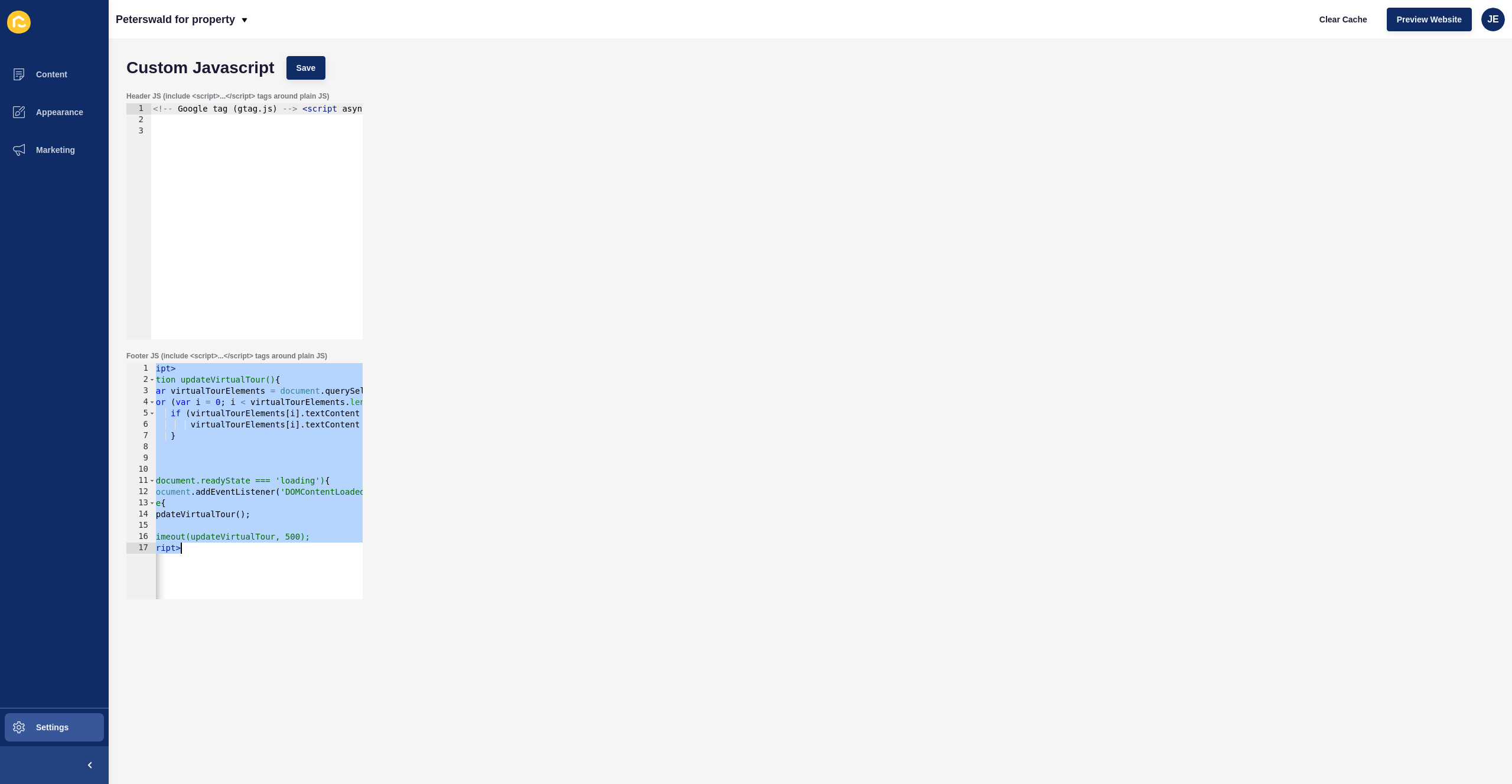
paste textarea
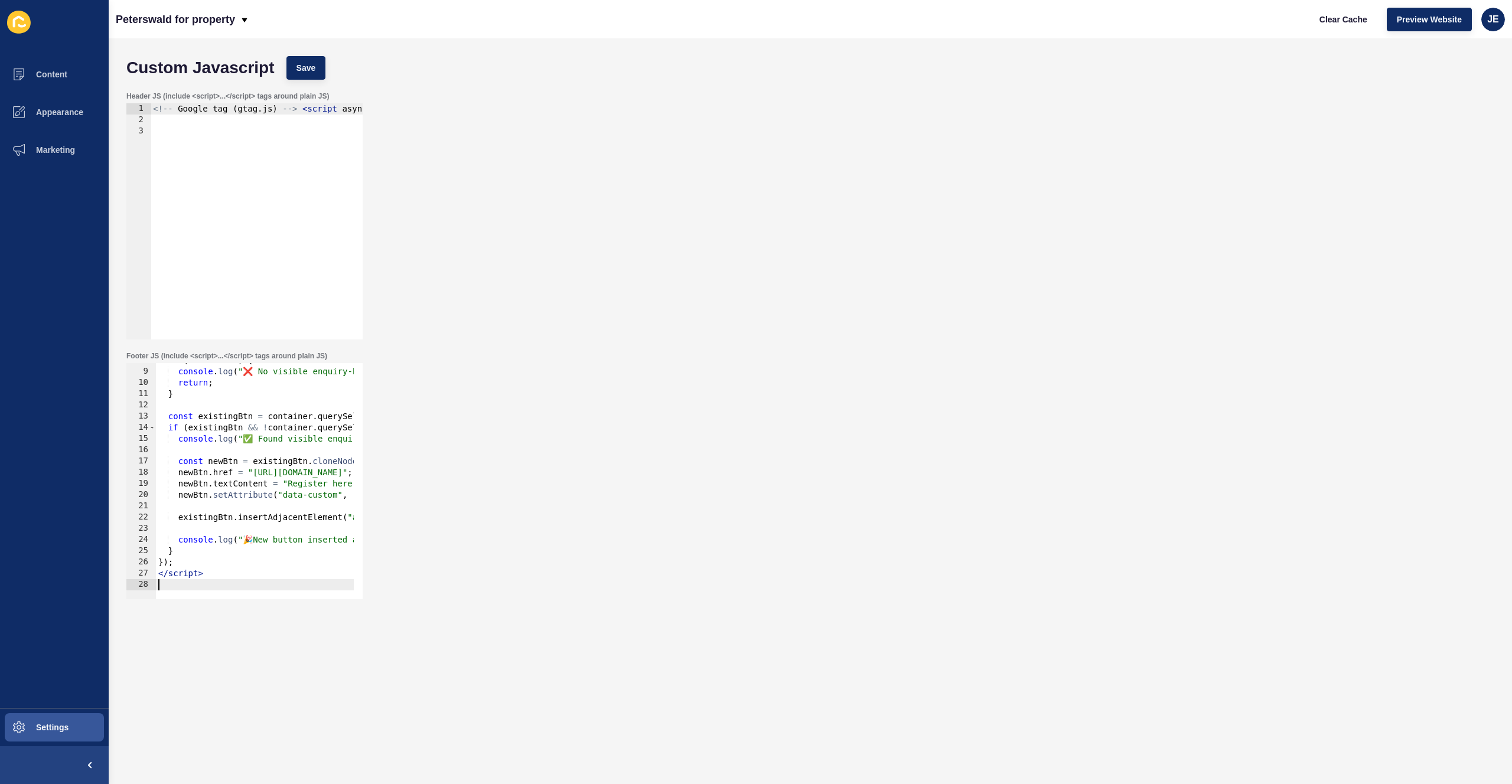
click at [303, 48] on div "Custom Javascript Save Header JS (include <script>...</script> tags around plai…" at bounding box center [810, 411] width 1403 height 746
click at [298, 62] on span "Save" at bounding box center [306, 67] width 19 height 12
click at [1330, 19] on span "Clear Cache" at bounding box center [1343, 19] width 48 height 12
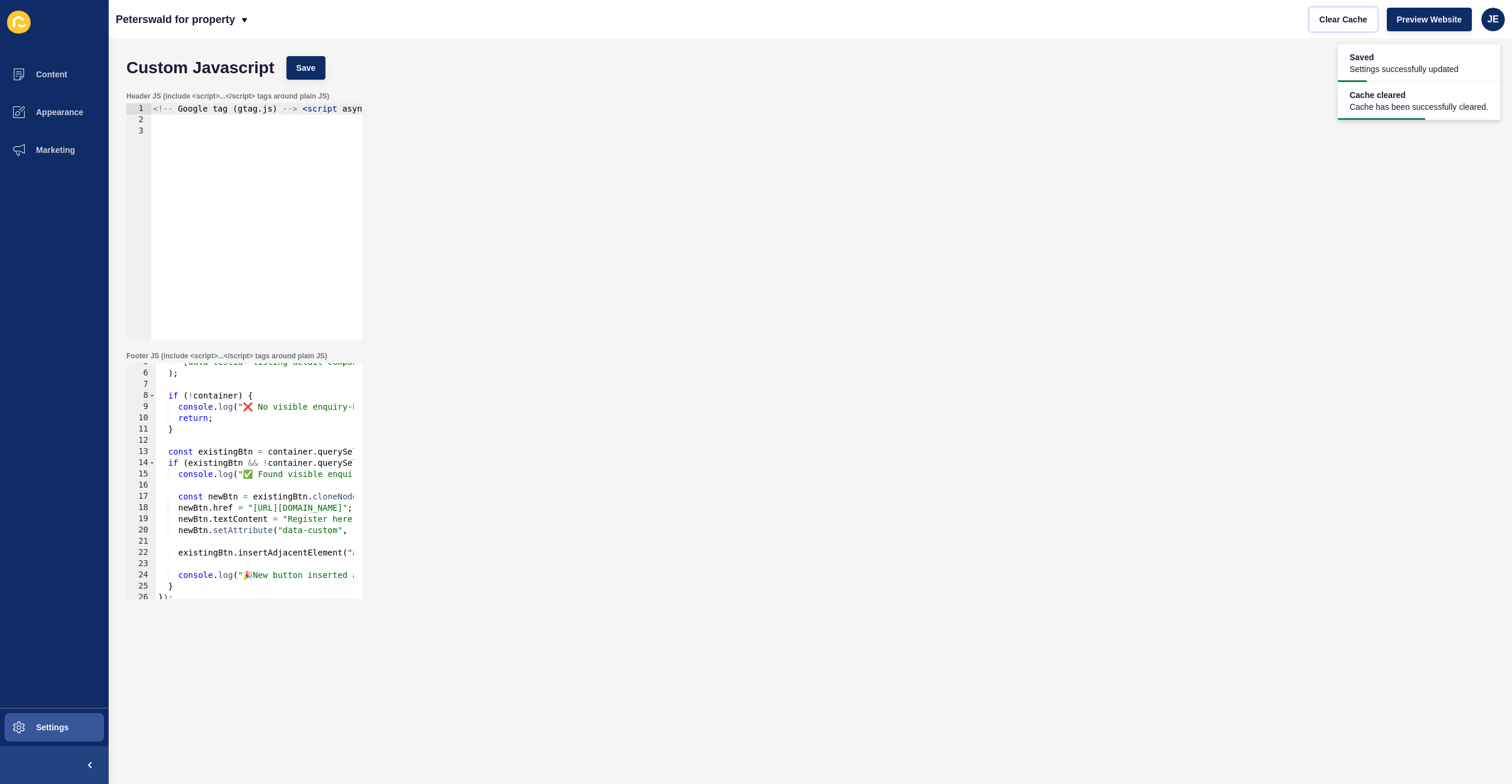
scroll to position [16, 0]
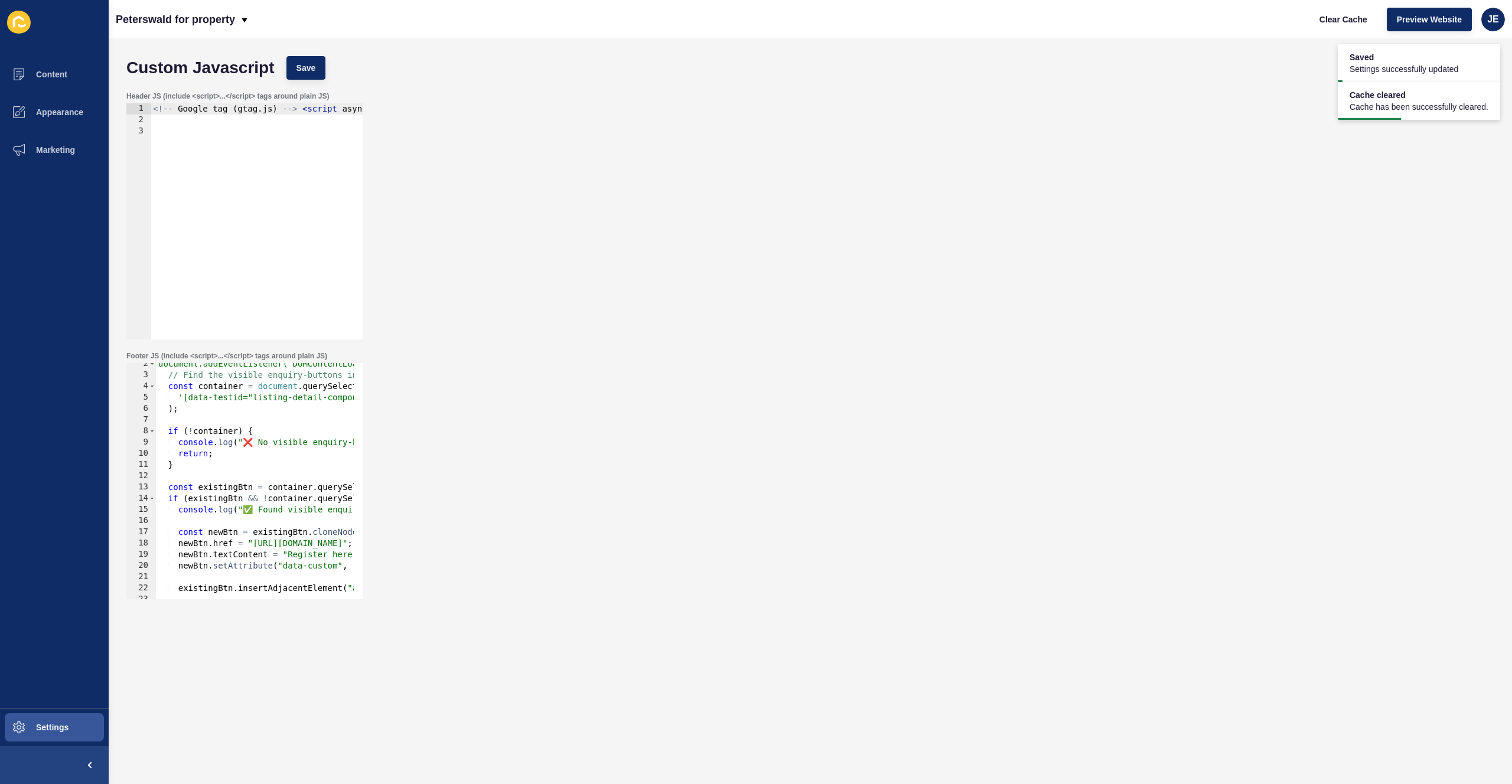
click at [261, 443] on div "document.addEventListener("DOMContentLoaded", function() { // Find the visible …" at bounding box center [396, 483] width 481 height 249
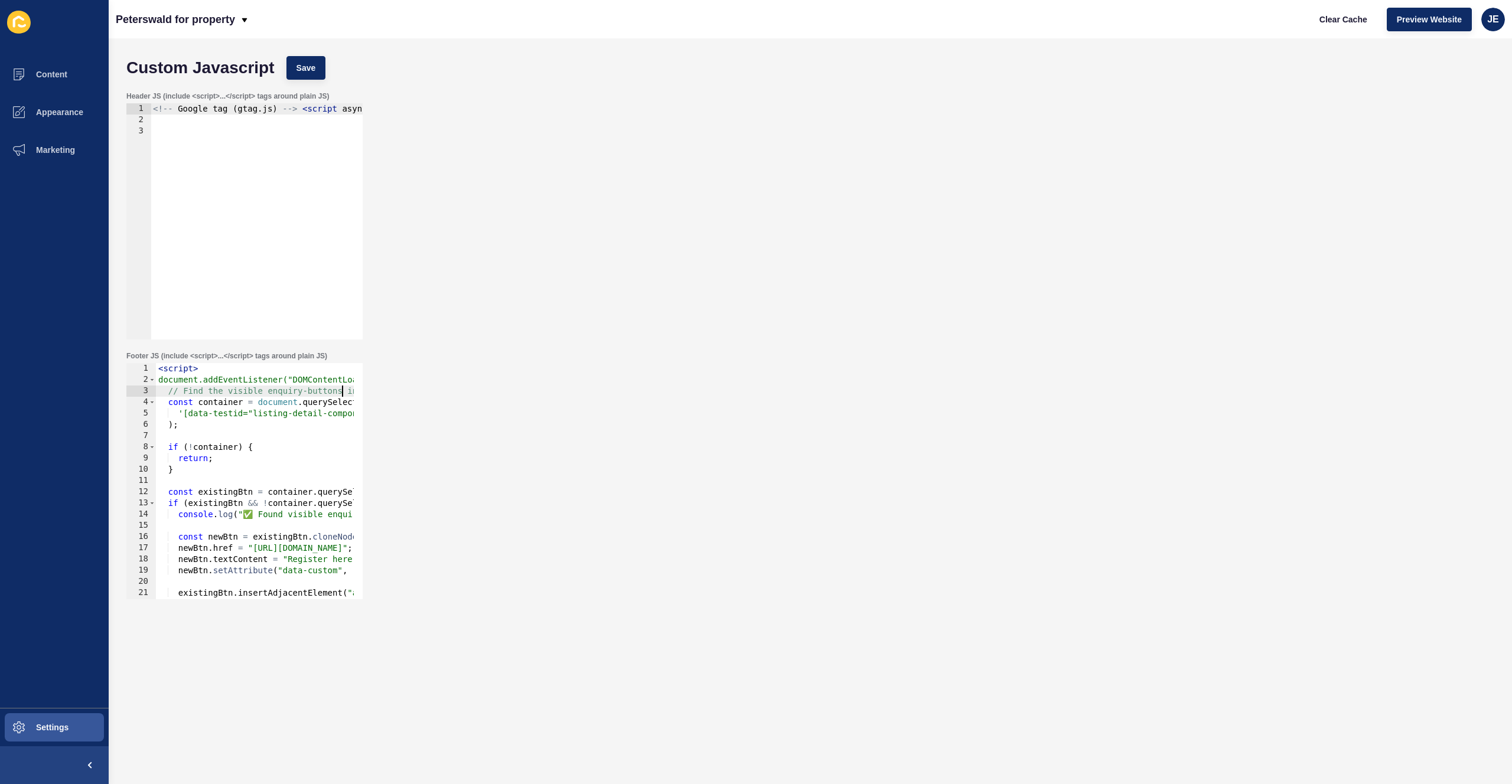
scroll to position [0, 157]
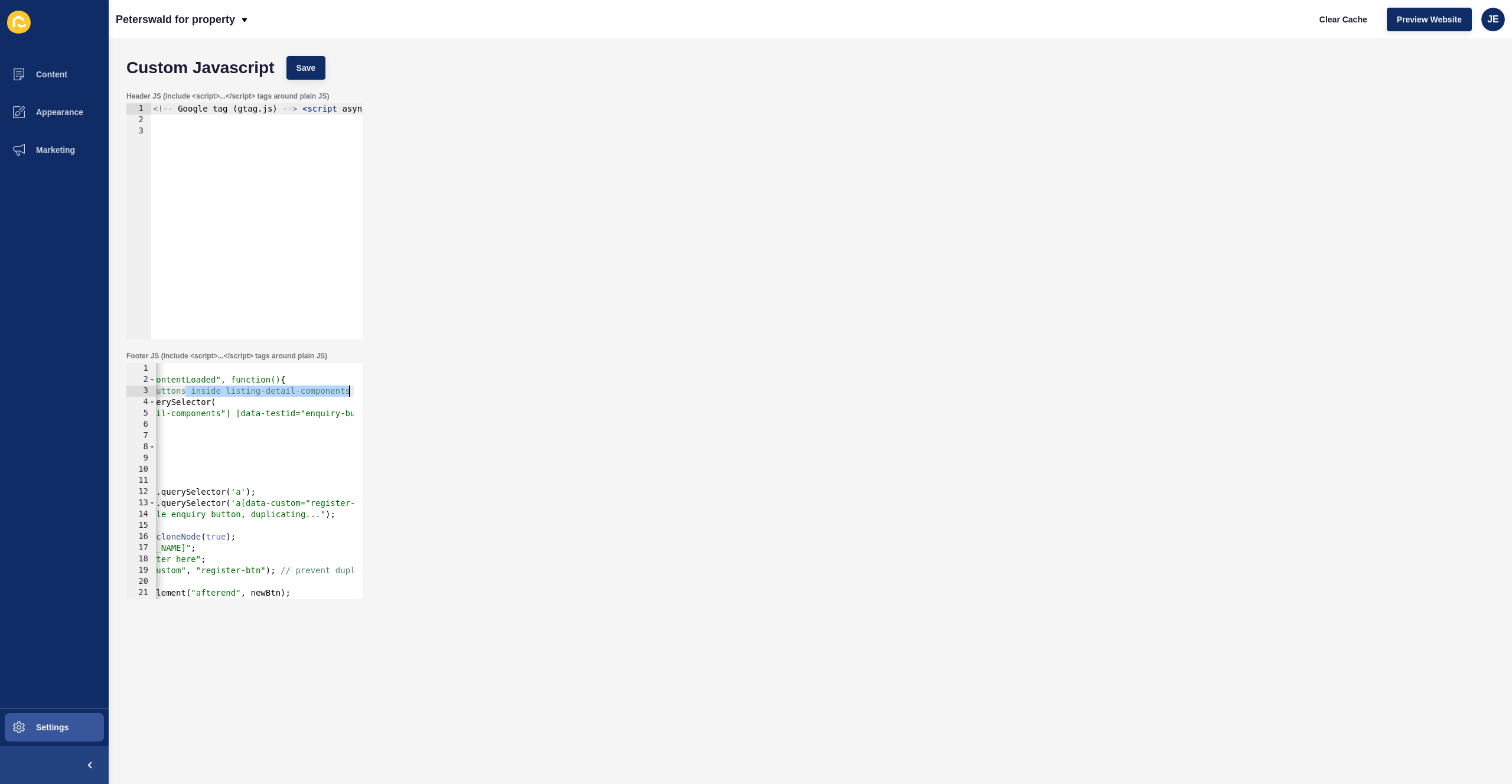
drag, startPoint x: 343, startPoint y: 394, endPoint x: 383, endPoint y: 392, distance: 40.0
click at [383, 392] on div "Footer JS (include <script>...</script> tags around plain JS) return; 1 2 3 4 5…" at bounding box center [810, 475] width 1379 height 260
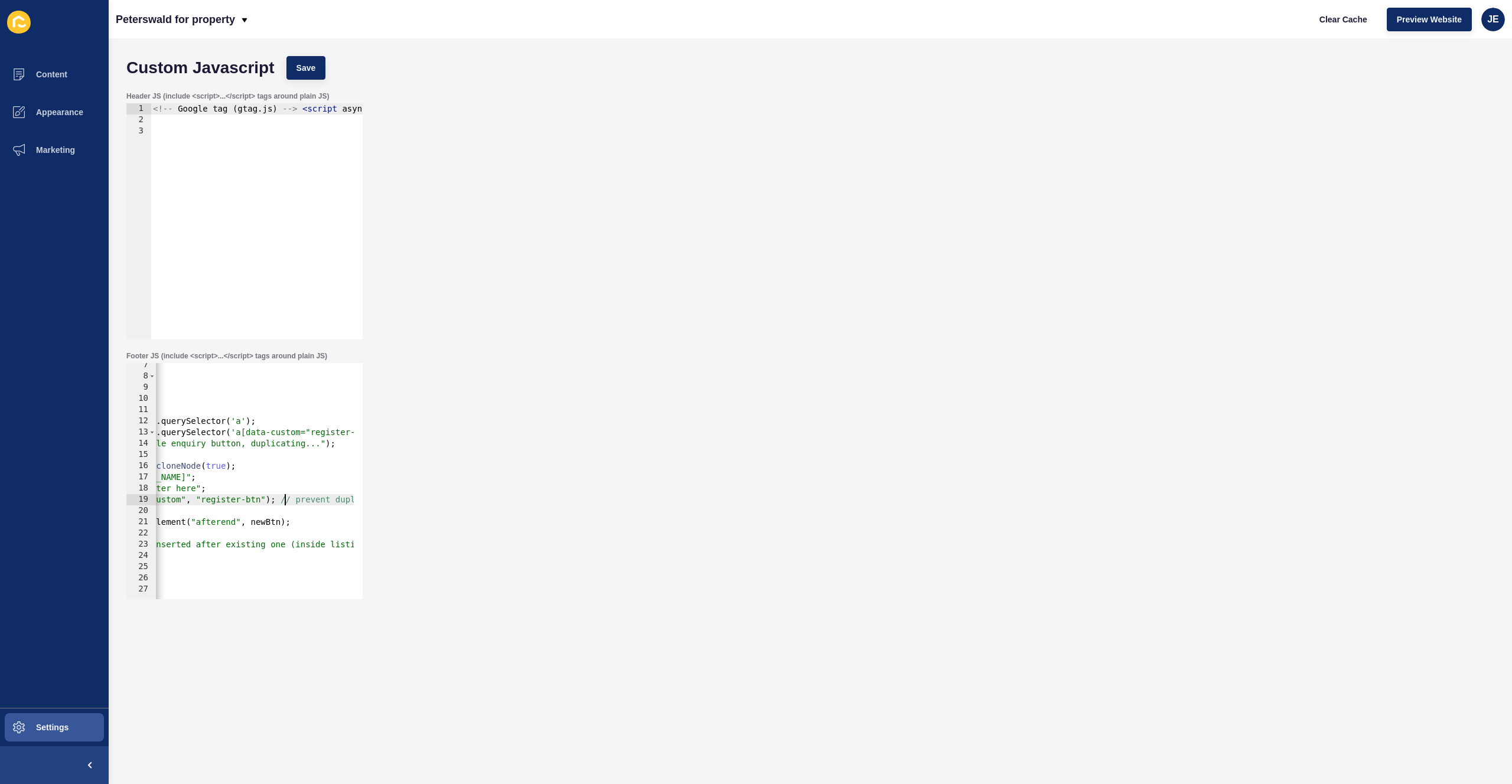
click at [284, 499] on div "if ( ! container ) { return ; } const existingBtn = container . querySelector (…" at bounding box center [240, 484] width 481 height 249
drag, startPoint x: 278, startPoint y: 499, endPoint x: 396, endPoint y: 495, distance: 118.1
click at [396, 495] on div "Footer JS (include <script>...</script> tags around plain JS) newBtn.setAttribu…" at bounding box center [810, 475] width 1379 height 260
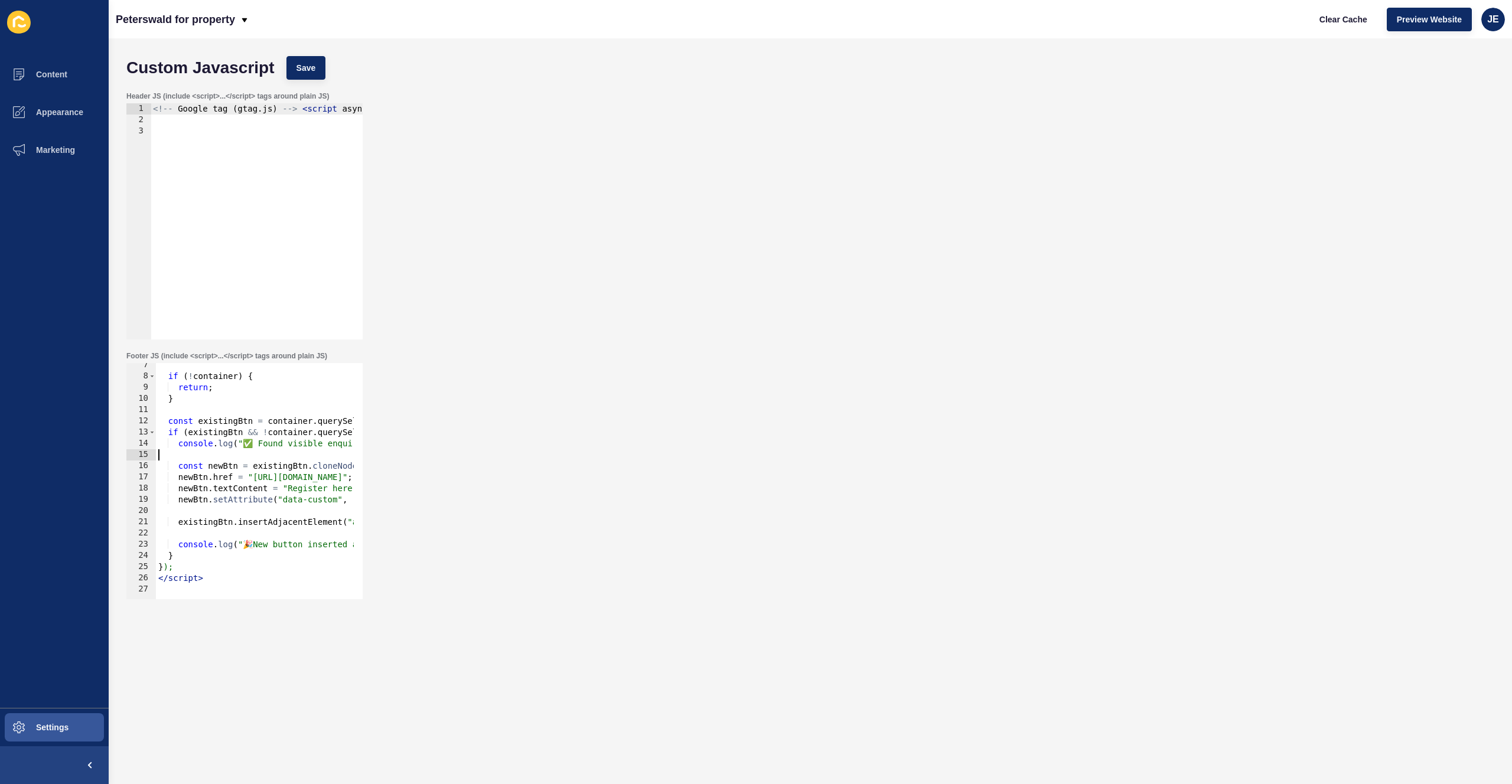
scroll to position [0, 0]
drag, startPoint x: 316, startPoint y: 446, endPoint x: 56, endPoint y: 447, distance: 260.0
click at [56, 447] on div "Content Appearance Marketing Settings Peterswald for property Clear Cache Previ…" at bounding box center [756, 392] width 1512 height 784
type textarea "console.log("✅ Found visible enquiry button, duplicating...");"
type textarea "if (existingBtn && !container.querySelector('a[data-custom="register-btn"]')) {"
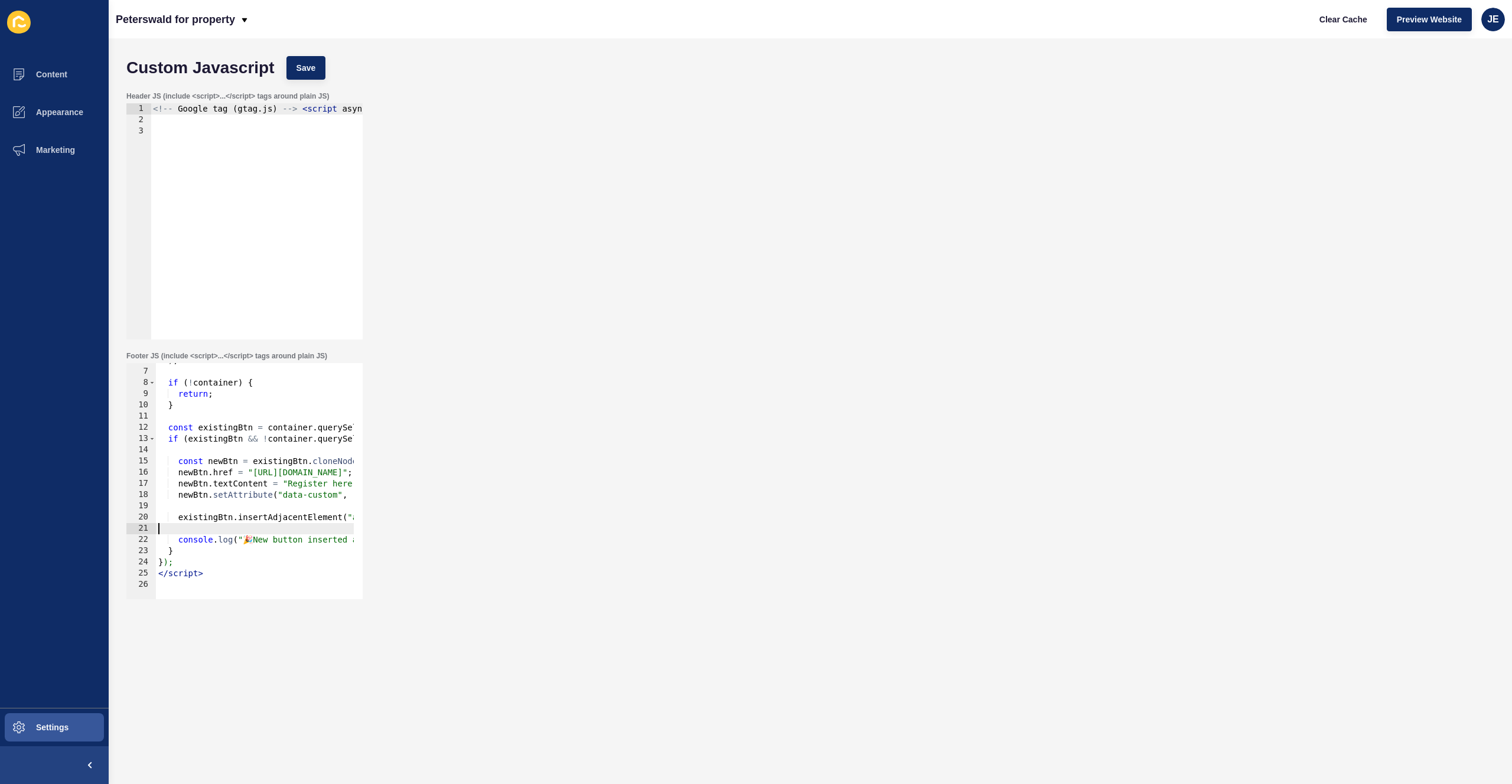
click at [196, 533] on div ") ; if ( ! container ) { return ; } const existingBtn = container . querySelect…" at bounding box center [396, 479] width 481 height 249
click at [251, 541] on div ") ; if ( ! container ) { return ; } const existingBtn = container . querySelect…" at bounding box center [396, 479] width 481 height 249
click at [248, 542] on div ") ; if ( ! container ) { return ; } const existingBtn = container . querySelect…" at bounding box center [391, 479] width 471 height 249
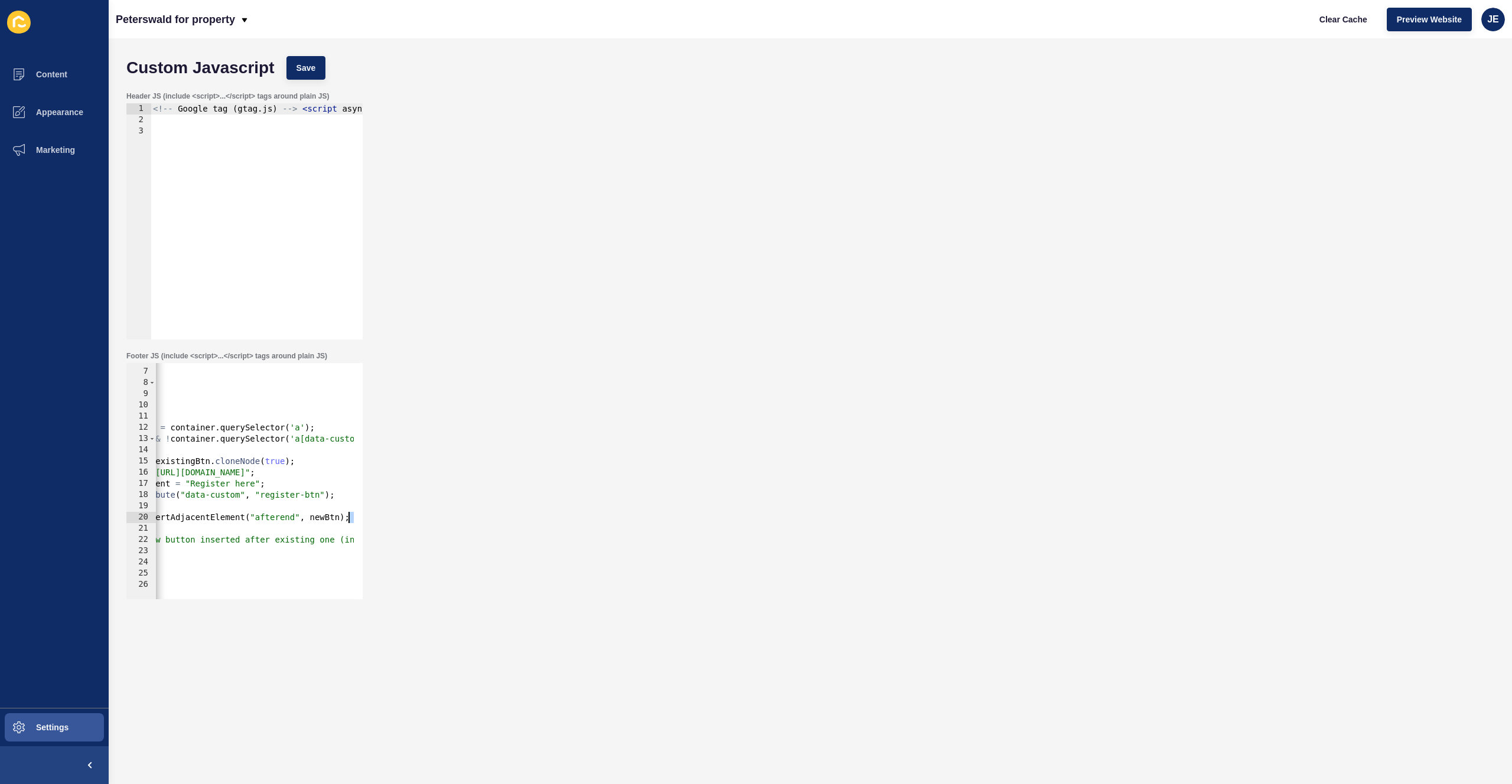
drag, startPoint x: 280, startPoint y: 523, endPoint x: 376, endPoint y: 522, distance: 96.0
click at [376, 522] on div "Footer JS (include <script>...</script> tags around plain JS) console.log("New …" at bounding box center [810, 475] width 1379 height 260
drag, startPoint x: 313, startPoint y: 541, endPoint x: 354, endPoint y: 536, distance: 41.3
click at [354, 536] on div "existingBtn.insertAdjacentElement("afterend", newBtn); 6 7 8 9 10 11 12 13 14 1…" at bounding box center [244, 481] width 236 height 236
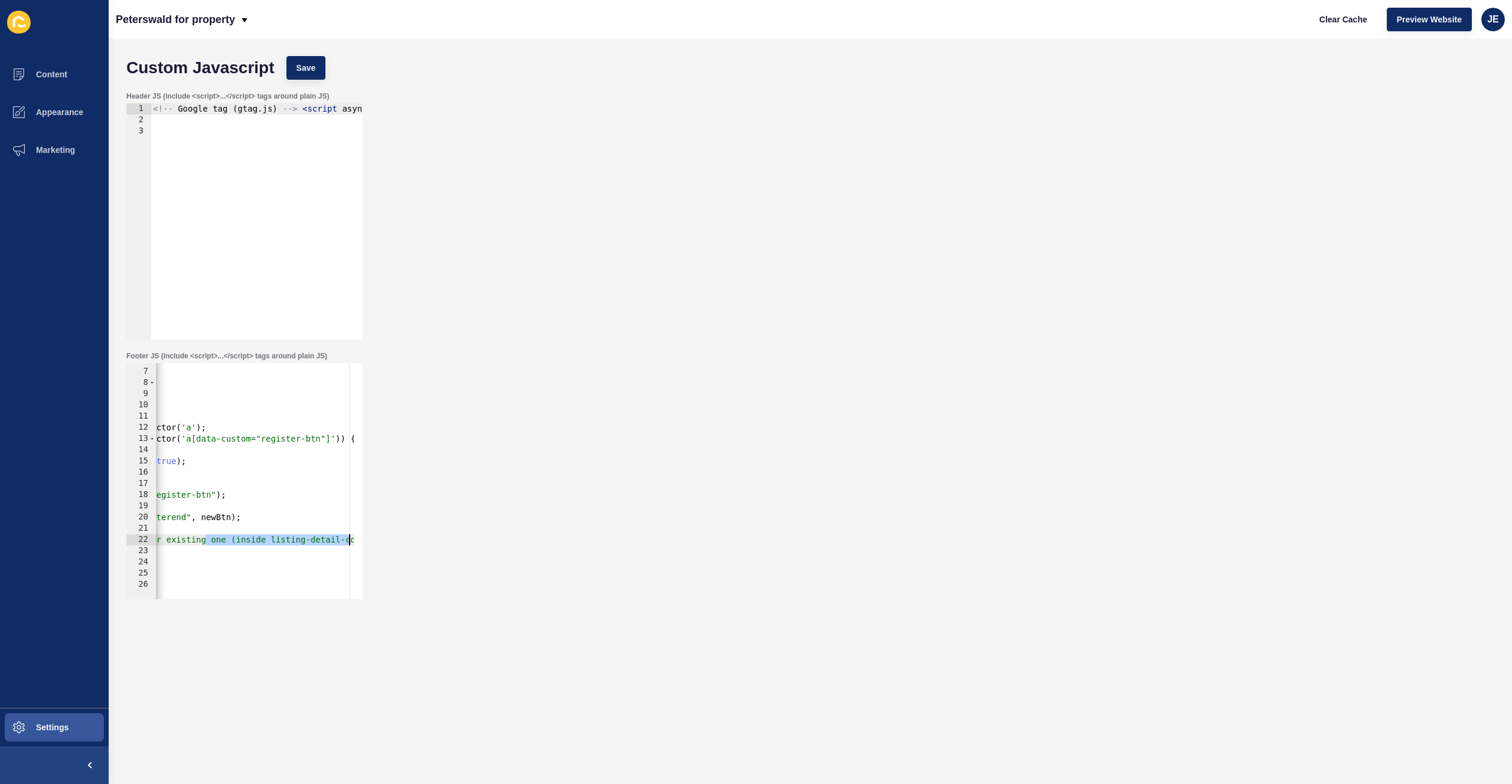
click at [306, 535] on div ") ; if ( ! container ) { return ; } const existingBtn = container . querySelect…" at bounding box center [183, 479] width 466 height 249
drag, startPoint x: 230, startPoint y: 541, endPoint x: 337, endPoint y: 540, distance: 107.0
click at [337, 540] on div ") ; if ( ! container ) { return ; } const existingBtn = container . querySelect…" at bounding box center [121, 479] width 466 height 249
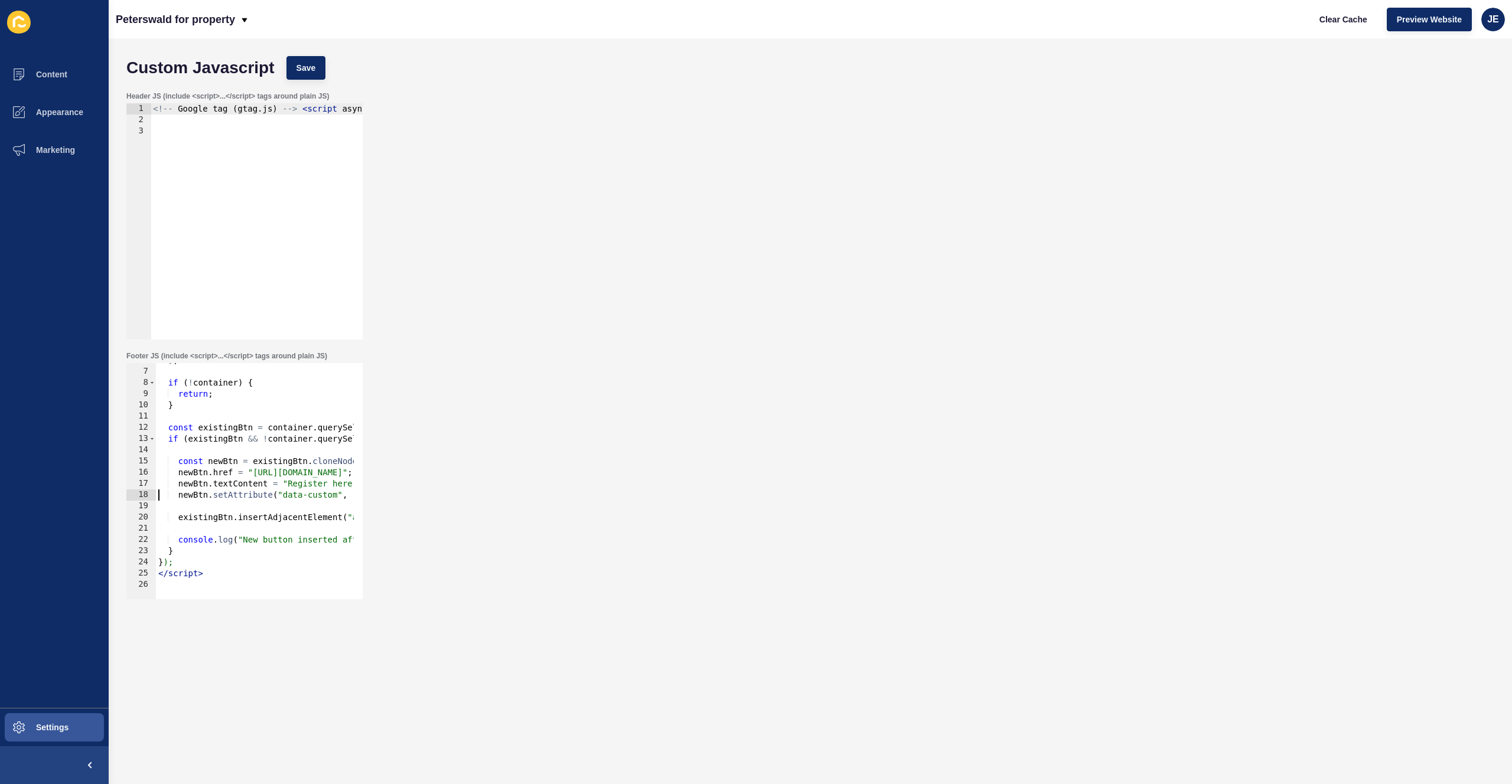
drag, startPoint x: 242, startPoint y: 488, endPoint x: 96, endPoint y: 491, distance: 146.0
click at [82, 493] on div "Content Appearance Marketing Settings Peterswald for property Clear Cache Previ…" at bounding box center [756, 392] width 1512 height 784
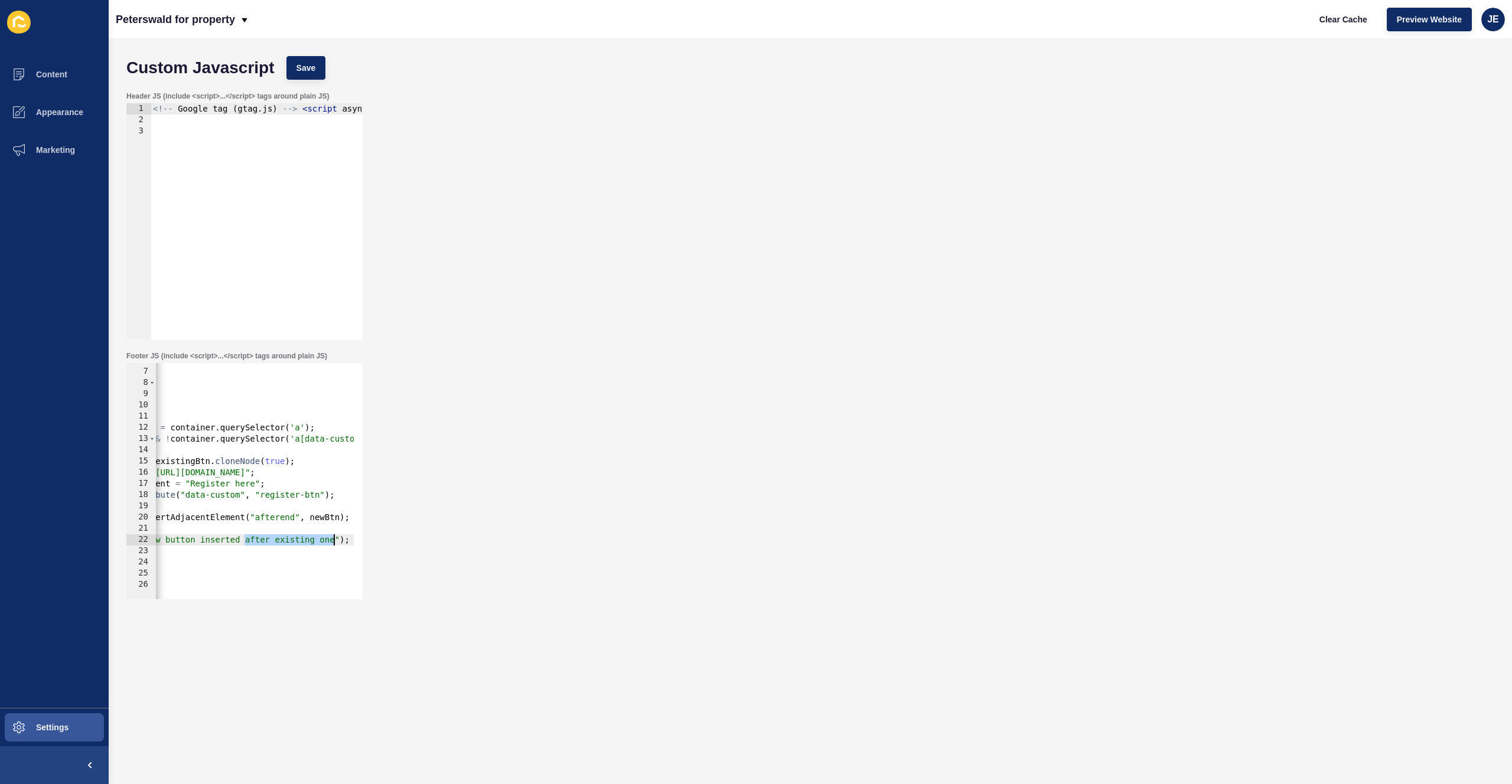
drag, startPoint x: 339, startPoint y: 541, endPoint x: 334, endPoint y: 541, distance: 5.0
click at [334, 541] on div ") ; if ( ! container ) { return ; } const existingBtn = container . querySelect…" at bounding box center [289, 479] width 461 height 249
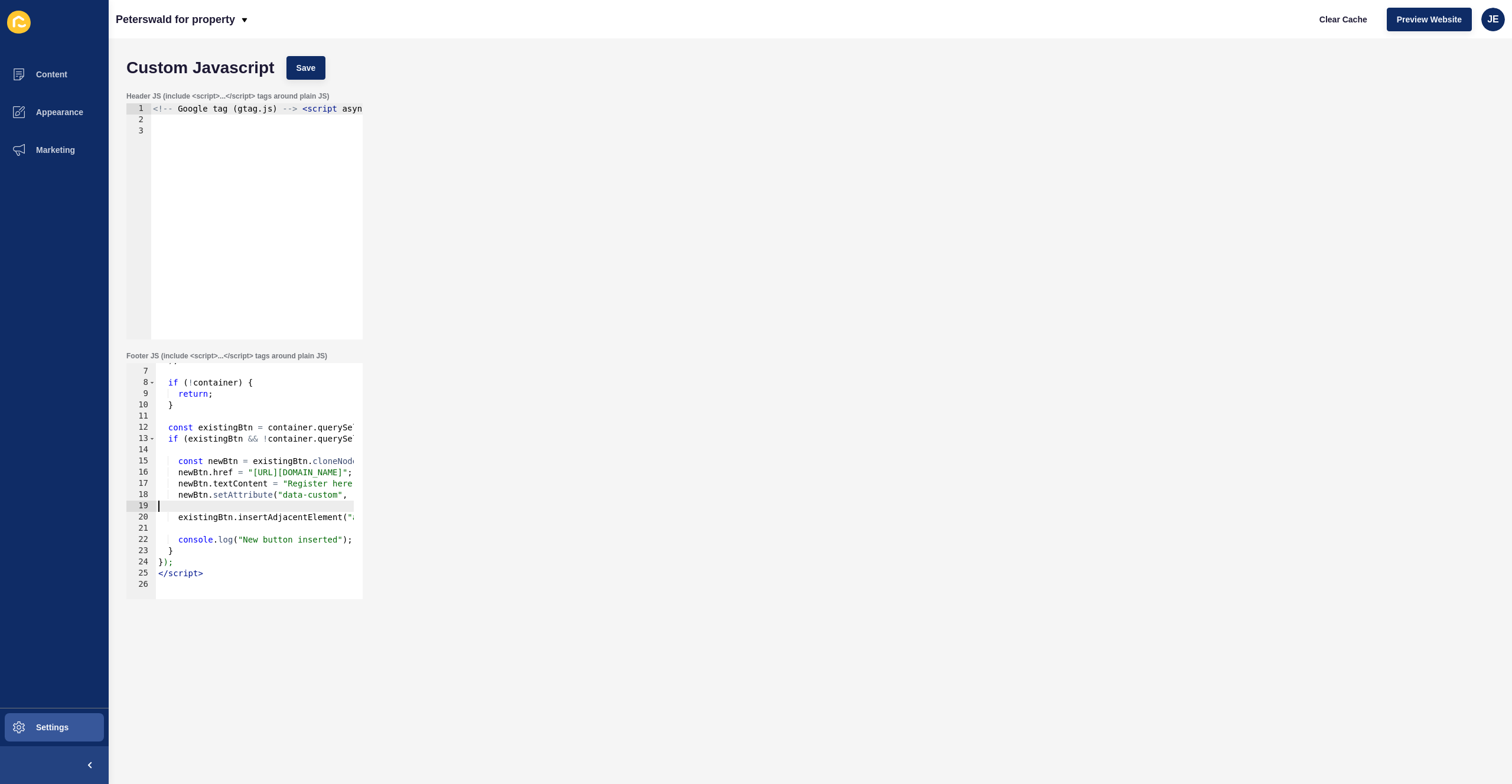
scroll to position [0, 0]
drag, startPoint x: 251, startPoint y: 501, endPoint x: 44, endPoint y: 485, distance: 207.6
click at [44, 485] on div "Content Appearance Marketing Settings Peterswald for property Clear Cache Previ…" at bounding box center [756, 392] width 1512 height 784
type textarea "newBtn.textContent = "Register here"; newBtn.setAttribute("data-custom", "regis…"
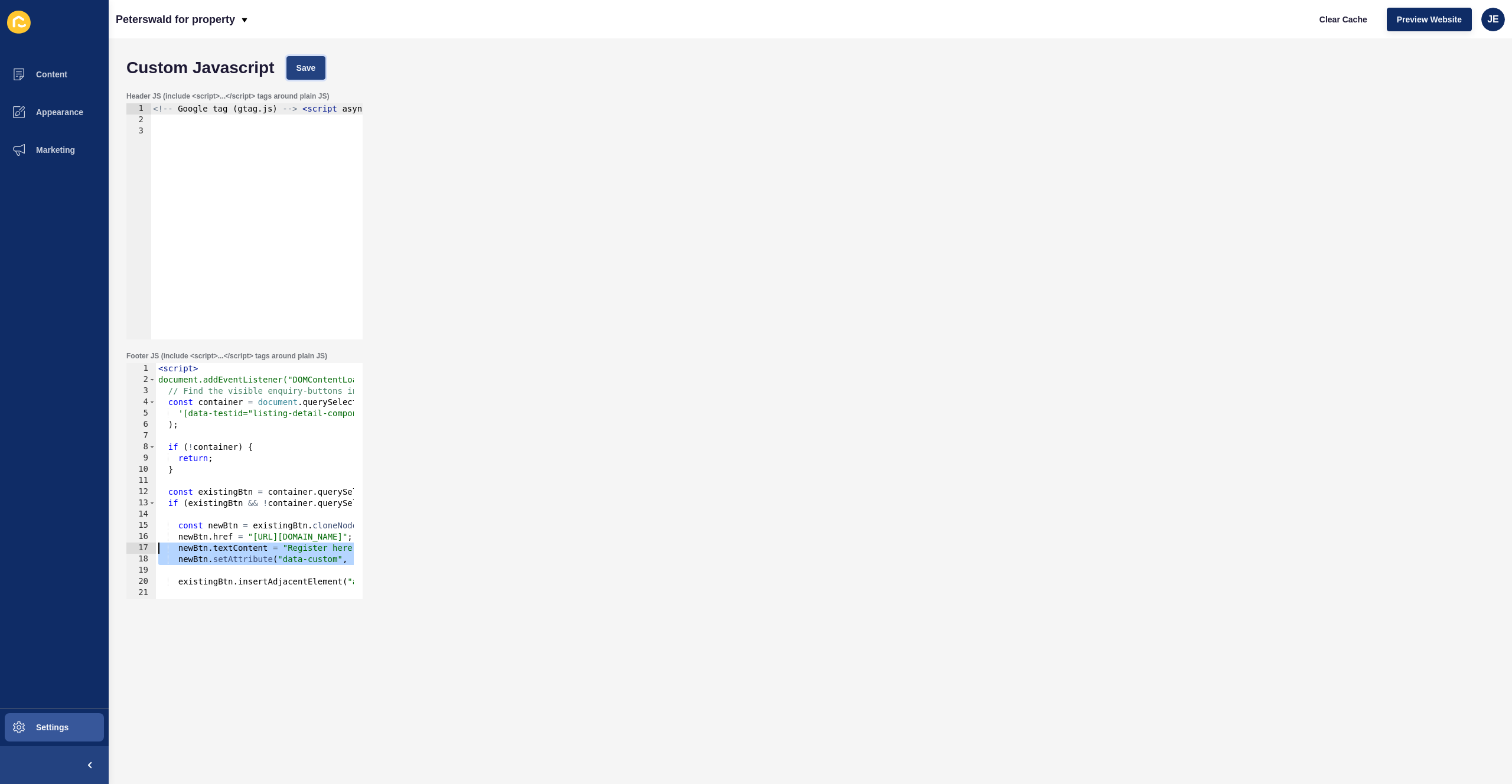
click at [317, 69] on button "Save" at bounding box center [306, 68] width 40 height 24
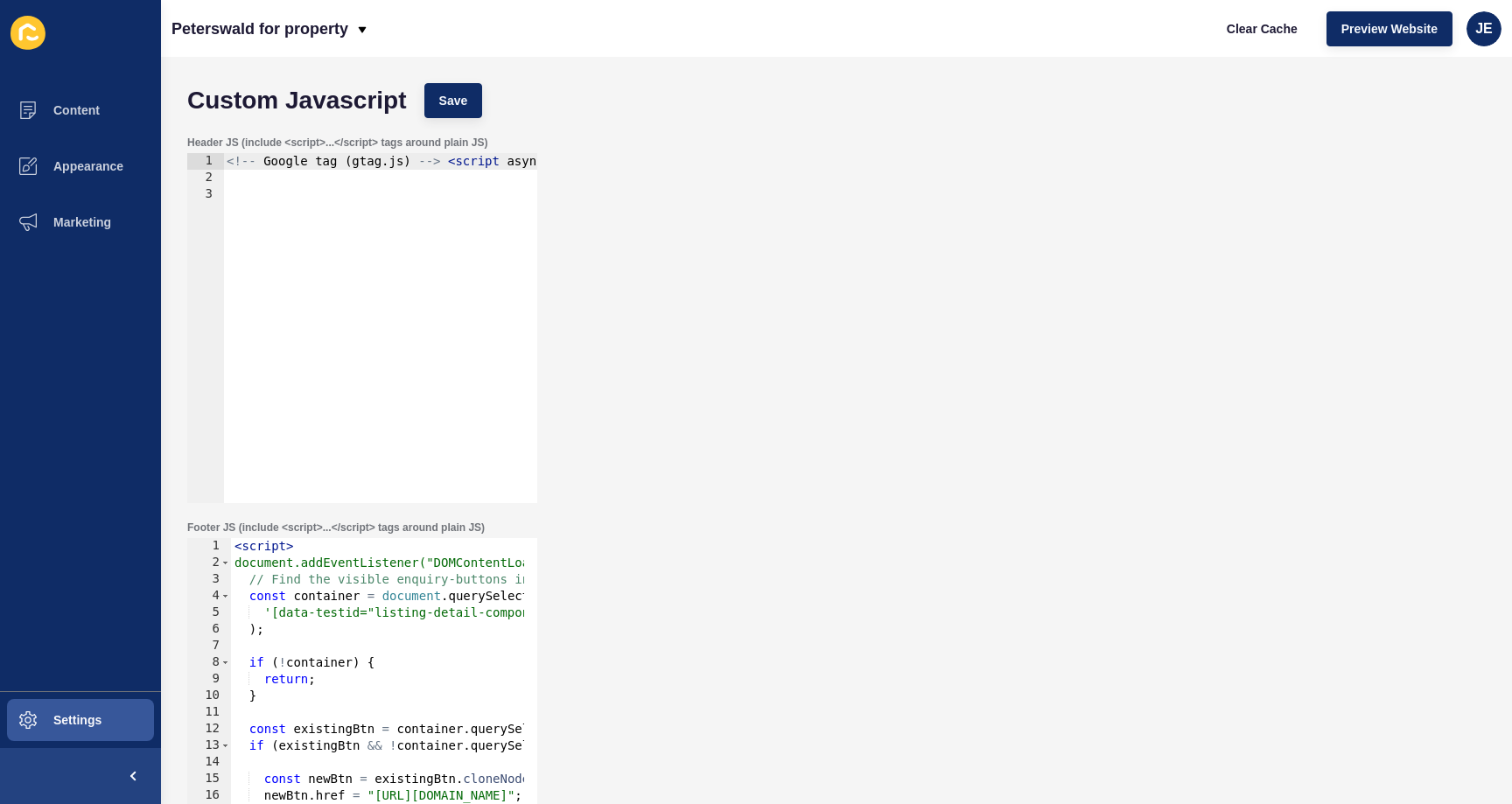
scroll to position [0, 55]
